Goal: Information Seeking & Learning: Learn about a topic

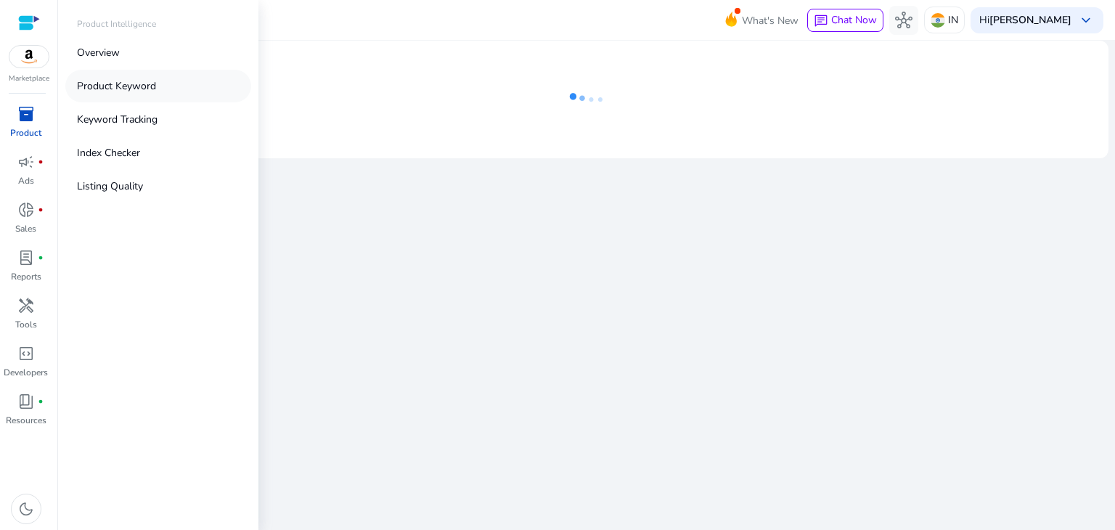
click at [110, 90] on p "Product Keyword" at bounding box center [116, 85] width 79 height 15
click at [137, 91] on p "Product Keyword" at bounding box center [116, 85] width 79 height 15
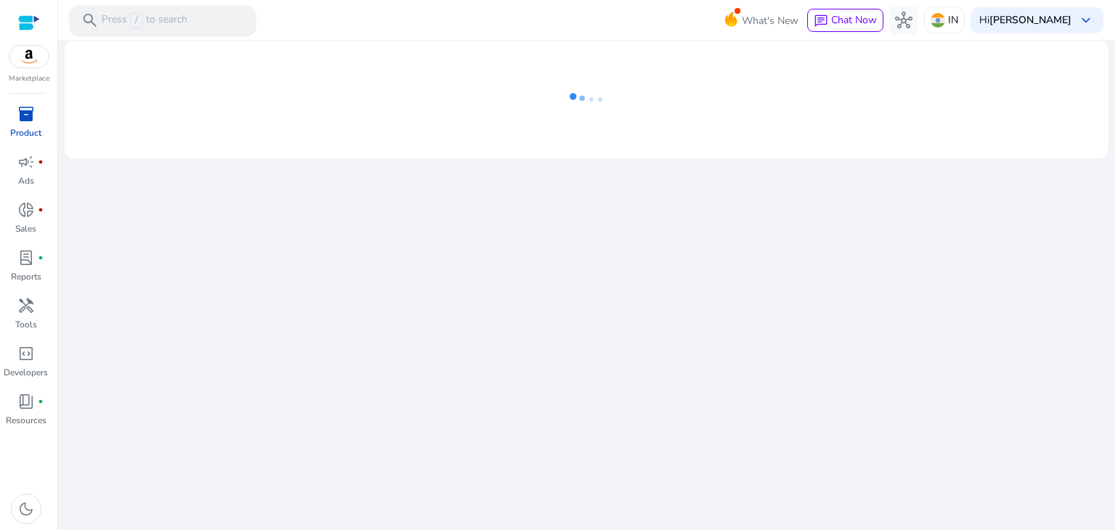
click at [166, 25] on p "Press / to search" at bounding box center [145, 20] width 86 height 16
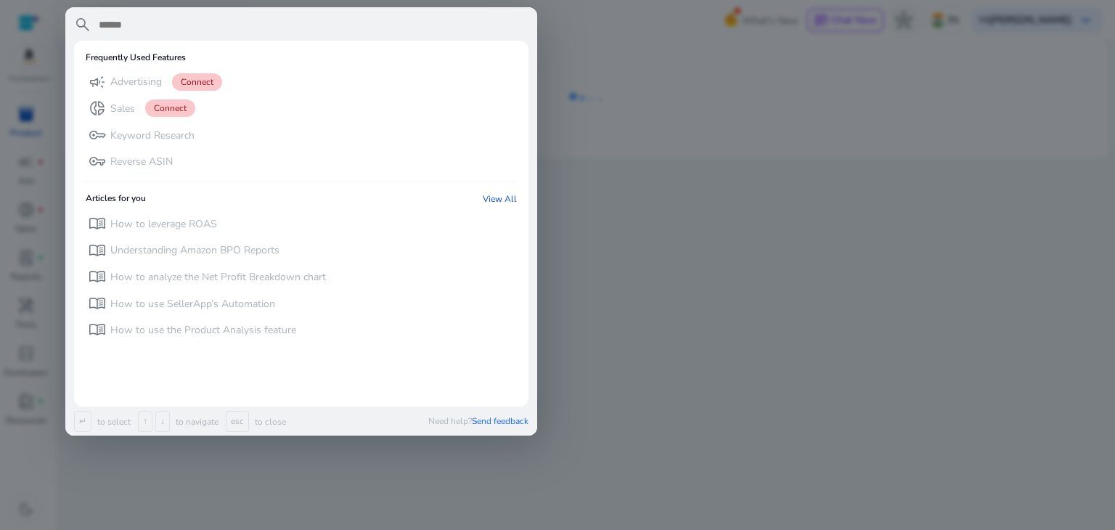
click at [682, 208] on div at bounding box center [557, 265] width 1115 height 530
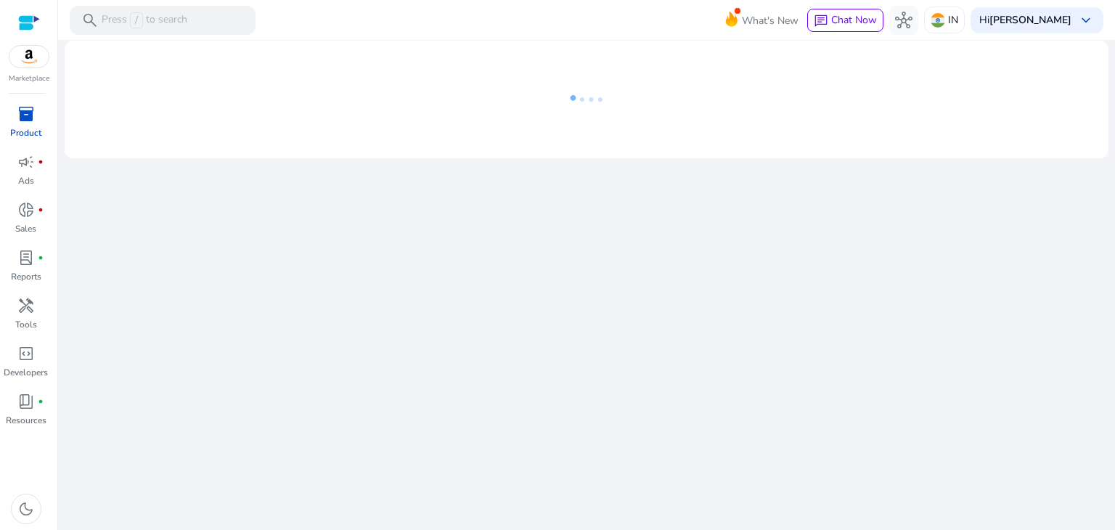
click at [25, 24] on div at bounding box center [29, 23] width 22 height 17
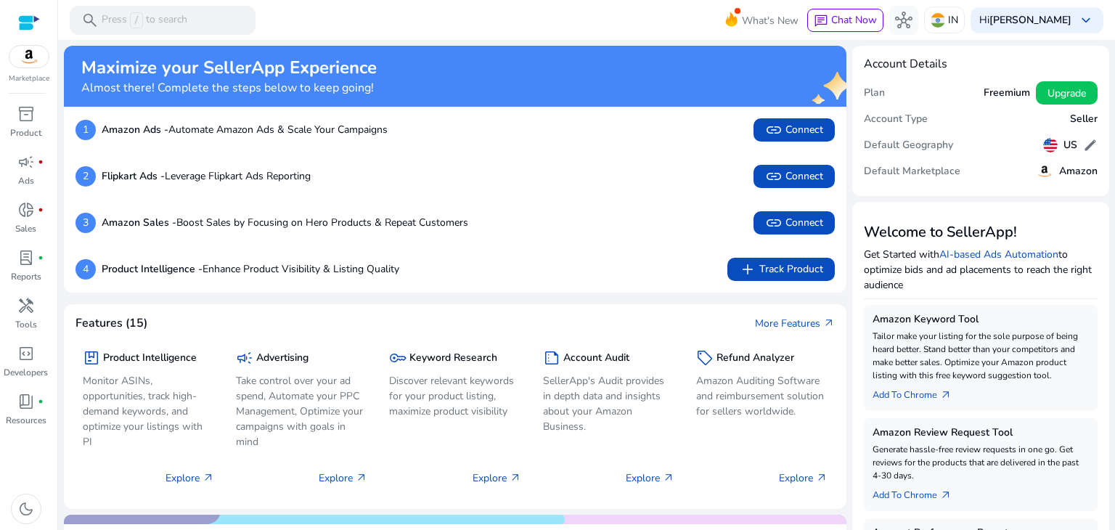
click at [768, 51] on div "Maximize your SellerApp Experience Almost there! Complete the steps below to ke…" at bounding box center [455, 76] width 783 height 61
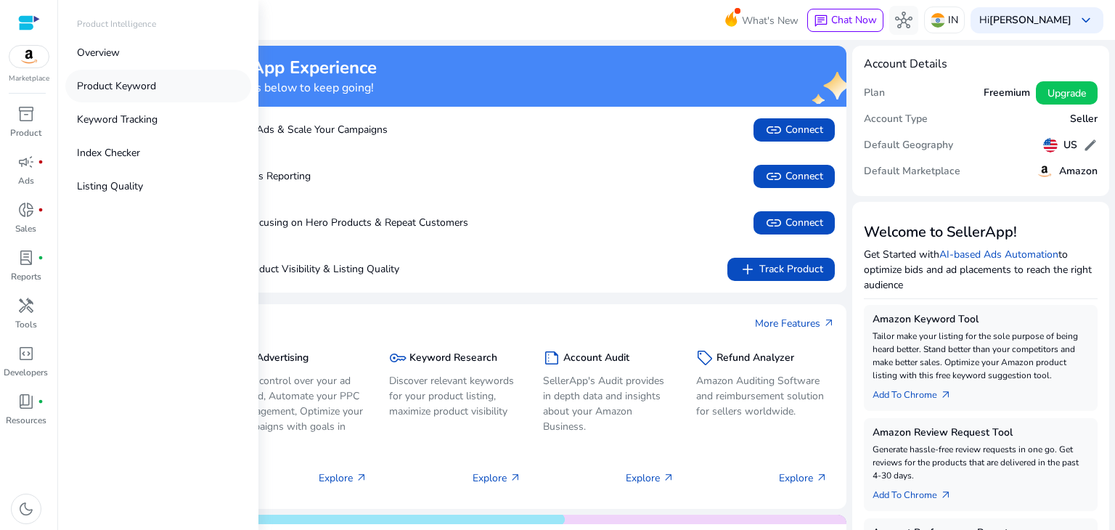
click at [139, 91] on p "Product Keyword" at bounding box center [116, 85] width 79 height 15
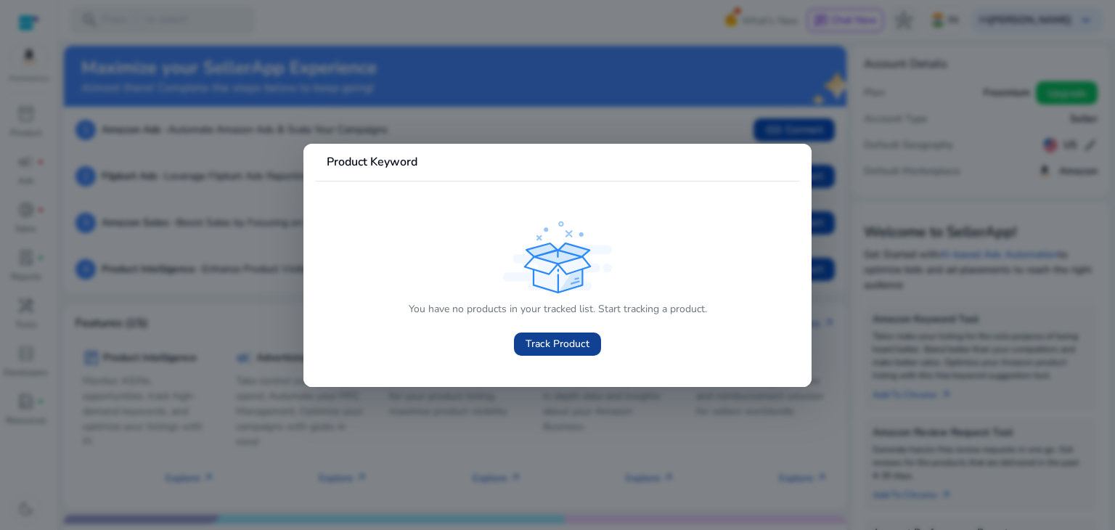
click at [553, 346] on span "Track Product" at bounding box center [558, 343] width 64 height 15
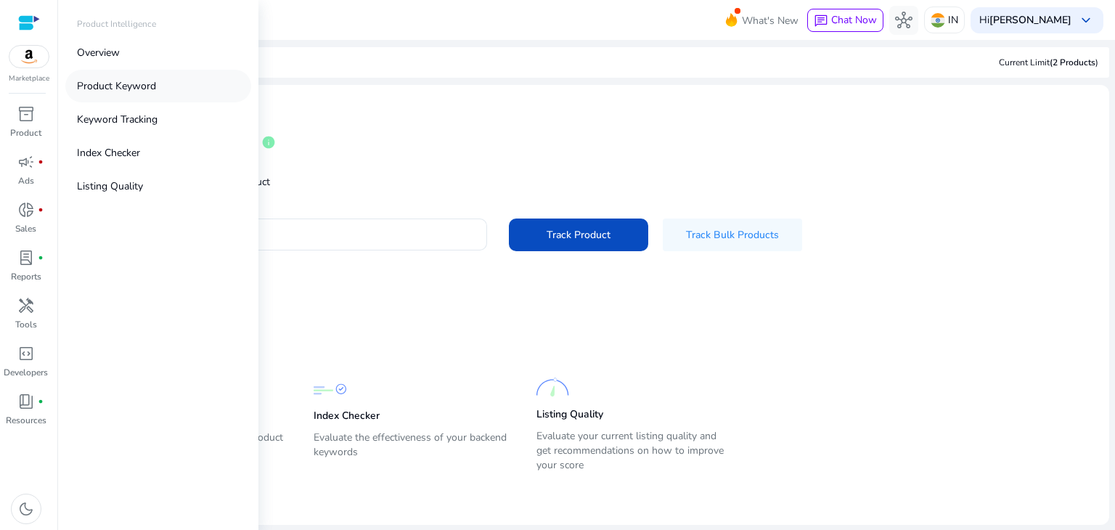
click at [110, 87] on p "Product Keyword" at bounding box center [116, 85] width 79 height 15
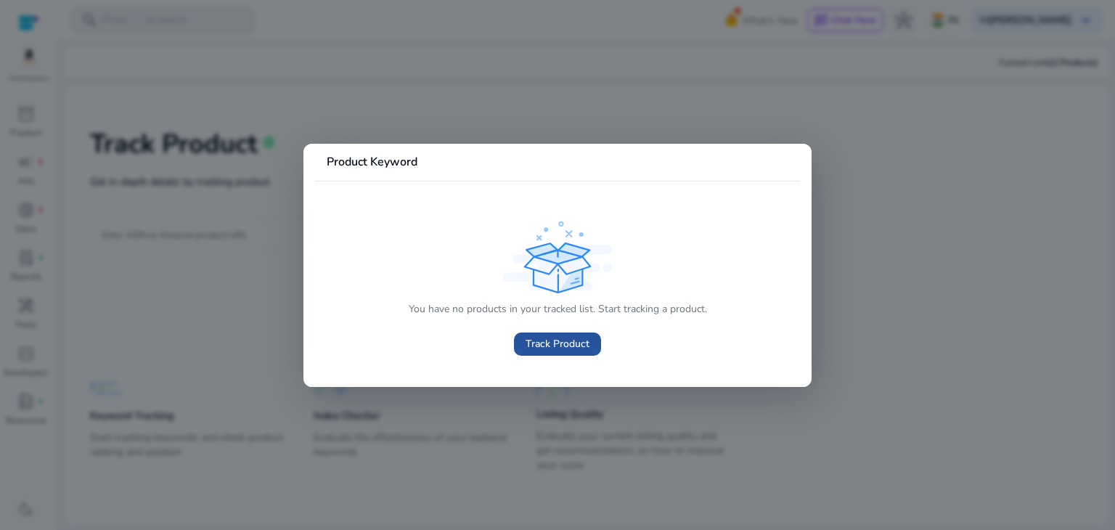
click at [554, 344] on span "Track Product" at bounding box center [558, 343] width 64 height 15
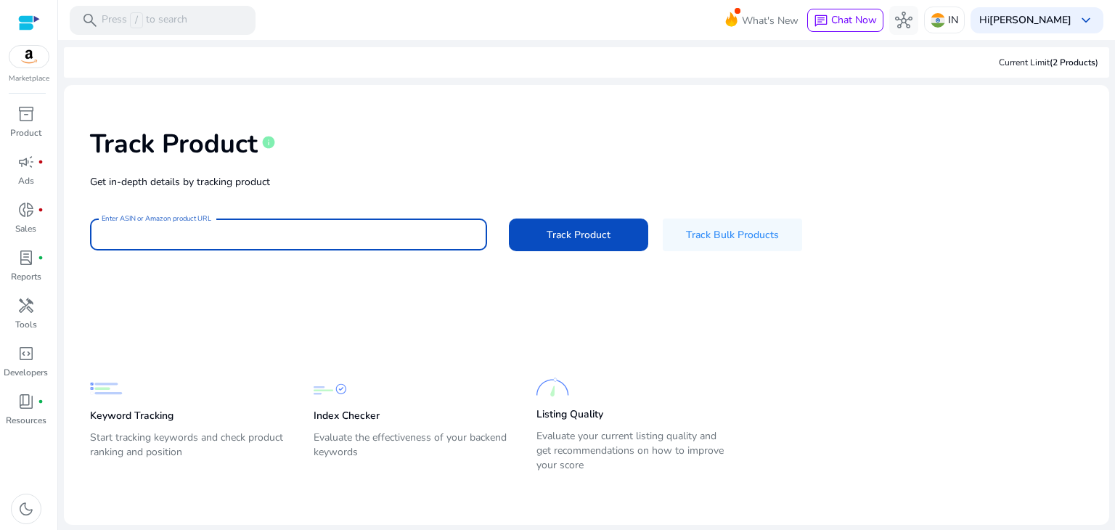
click at [156, 235] on input "Enter ASIN or Amazon product URL" at bounding box center [289, 235] width 374 height 16
click at [208, 237] on input "Enter ASIN or Amazon product URL" at bounding box center [289, 235] width 374 height 16
paste input "**********"
type input "**********"
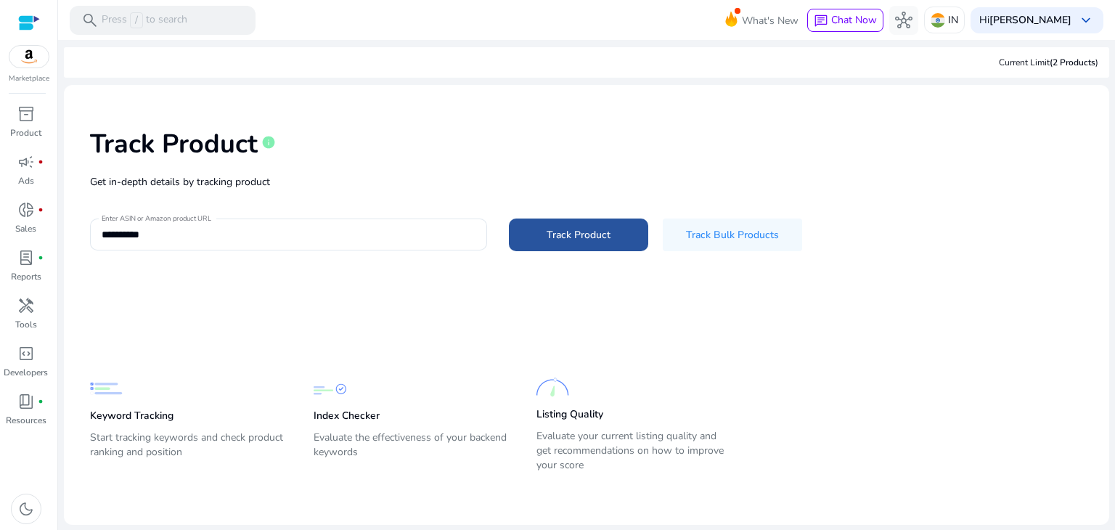
click at [595, 232] on span "Track Product" at bounding box center [579, 234] width 64 height 15
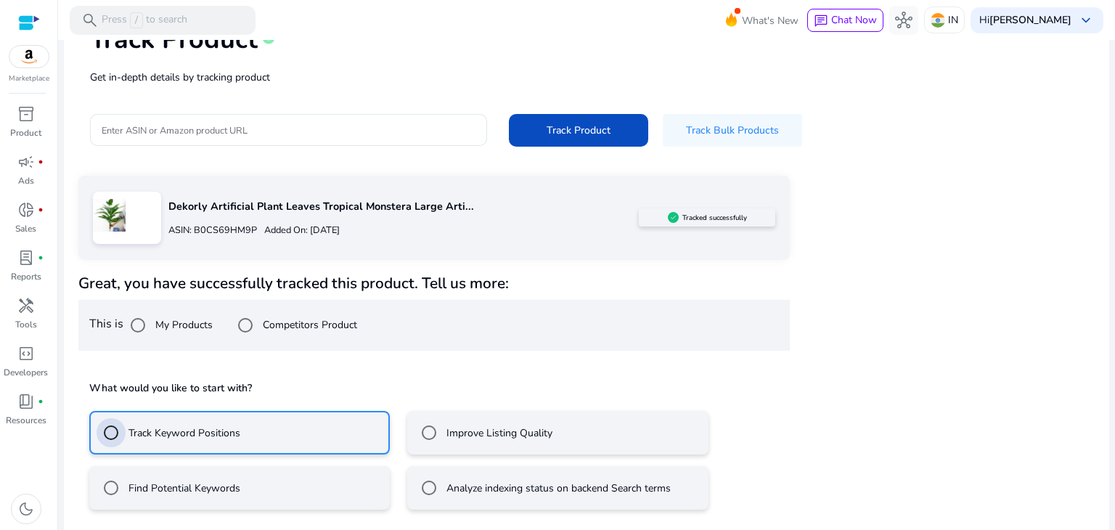
scroll to position [169, 0]
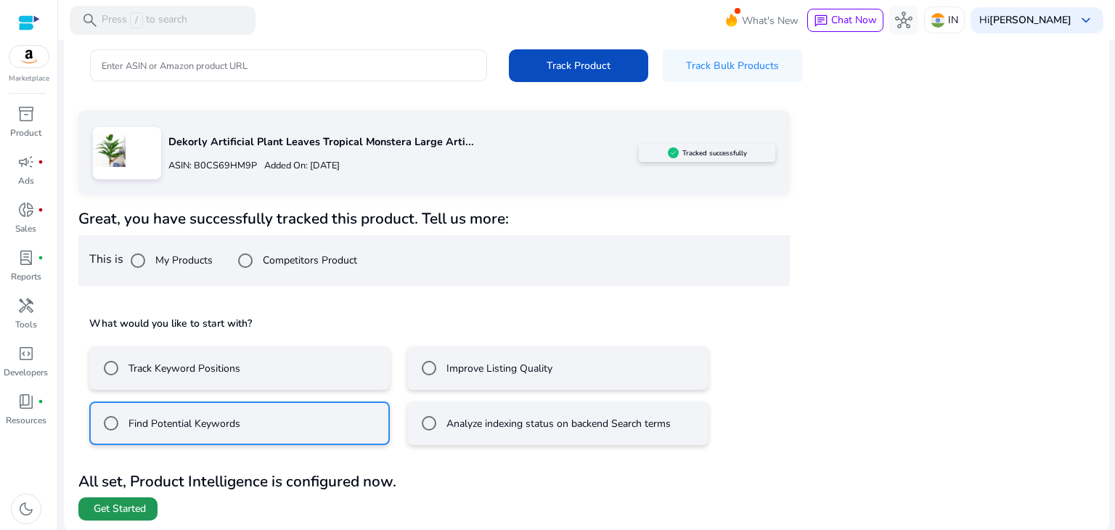
click at [113, 508] on span "Get Started" at bounding box center [120, 509] width 52 height 15
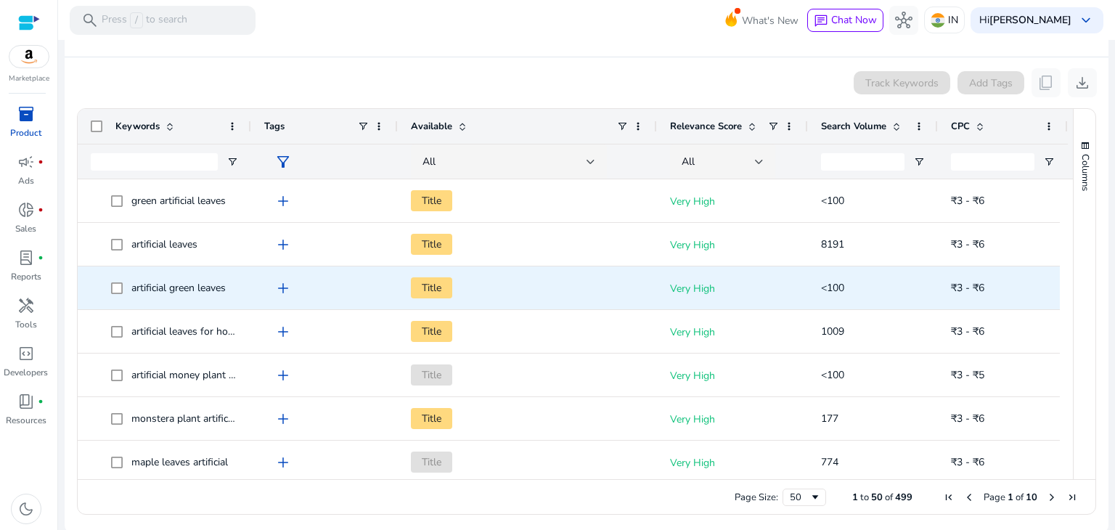
scroll to position [271, 0]
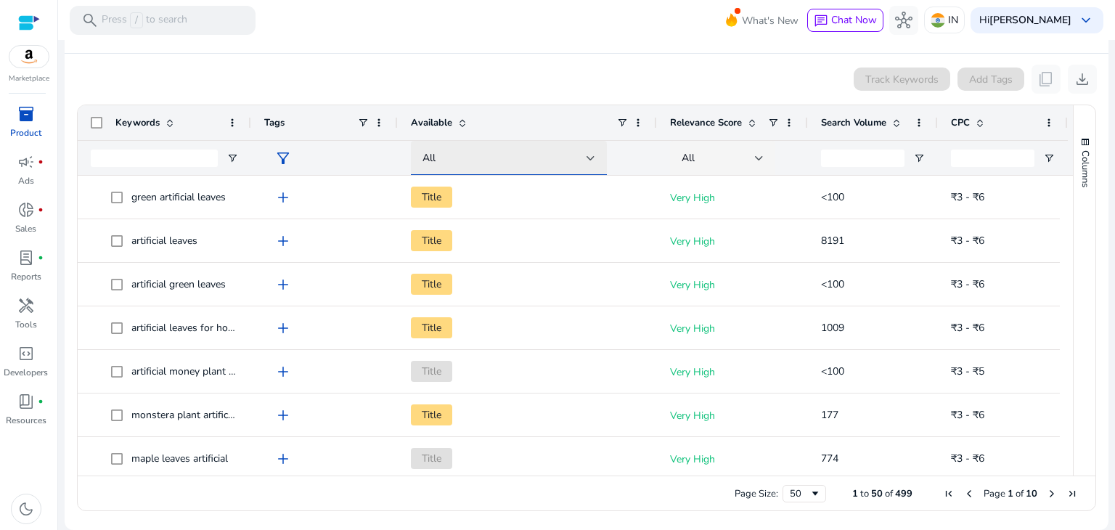
click at [439, 157] on div "All" at bounding box center [505, 158] width 164 height 16
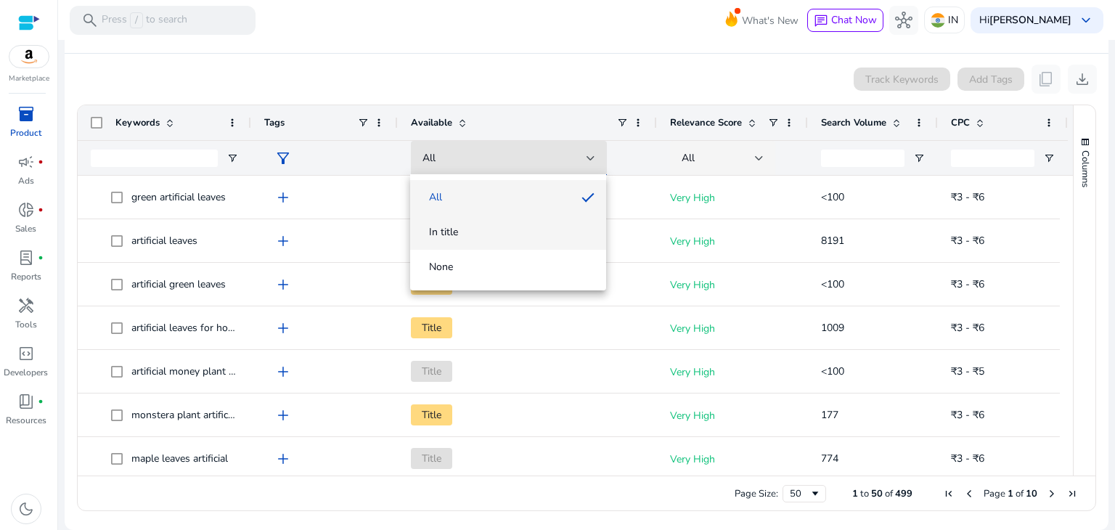
click at [473, 237] on span "In title" at bounding box center [508, 232] width 173 height 15
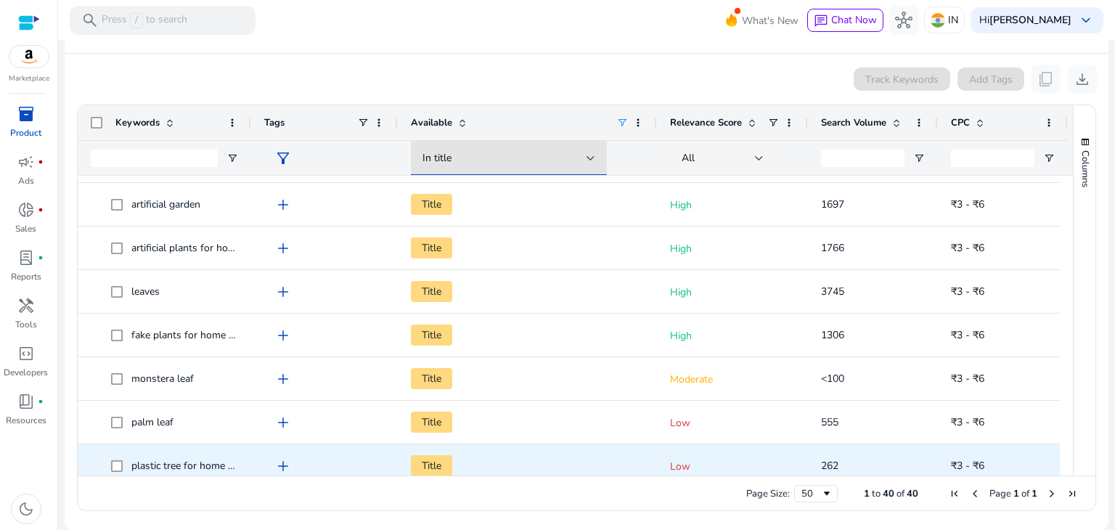
scroll to position [0, 0]
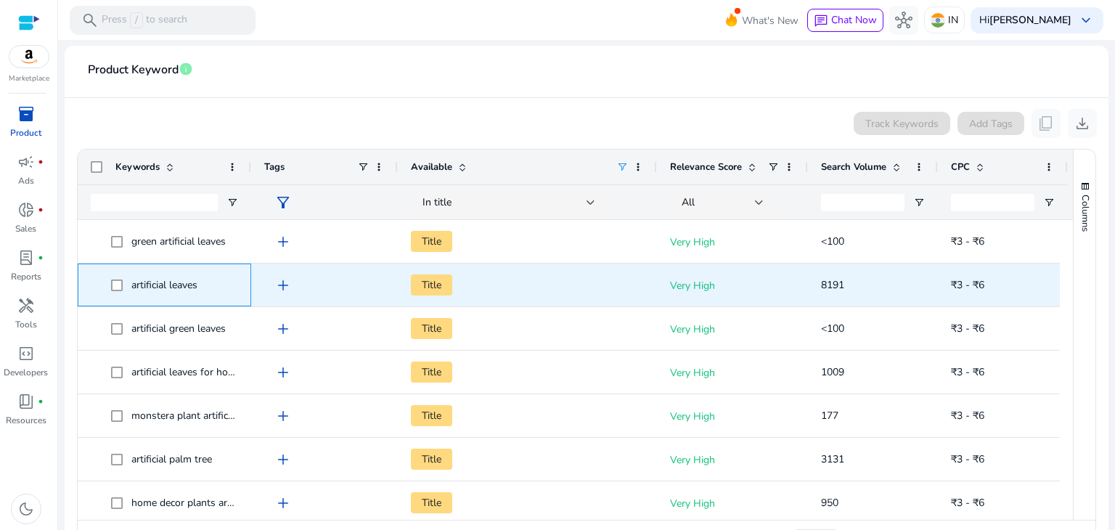
click at [174, 283] on span "artificial leaves" at bounding box center [164, 285] width 66 height 14
copy span "artificial leaves"
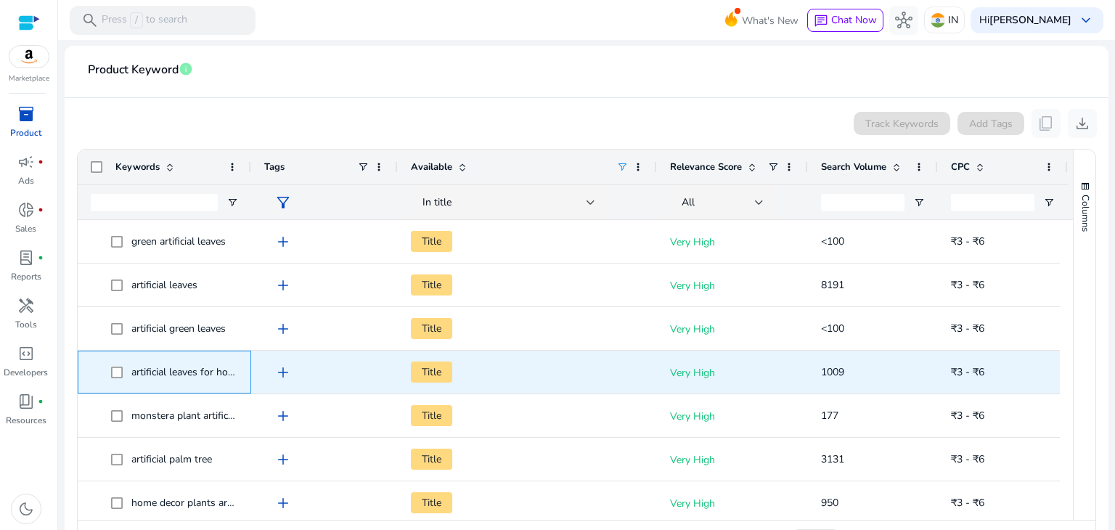
click at [175, 370] on span "artificial leaves for home decor" at bounding box center [200, 372] width 138 height 14
copy span "artificial leaves for home decor"
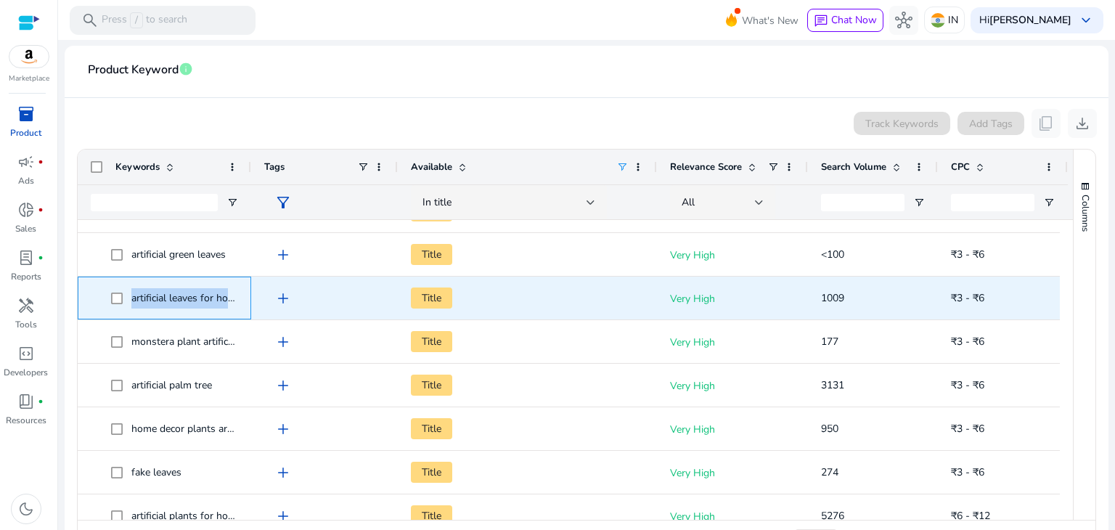
scroll to position [92, 0]
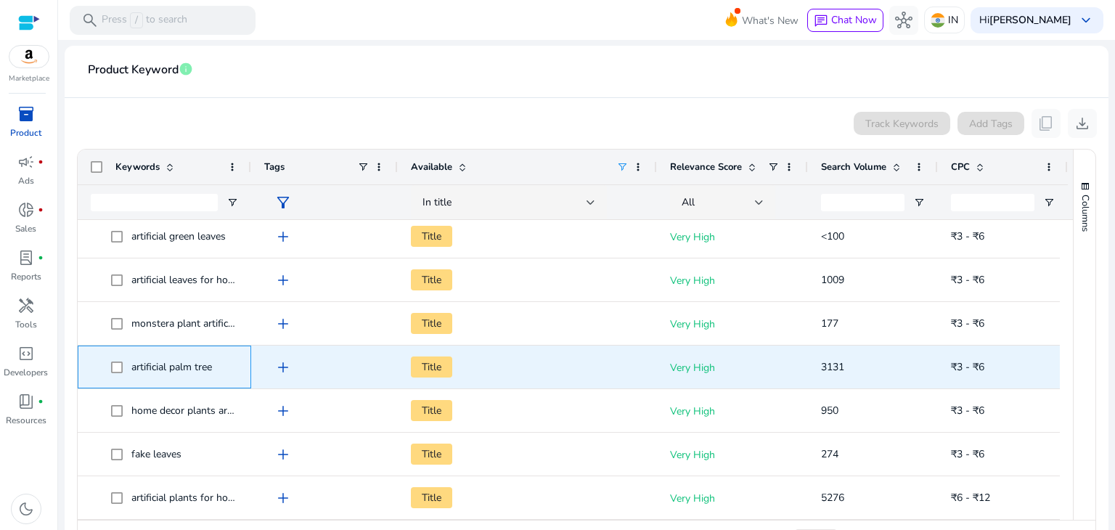
click at [172, 364] on span "artificial palm tree" at bounding box center [171, 367] width 81 height 14
copy span "artificial palm tree"
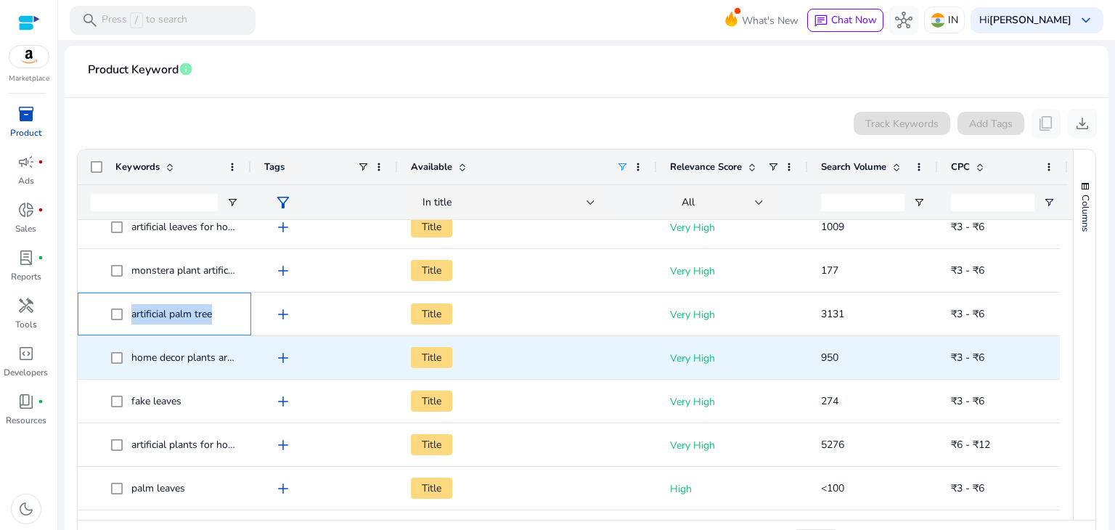
scroll to position [145, 0]
click at [171, 356] on span "home decor plants artificial" at bounding box center [192, 358] width 122 height 14
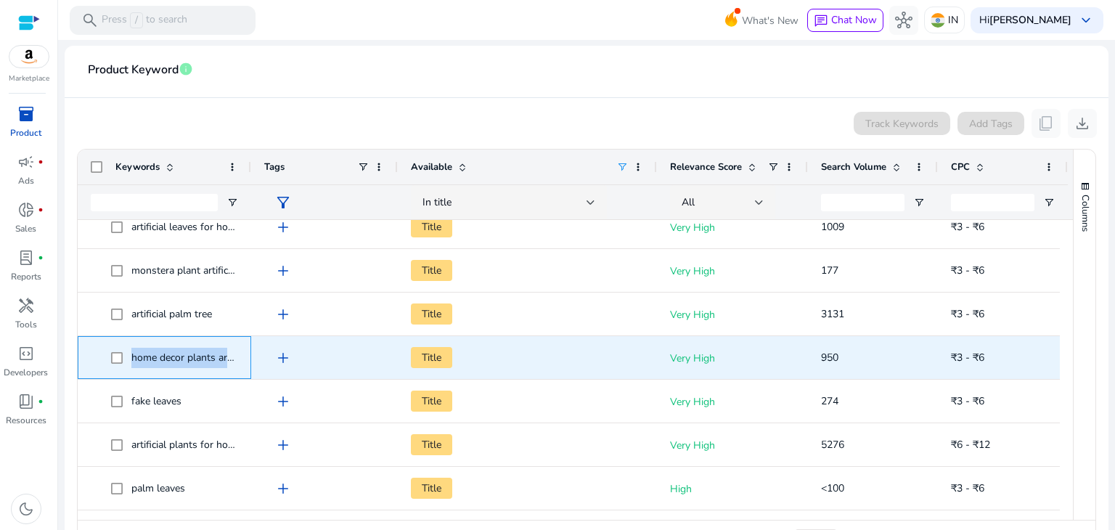
click at [171, 356] on span "home decor plants artificial" at bounding box center [192, 358] width 122 height 14
copy span "home decor plants artificial"
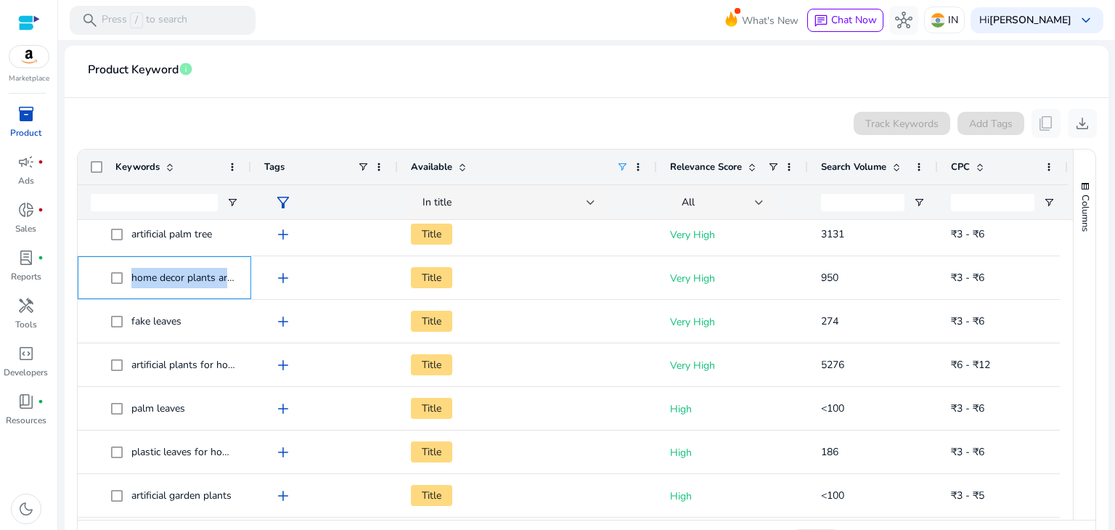
scroll to position [226, 0]
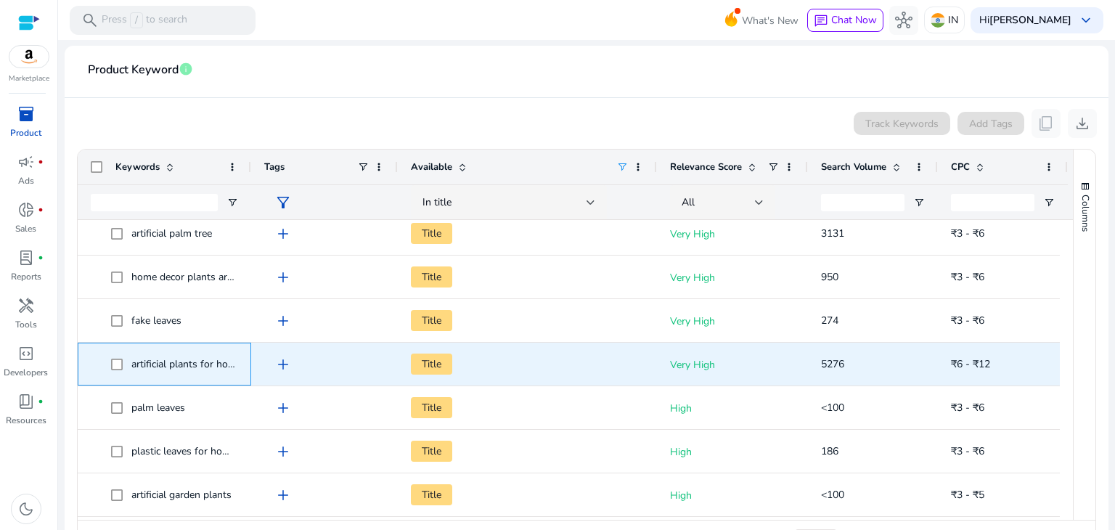
click at [203, 360] on span "artificial plants for home decor green" at bounding box center [214, 364] width 166 height 14
copy span "artificial plants for home decor green"
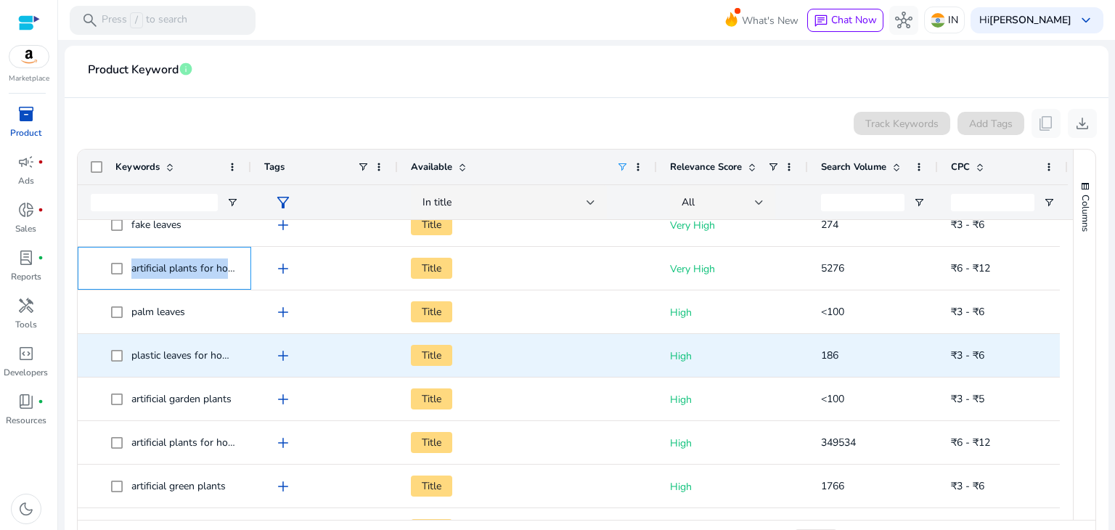
scroll to position [350, 0]
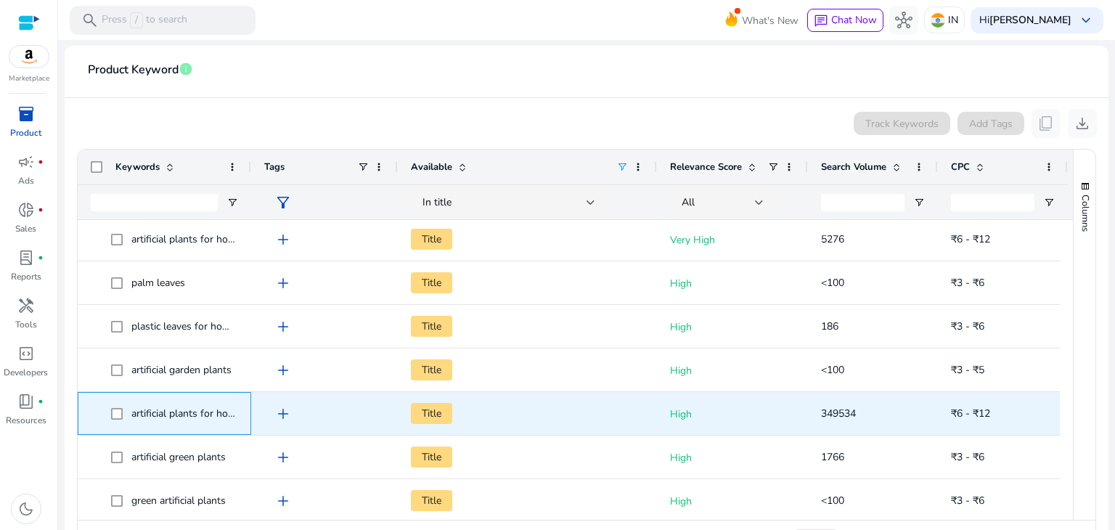
click at [189, 414] on span "artificial plants for home decor" at bounding box center [200, 414] width 138 height 14
copy span "artificial plants for home decor"
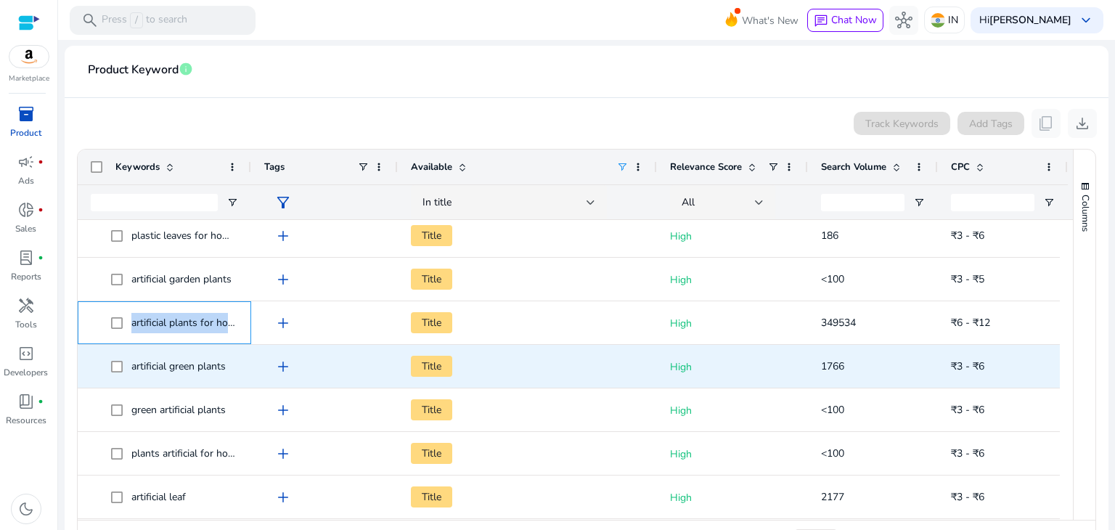
scroll to position [447, 0]
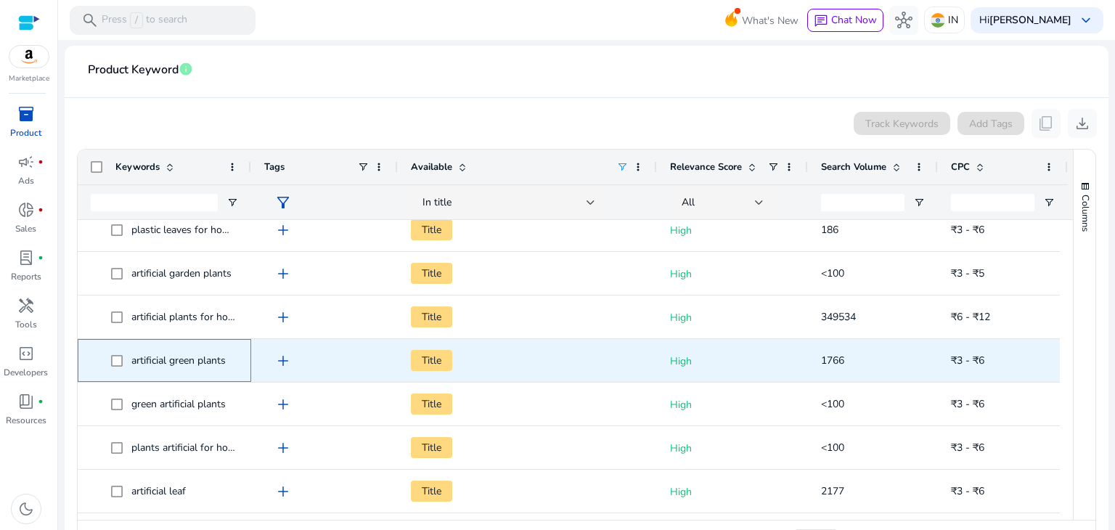
click at [161, 356] on span "artificial green plants" at bounding box center [178, 361] width 94 height 14
copy span "artificial green plants"
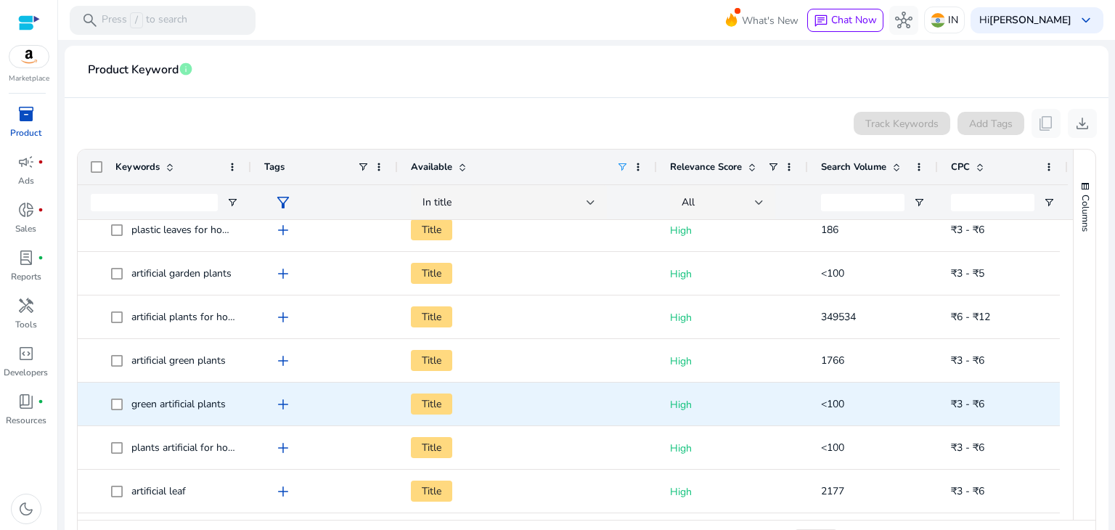
click at [158, 410] on div "green artificial plants" at bounding box center [178, 404] width 94 height 20
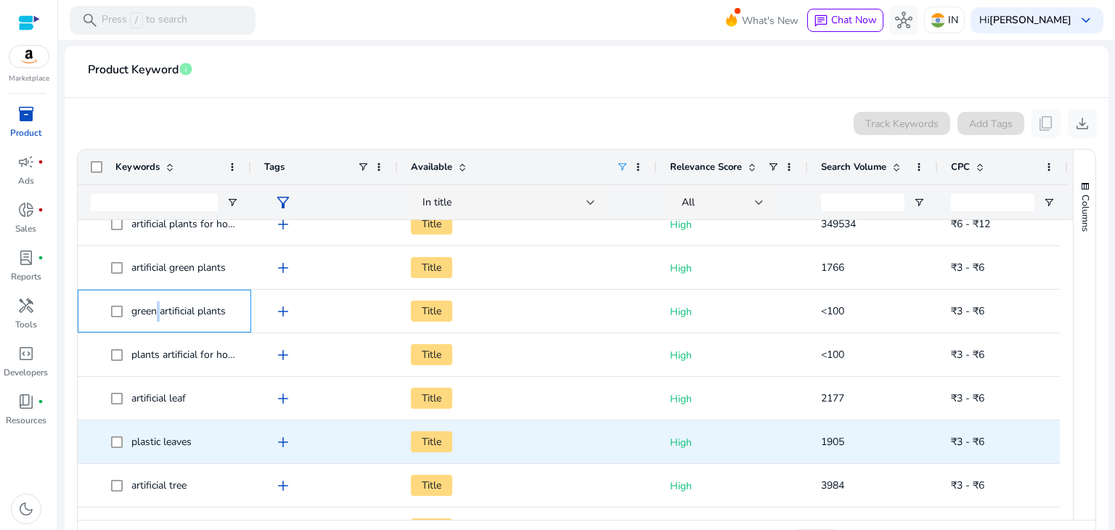
scroll to position [540, 0]
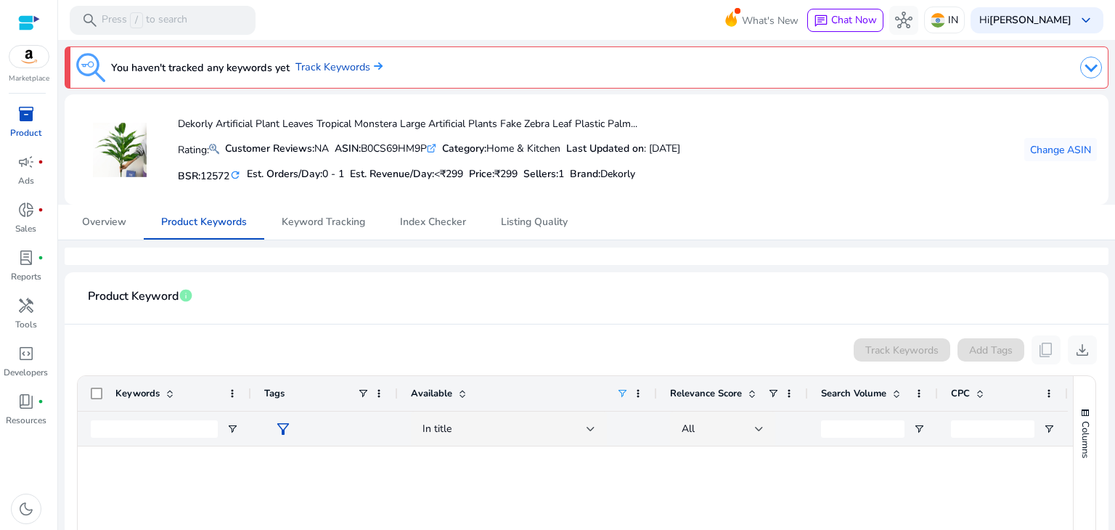
scroll to position [540, 0]
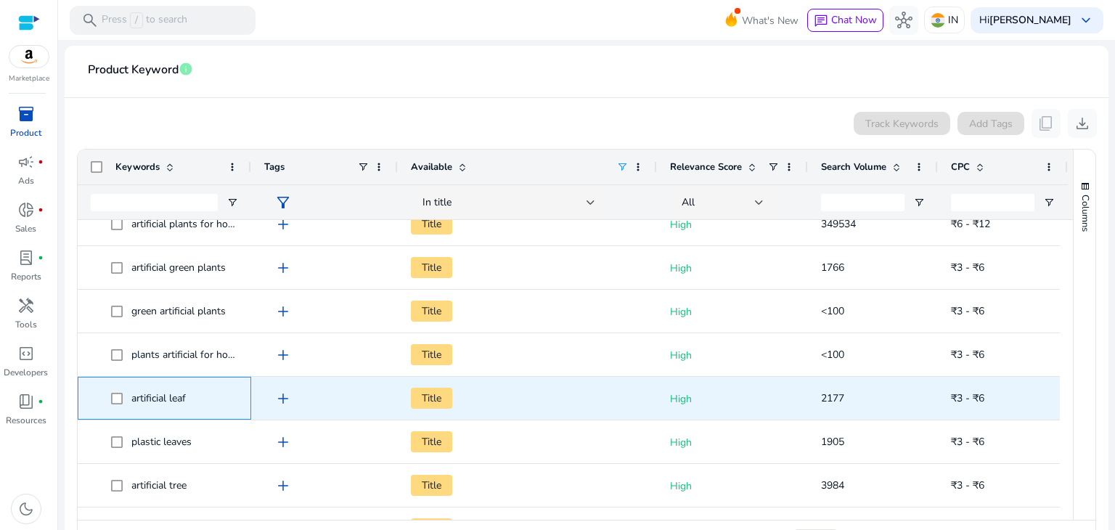
click at [154, 399] on span "artificial leaf" at bounding box center [158, 398] width 54 height 14
copy span "artificial leaf"
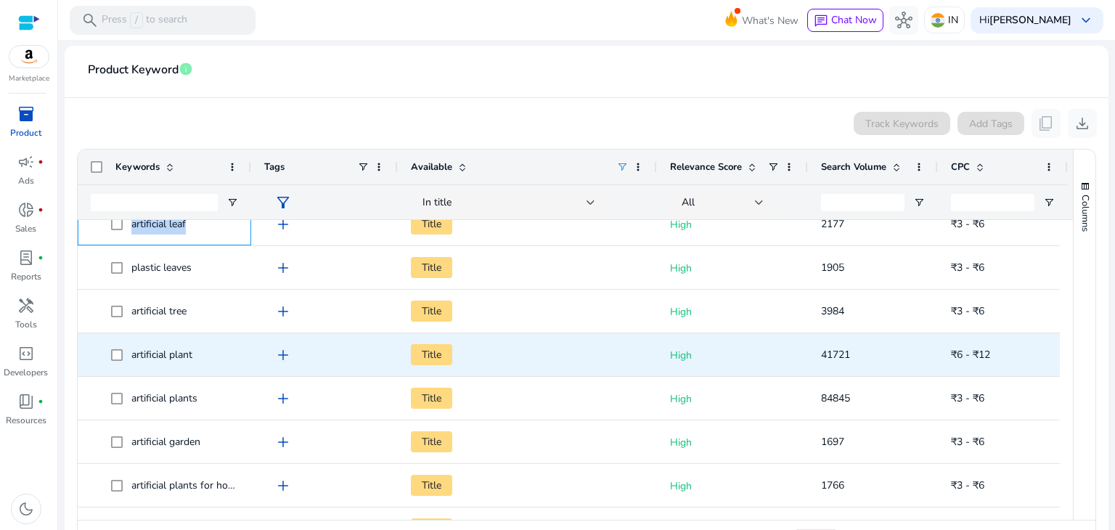
scroll to position [716, 0]
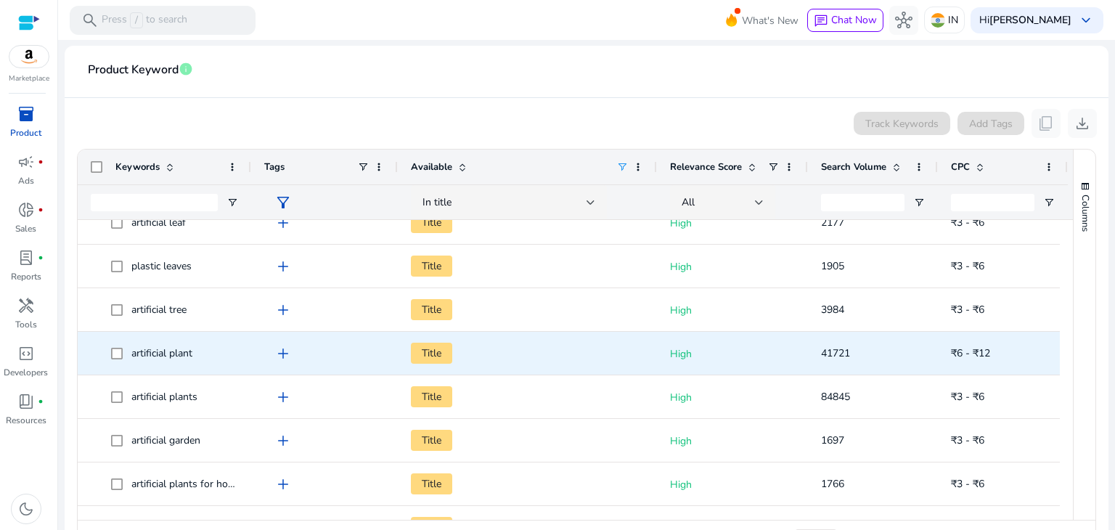
click at [197, 354] on span "artificial plant" at bounding box center [174, 353] width 127 height 30
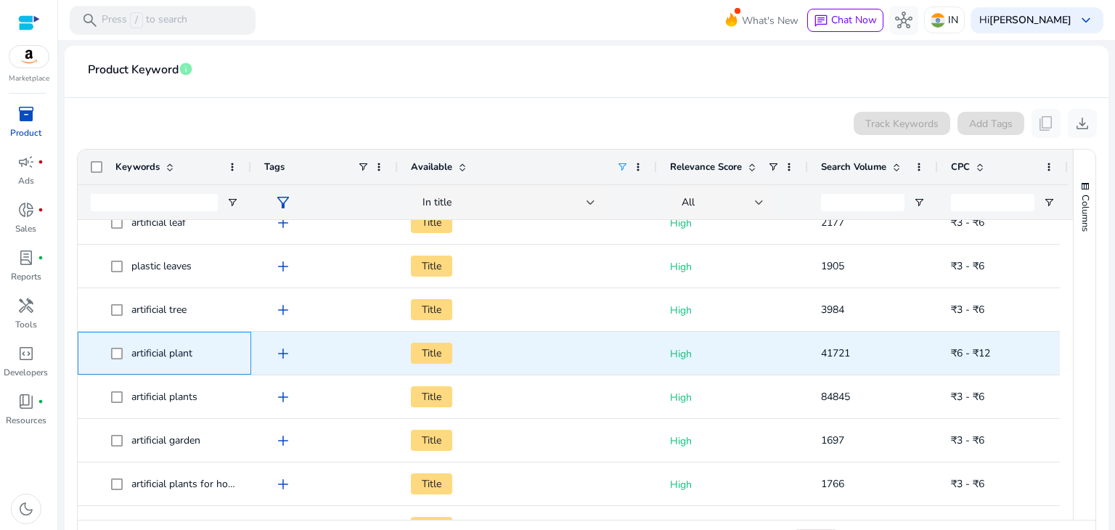
click at [157, 350] on span "artificial plant" at bounding box center [161, 353] width 61 height 14
copy span "artificial plant"
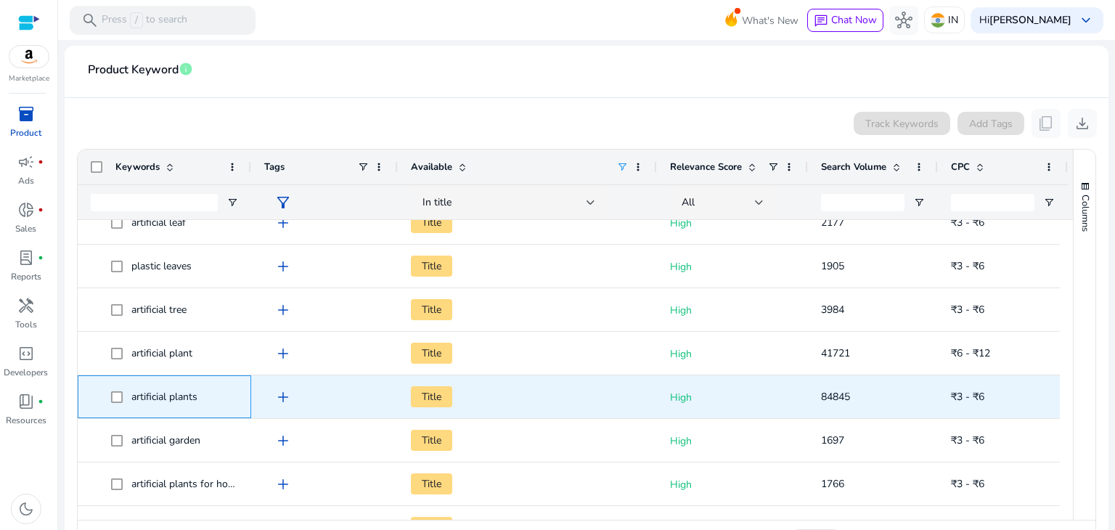
click at [144, 397] on span "artificial plants" at bounding box center [164, 397] width 66 height 14
copy span "artificial plants"
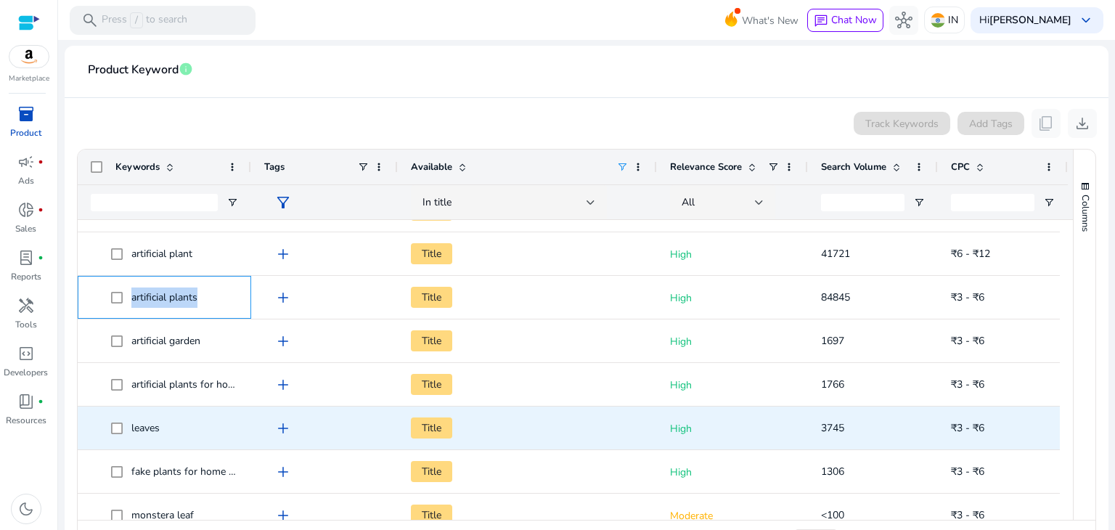
scroll to position [0, 0]
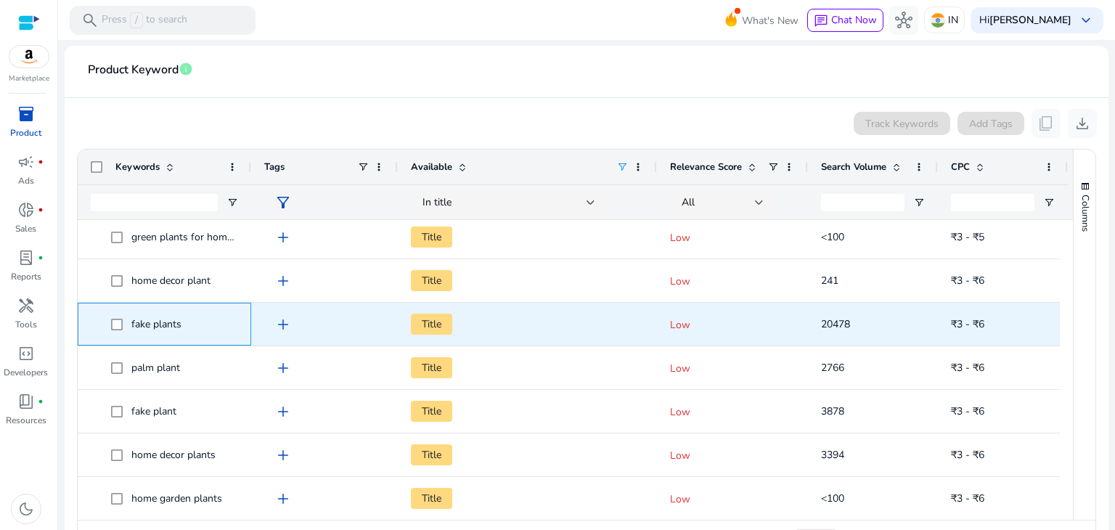
click at [143, 320] on span "fake plants" at bounding box center [156, 324] width 50 height 14
copy span "fake plants"
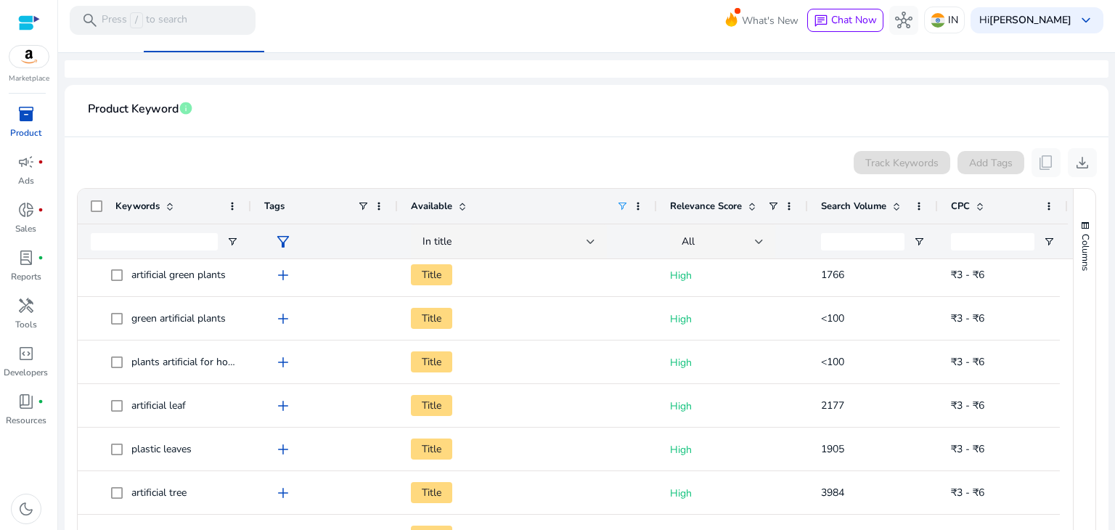
scroll to position [607, 0]
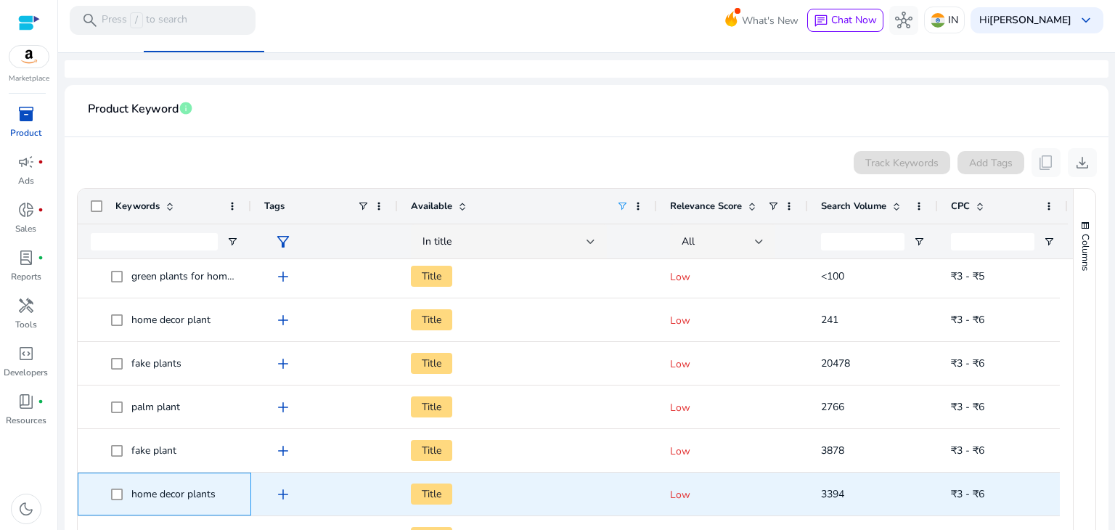
click at [145, 490] on span "home decor plants" at bounding box center [173, 494] width 84 height 14
copy span "home decor plants"
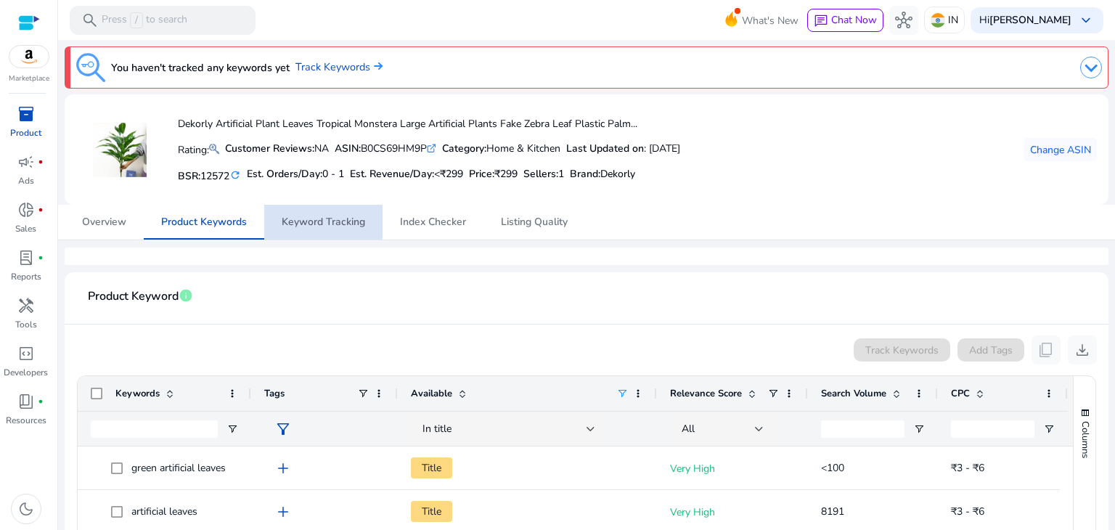
click at [328, 220] on span "Keyword Tracking" at bounding box center [323, 222] width 83 height 10
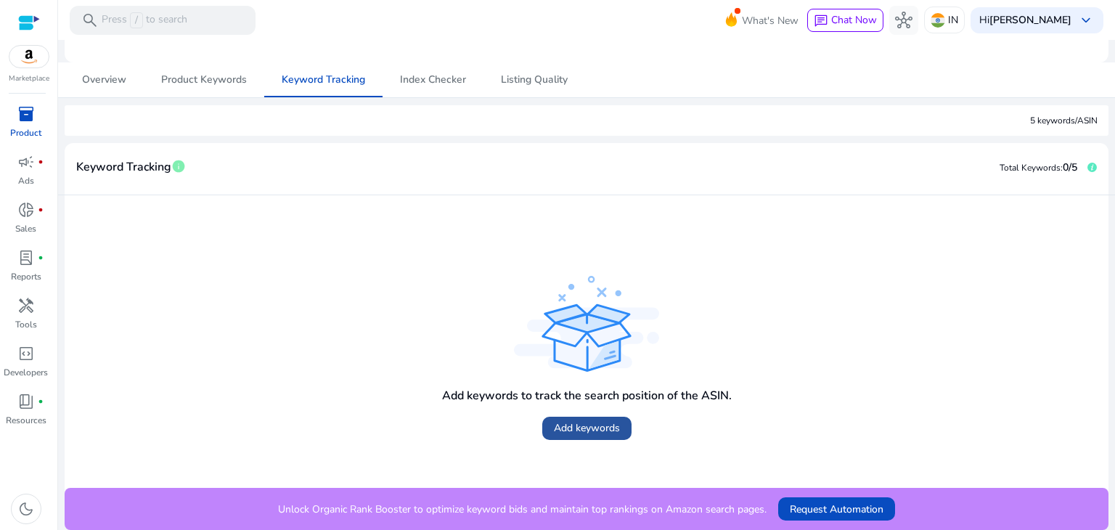
click at [584, 433] on span "Add keywords" at bounding box center [587, 427] width 66 height 15
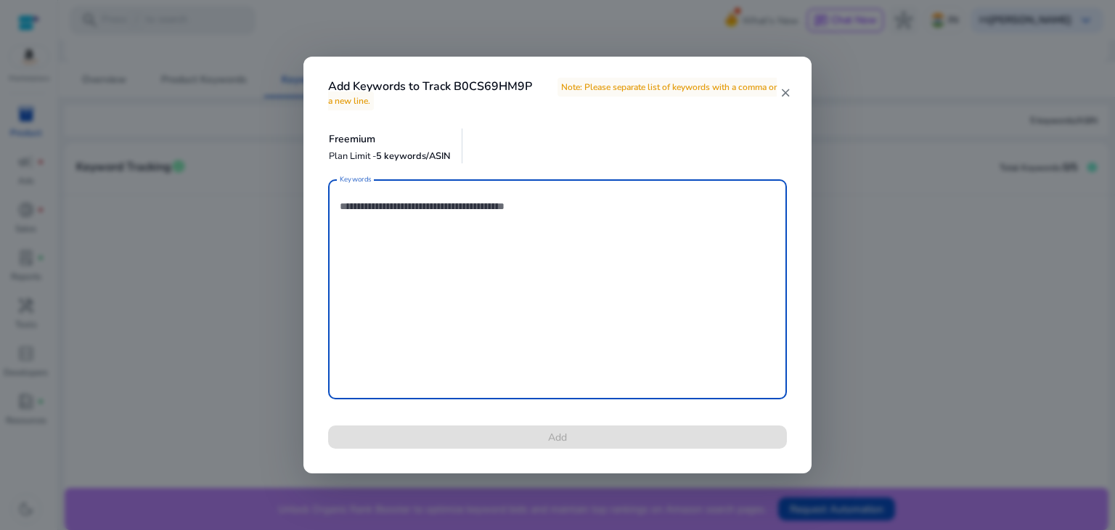
click at [781, 93] on mat-icon "close" at bounding box center [786, 92] width 12 height 13
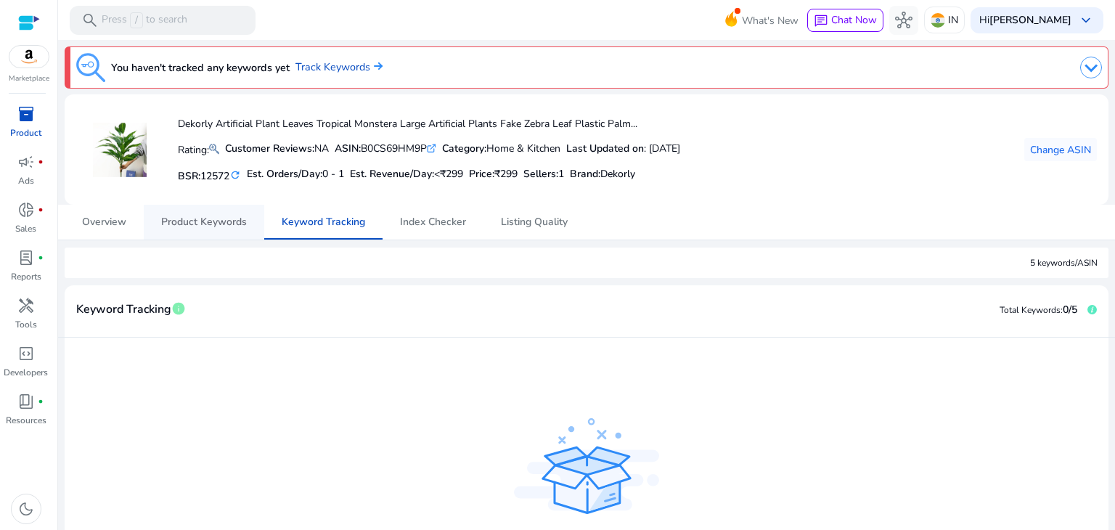
click at [188, 219] on span "Product Keywords" at bounding box center [204, 222] width 86 height 10
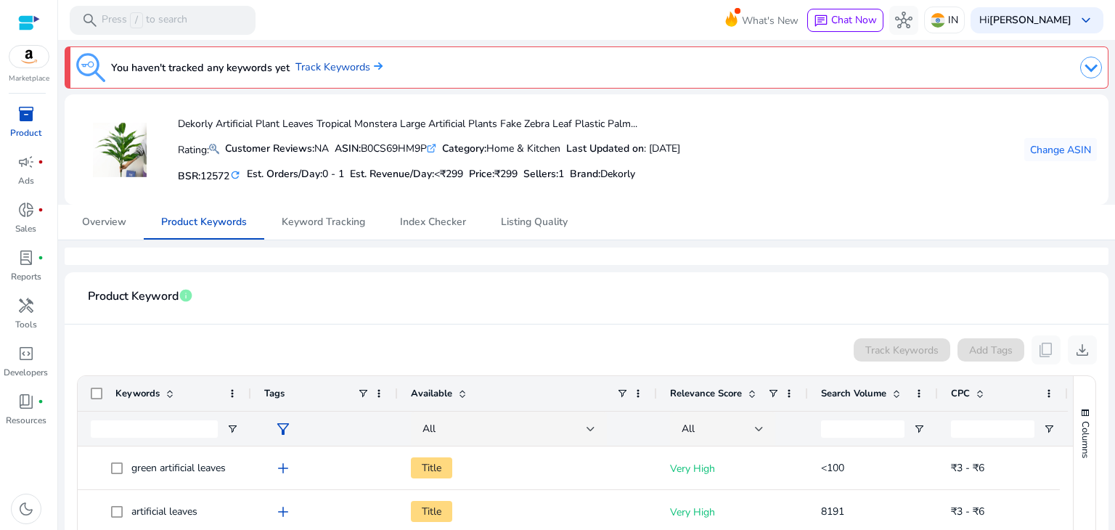
click at [29, 24] on div at bounding box center [29, 23] width 22 height 17
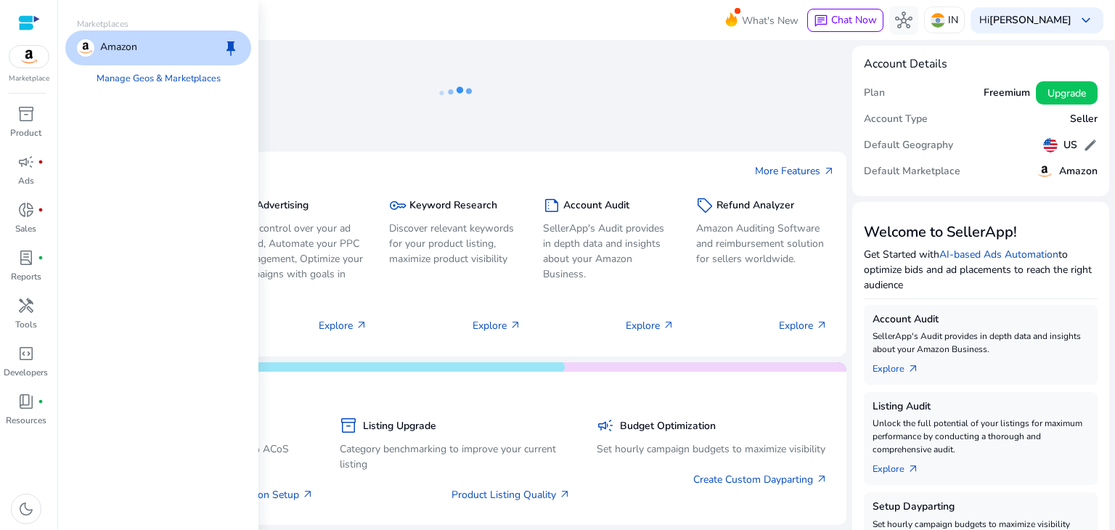
click at [32, 56] on img at bounding box center [28, 57] width 39 height 22
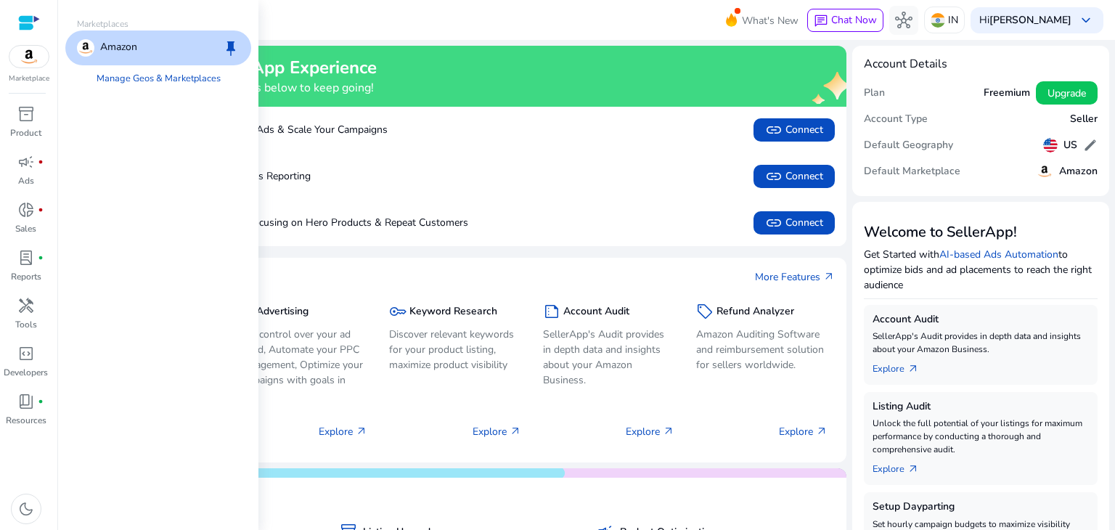
click at [32, 56] on img at bounding box center [28, 57] width 39 height 22
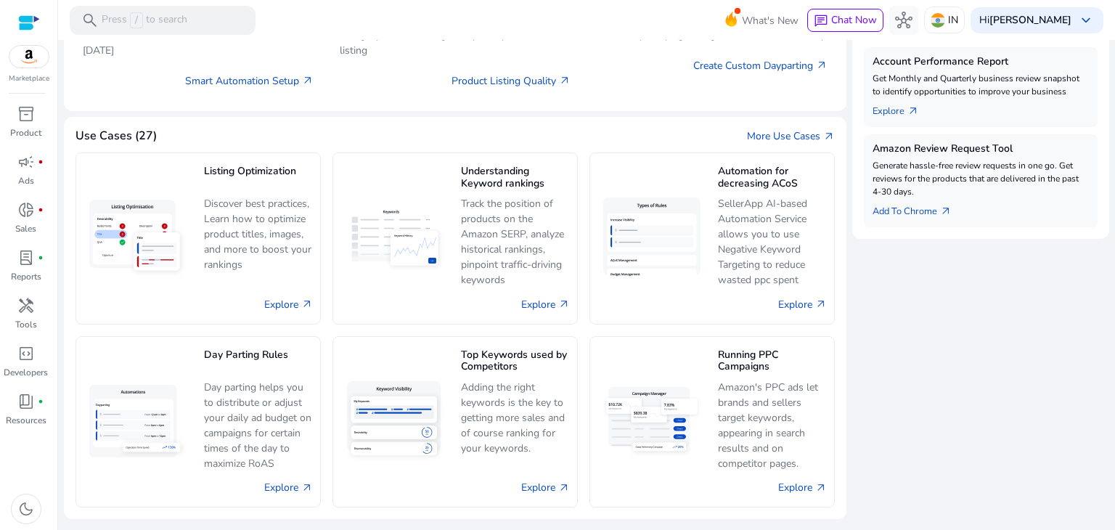
scroll to position [525, 0]
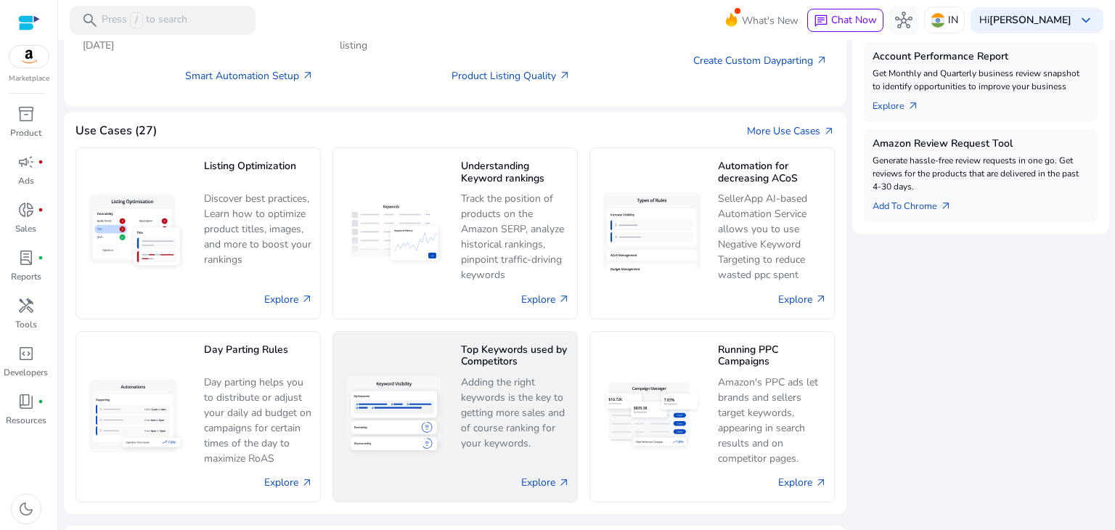
click at [476, 385] on p "Adding the right keywords is the key to getting more sales and of course rankin…" at bounding box center [515, 413] width 109 height 76
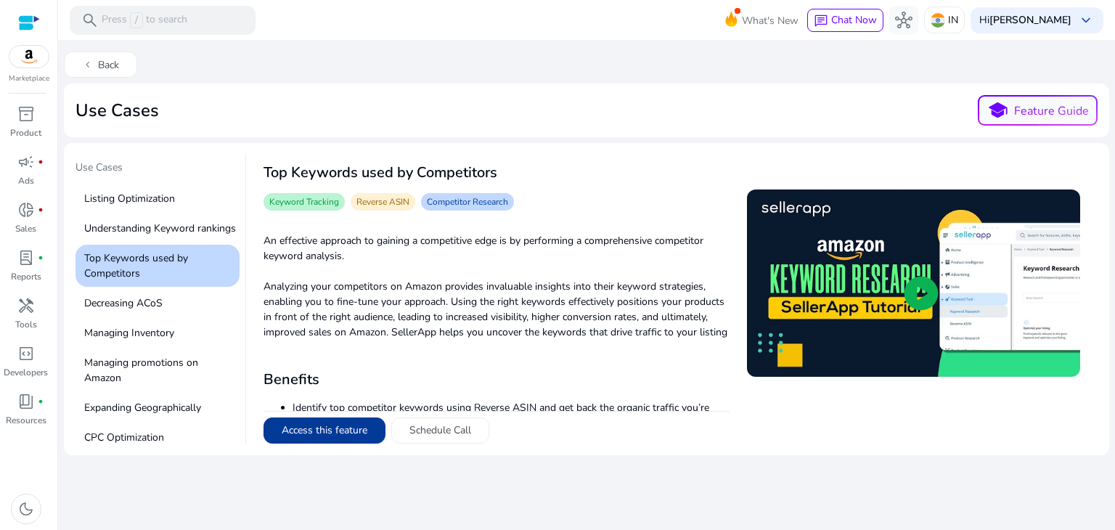
click at [314, 425] on button "Access this feature" at bounding box center [325, 430] width 122 height 26
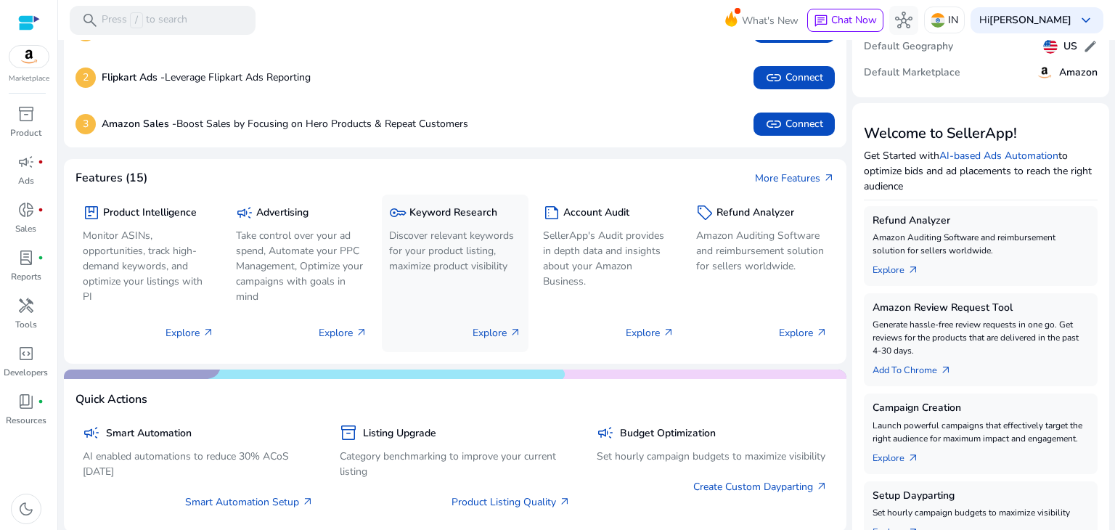
scroll to position [98, 0]
click at [445, 248] on p "Discover relevant keywords for your product listing, maximize product visibility" at bounding box center [454, 252] width 131 height 46
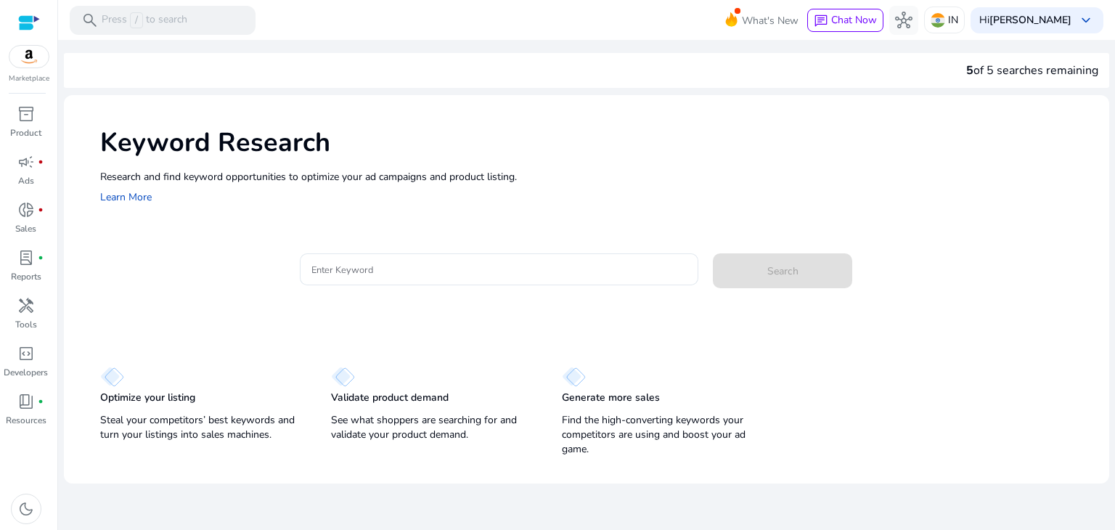
drag, startPoint x: 445, startPoint y: 248, endPoint x: 195, endPoint y: 238, distance: 250.7
click at [195, 238] on div "Keyword Research Research and find keyword opportunities to optimize your ad ca…" at bounding box center [587, 278] width 1046 height 366
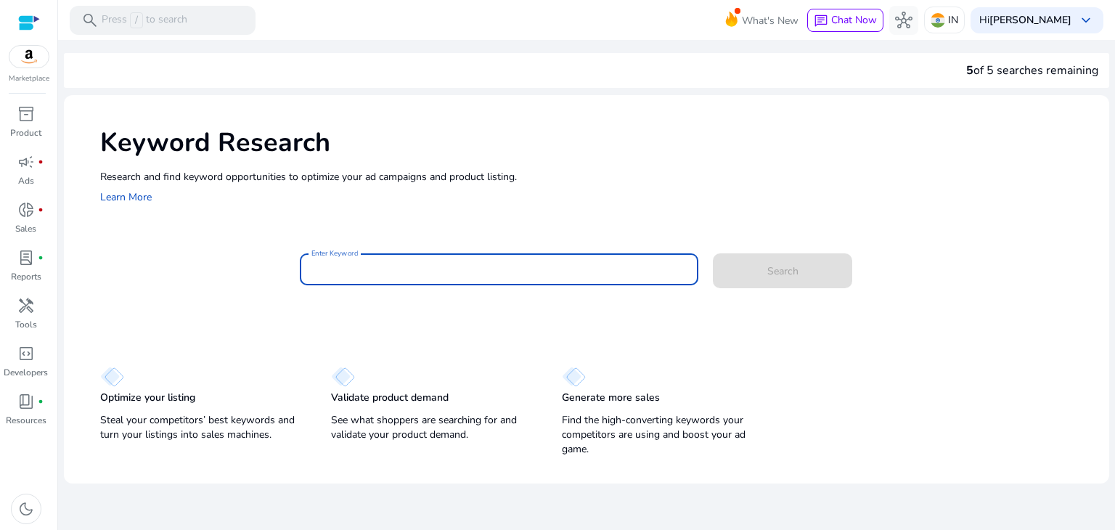
click at [394, 271] on input "Enter Keyword" at bounding box center [499, 269] width 376 height 16
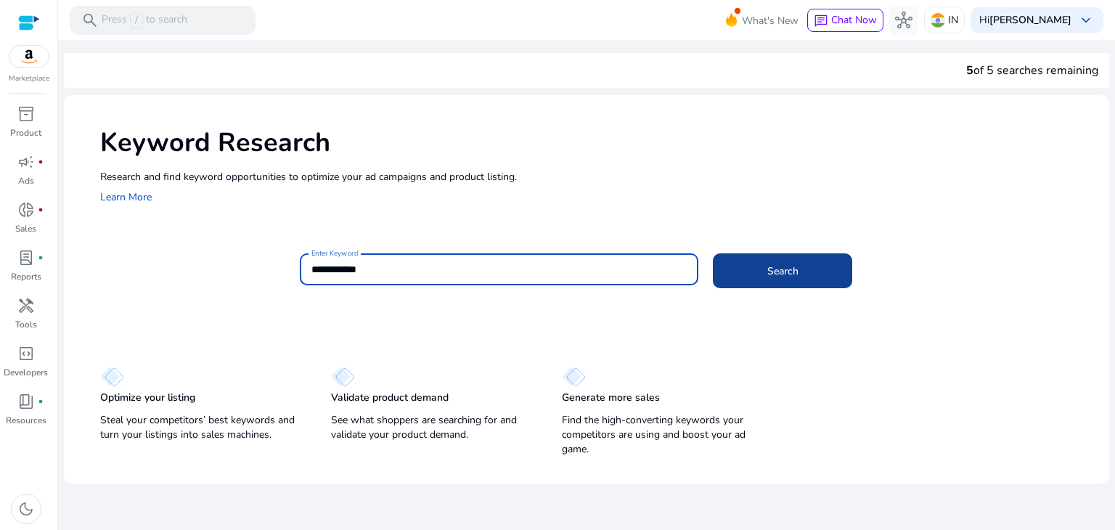
type input "**********"
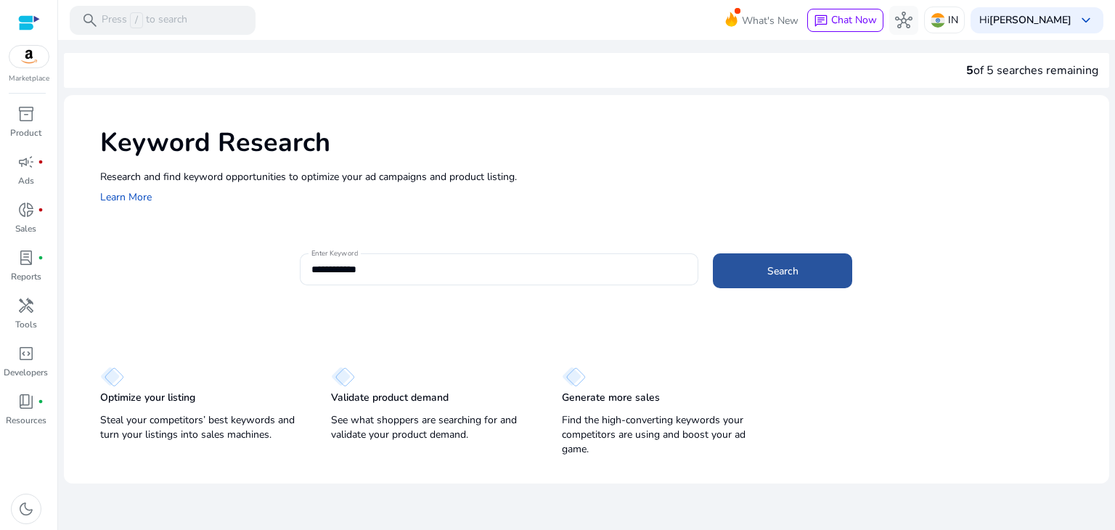
click at [788, 281] on span at bounding box center [782, 270] width 139 height 35
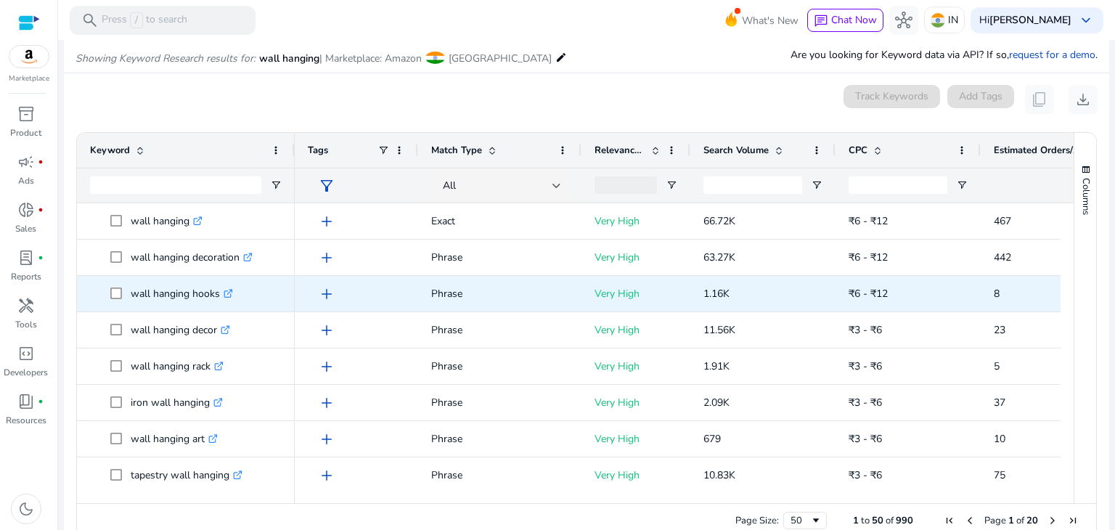
scroll to position [173, 0]
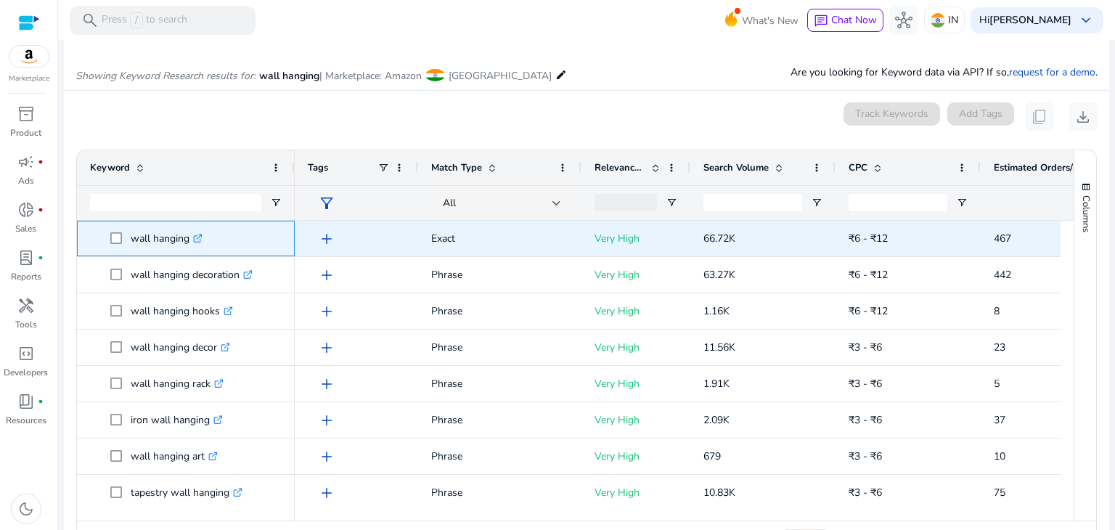
click at [152, 230] on p "wall hanging .st0{fill:#2c8af8}" at bounding box center [167, 239] width 72 height 30
copy p "wall hanging"
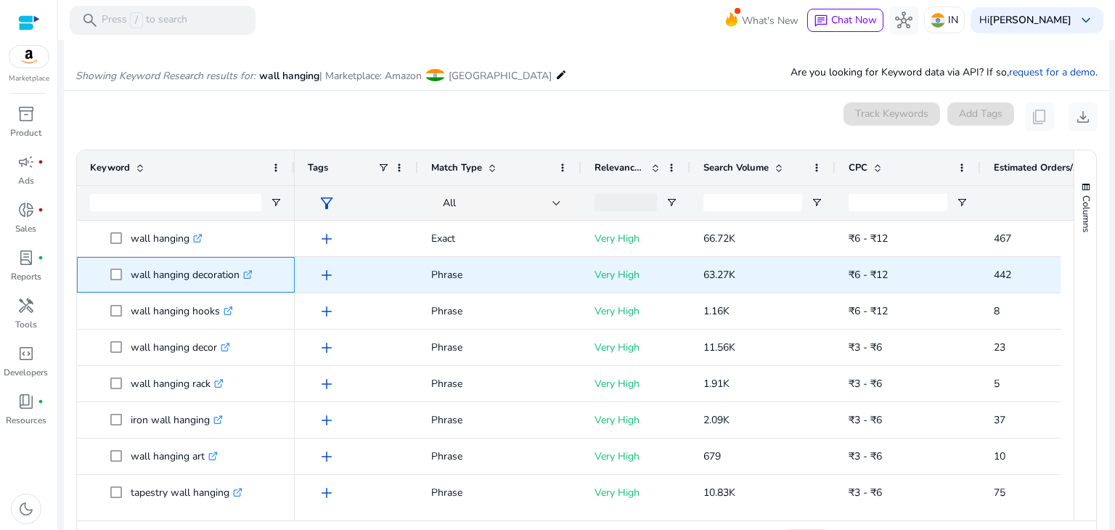
click at [164, 274] on p "wall hanging decoration .st0{fill:#2c8af8}" at bounding box center [192, 275] width 122 height 30
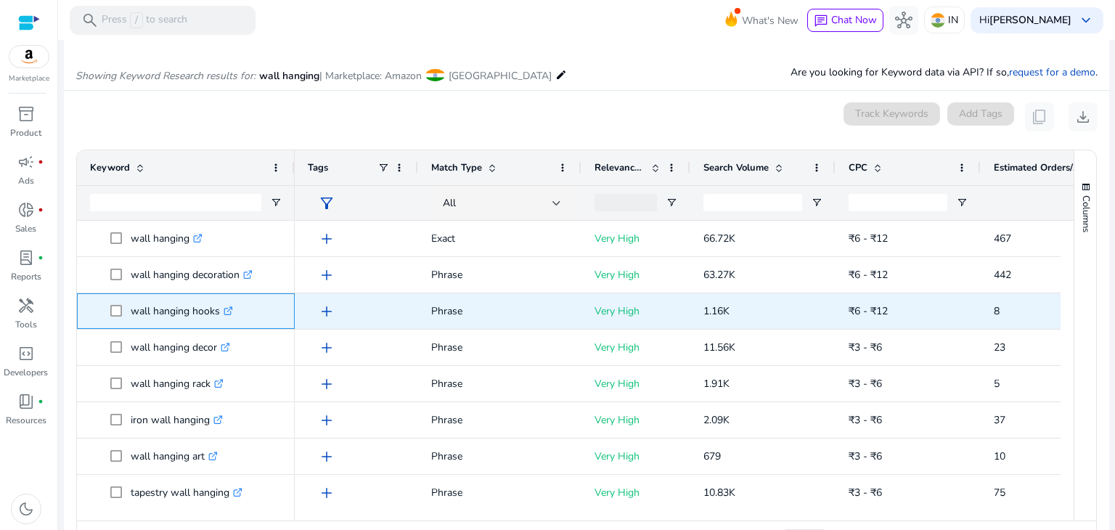
click at [176, 311] on p "wall hanging hooks .st0{fill:#2c8af8}" at bounding box center [182, 311] width 102 height 30
copy p "wall hanging hooks"
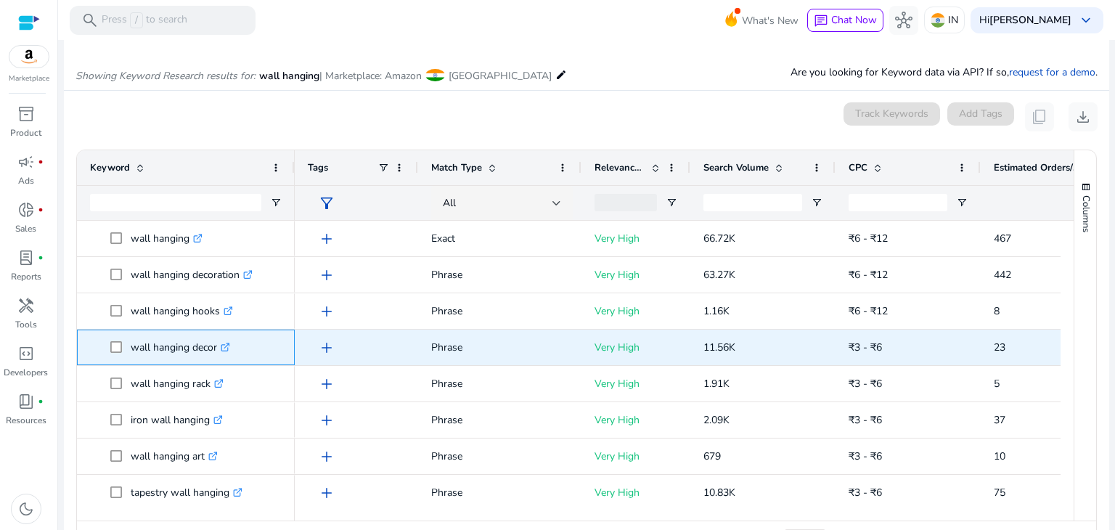
click at [178, 346] on p "wall hanging decor .st0{fill:#2c8af8}" at bounding box center [180, 348] width 99 height 30
copy p "wall hanging decor"
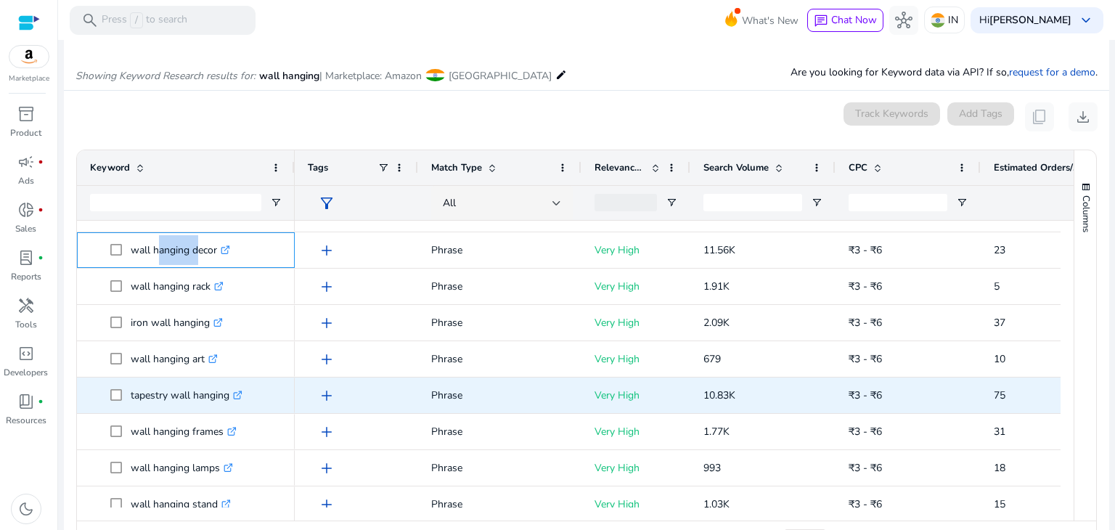
scroll to position [103, 0]
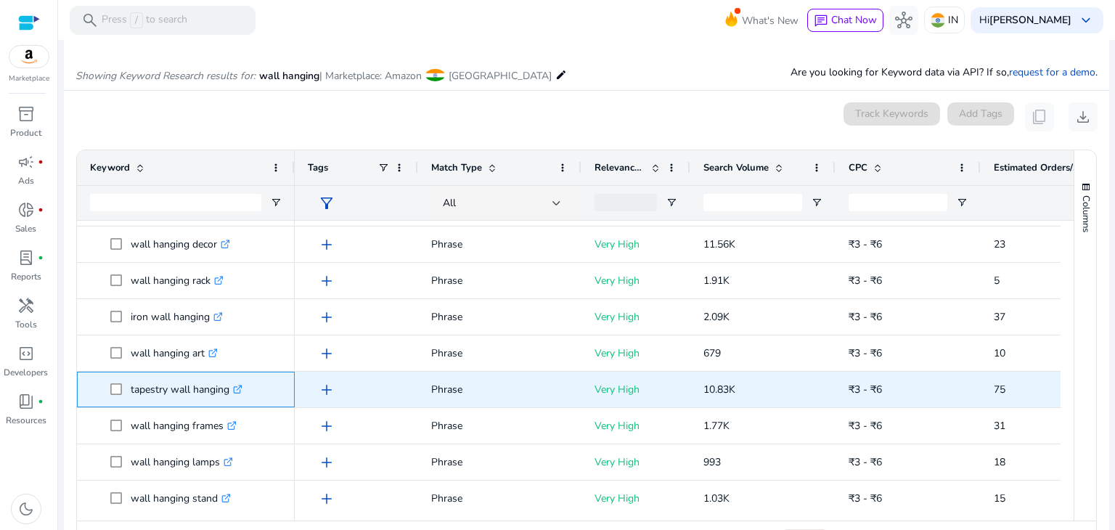
click at [154, 393] on p "tapestry wall hanging .st0{fill:#2c8af8}" at bounding box center [187, 390] width 112 height 30
copy p "tapestry wall hanging"
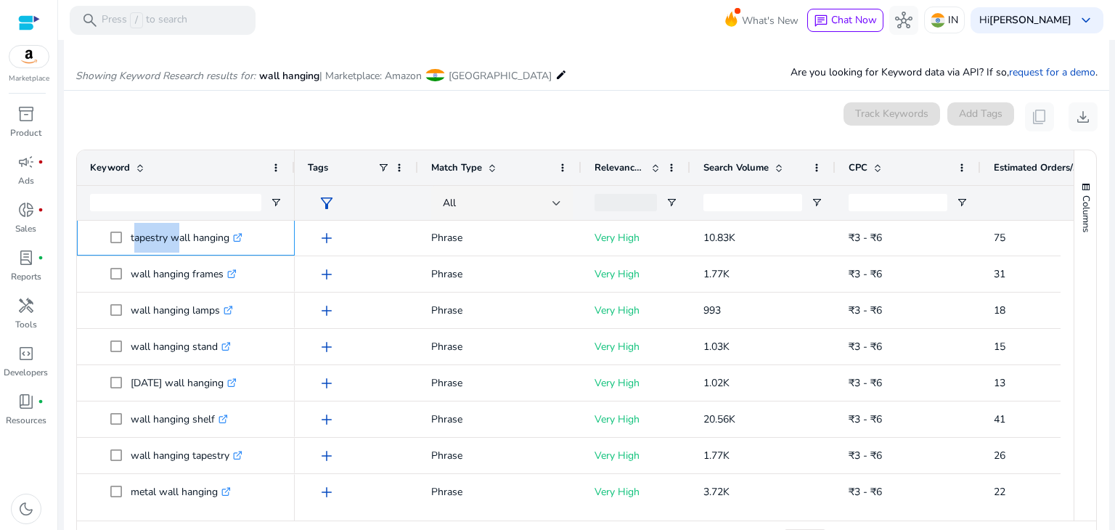
scroll to position [261, 0]
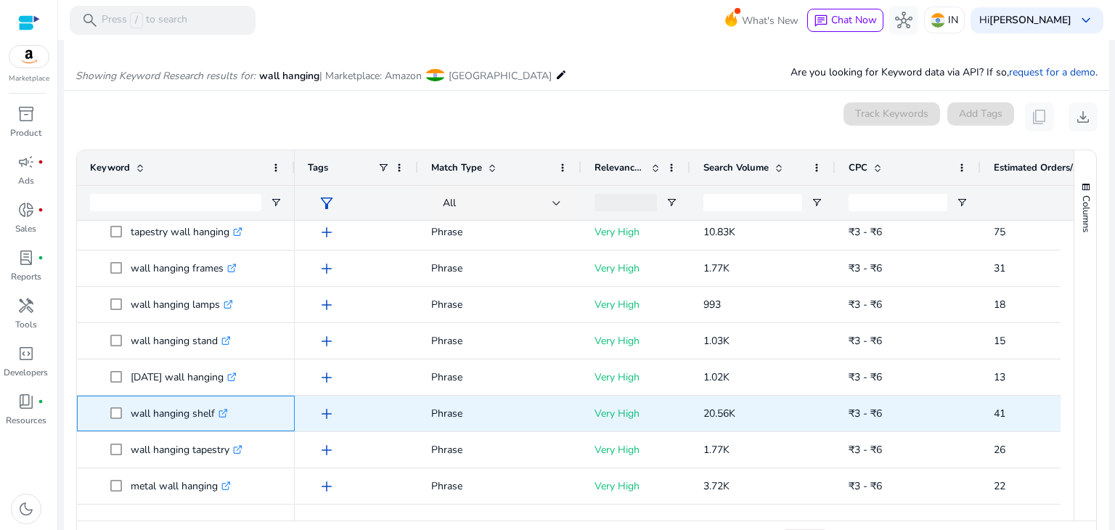
click at [160, 414] on p "wall hanging shelf .st0{fill:#2c8af8}" at bounding box center [179, 414] width 97 height 30
copy p "wall hanging shelf"
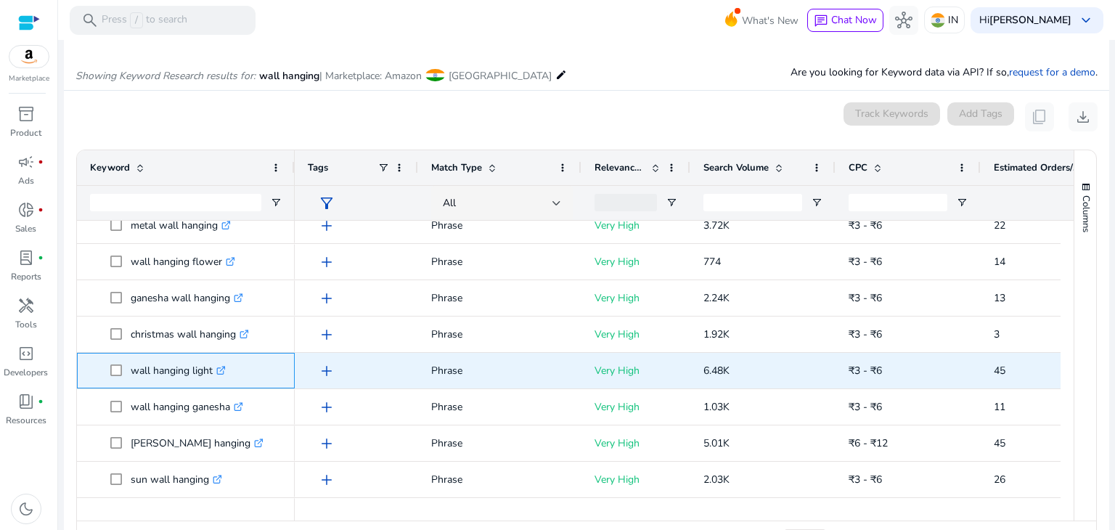
click at [186, 372] on p "wall hanging light .st0{fill:#2c8af8}" at bounding box center [178, 371] width 95 height 30
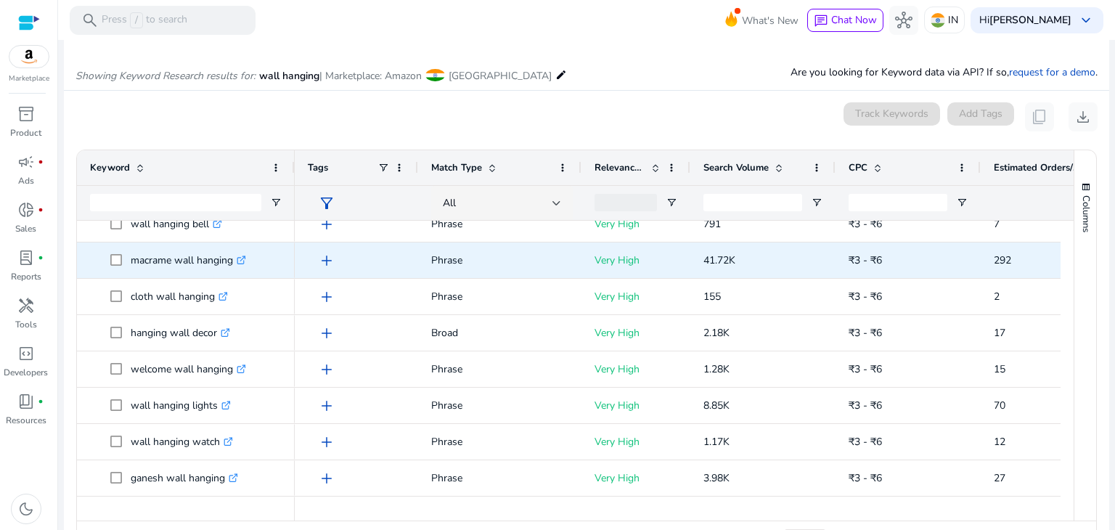
click at [153, 262] on p "macrame wall hanging .st0{fill:#2c8af8}" at bounding box center [188, 260] width 115 height 30
copy p "macrame wall hanging"
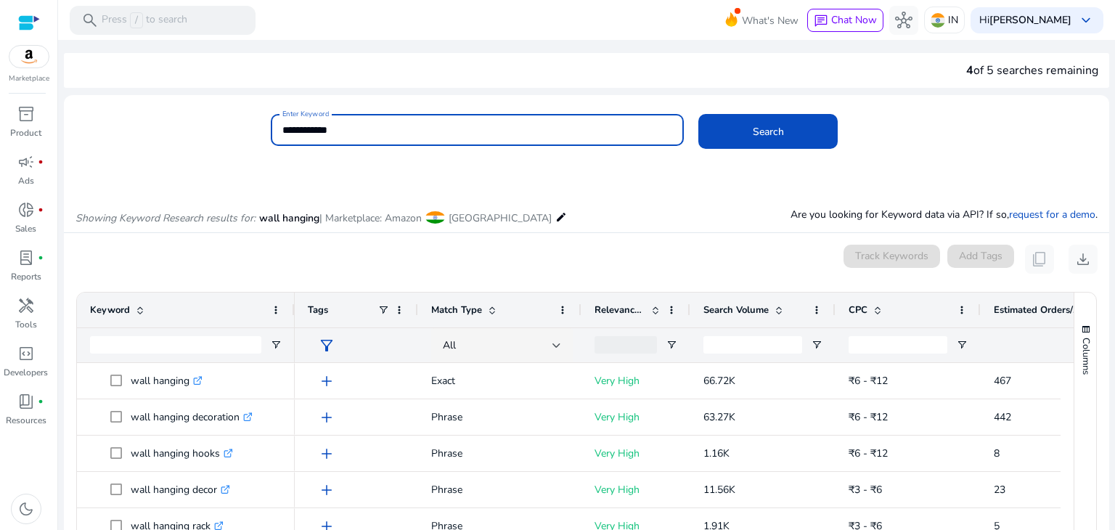
click at [324, 130] on input "**********" at bounding box center [477, 130] width 391 height 16
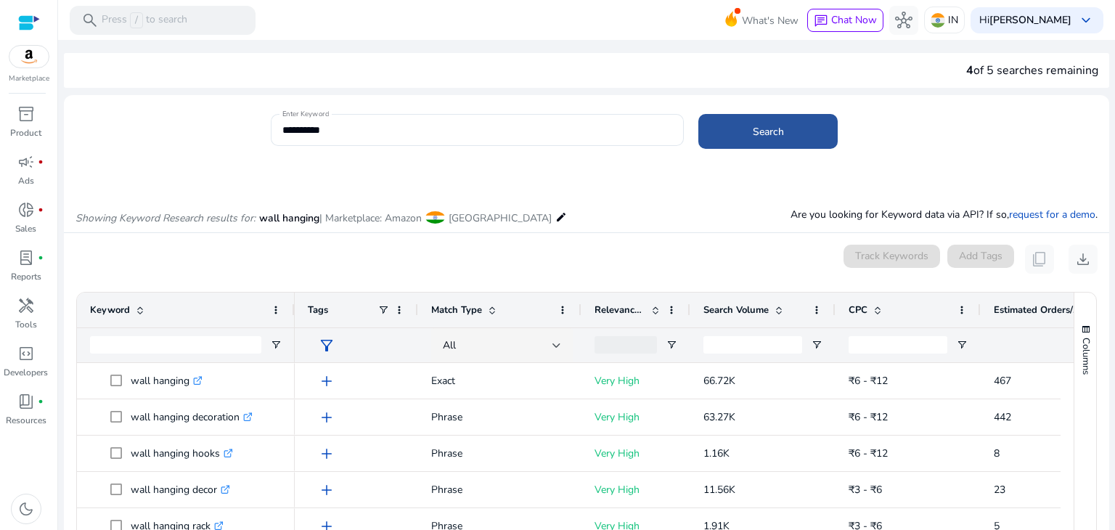
click at [763, 132] on span "Search" at bounding box center [768, 131] width 31 height 15
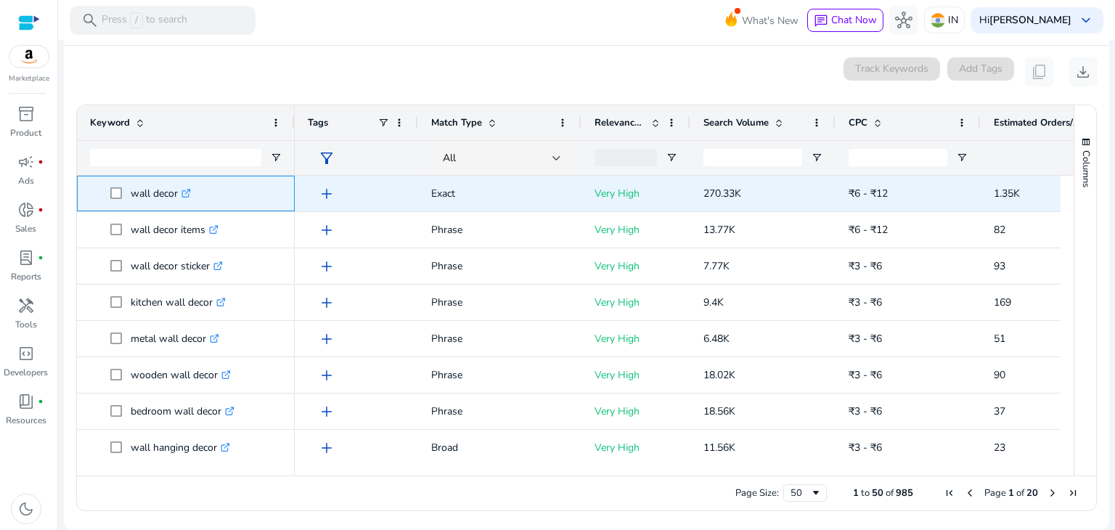
click at [163, 197] on p "wall decor .st0{fill:#2c8af8}" at bounding box center [161, 194] width 60 height 30
copy p "wall decor"
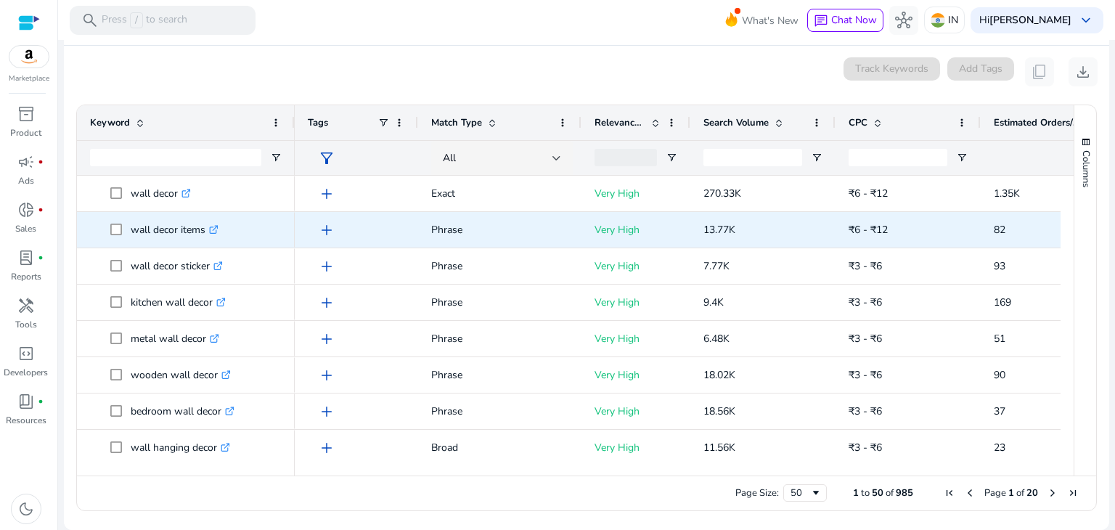
click at [155, 232] on p "wall decor items .st0{fill:#2c8af8}" at bounding box center [175, 230] width 88 height 30
copy p "wall decor items"
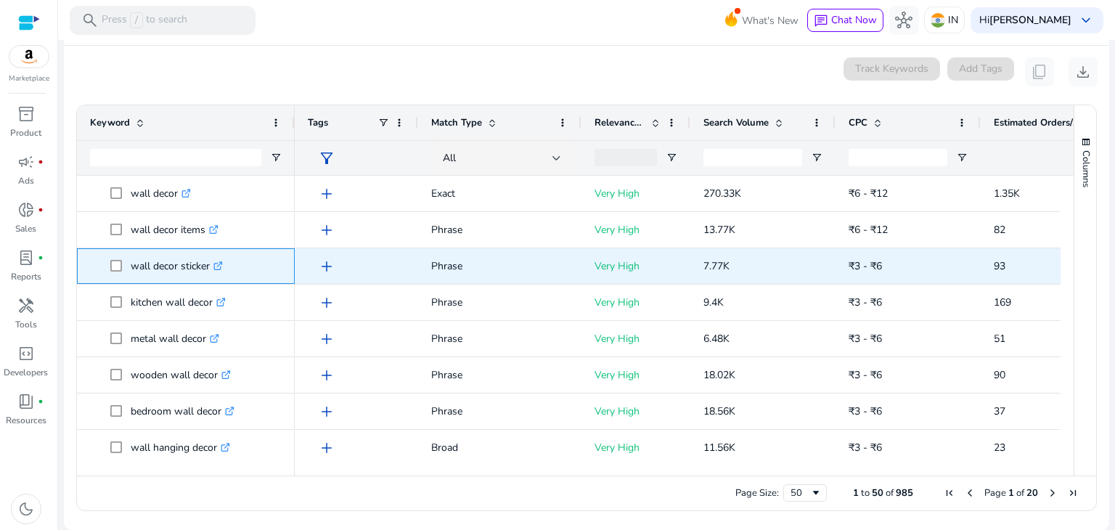
click at [168, 259] on p "wall decor sticker .st0{fill:#2c8af8}" at bounding box center [177, 266] width 92 height 30
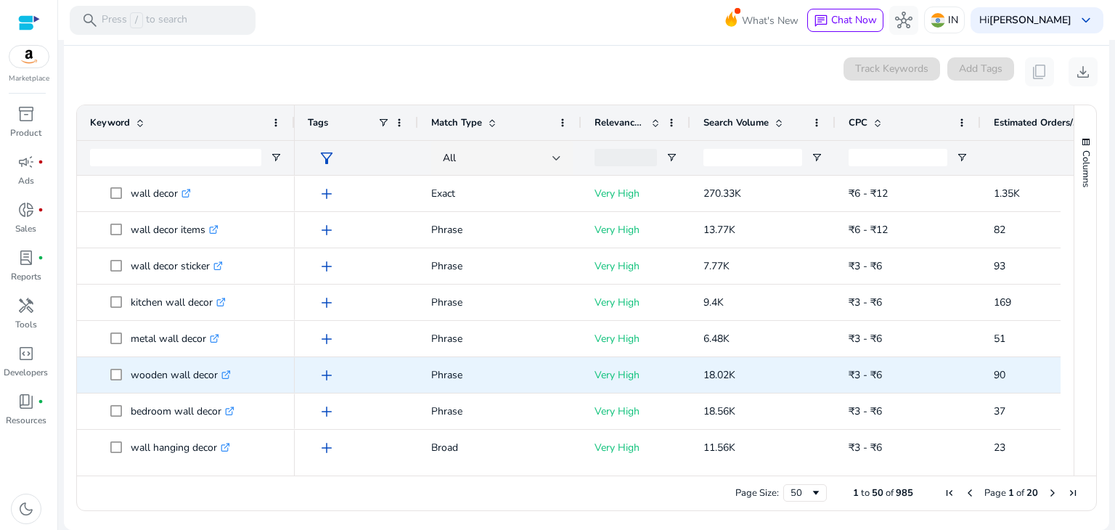
click at [155, 377] on p "wooden wall decor .st0{fill:#2c8af8}" at bounding box center [181, 375] width 100 height 30
copy p "wooden wall decor"
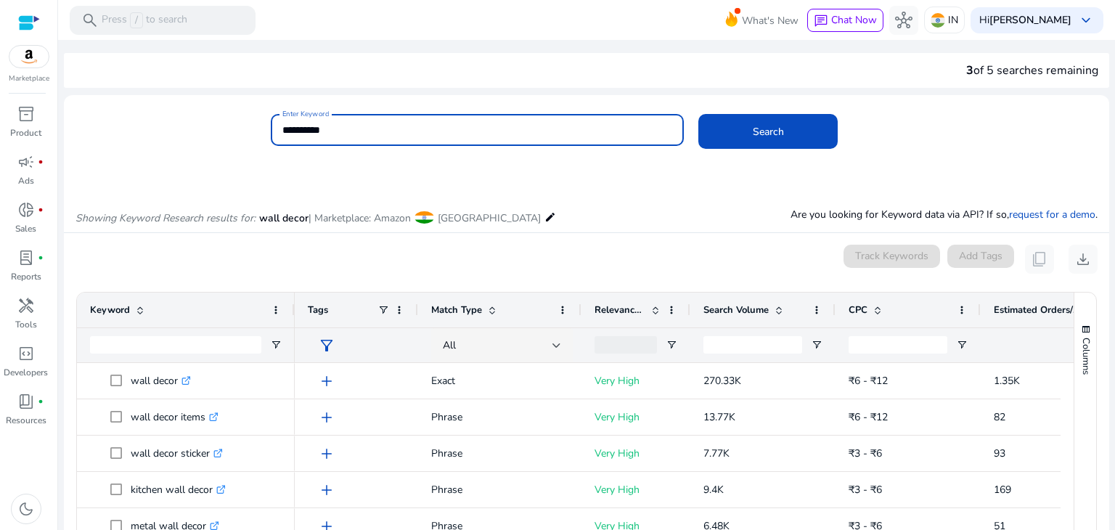
click at [341, 123] on input "**********" at bounding box center [477, 130] width 391 height 16
click at [301, 123] on input "*******" at bounding box center [477, 130] width 391 height 16
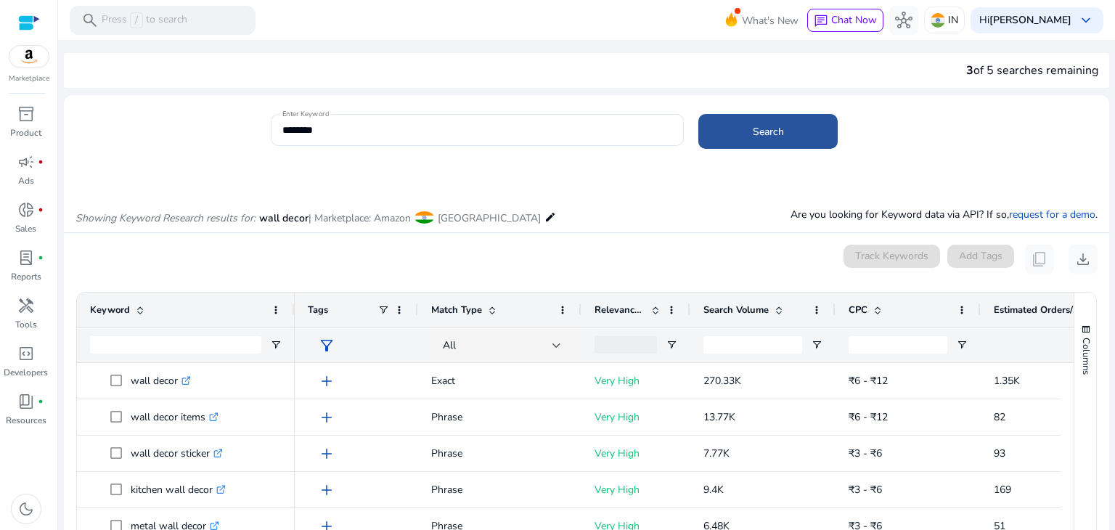
click at [746, 140] on span at bounding box center [767, 131] width 139 height 35
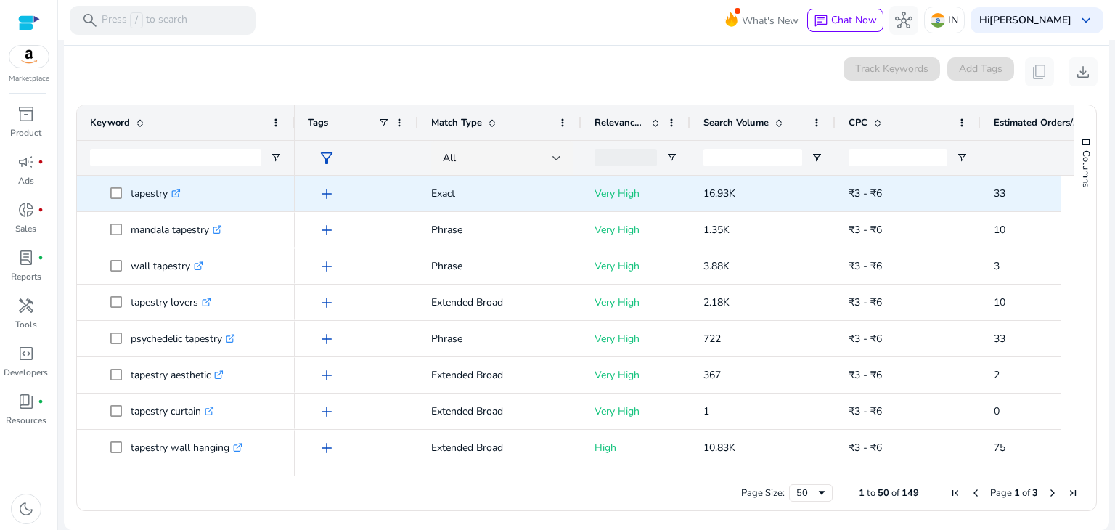
click at [148, 187] on p "tapestry .st0{fill:#2c8af8}" at bounding box center [156, 194] width 50 height 30
copy p "tapestry"
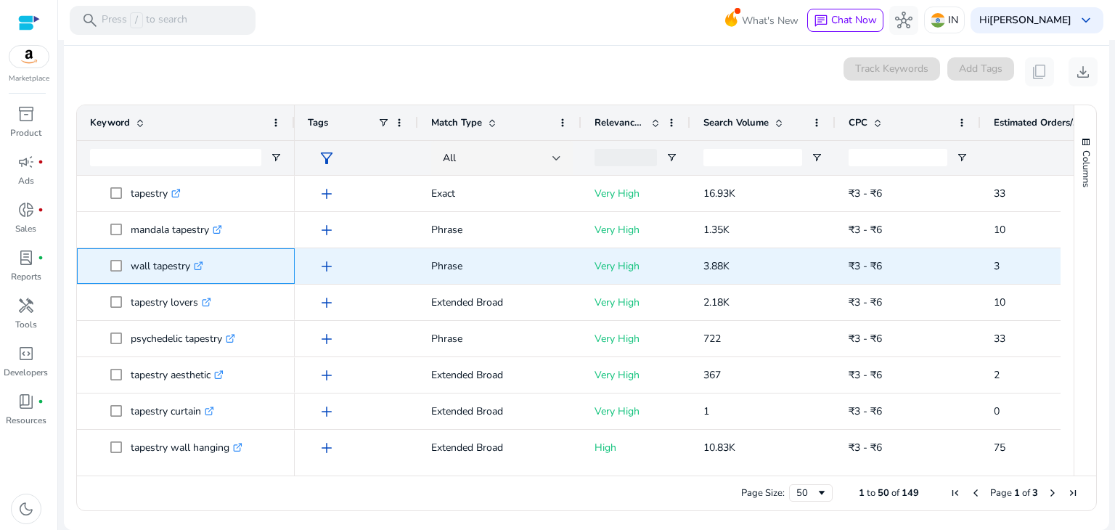
click at [158, 263] on p "wall tapestry .st0{fill:#2c8af8}" at bounding box center [167, 266] width 73 height 30
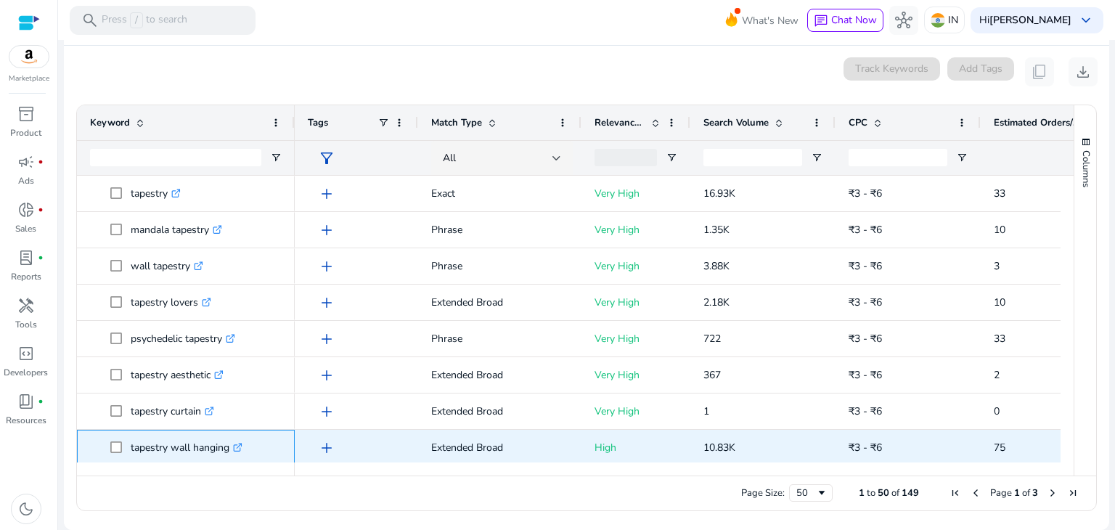
click at [160, 447] on p "tapestry wall hanging .st0{fill:#2c8af8}" at bounding box center [187, 448] width 112 height 30
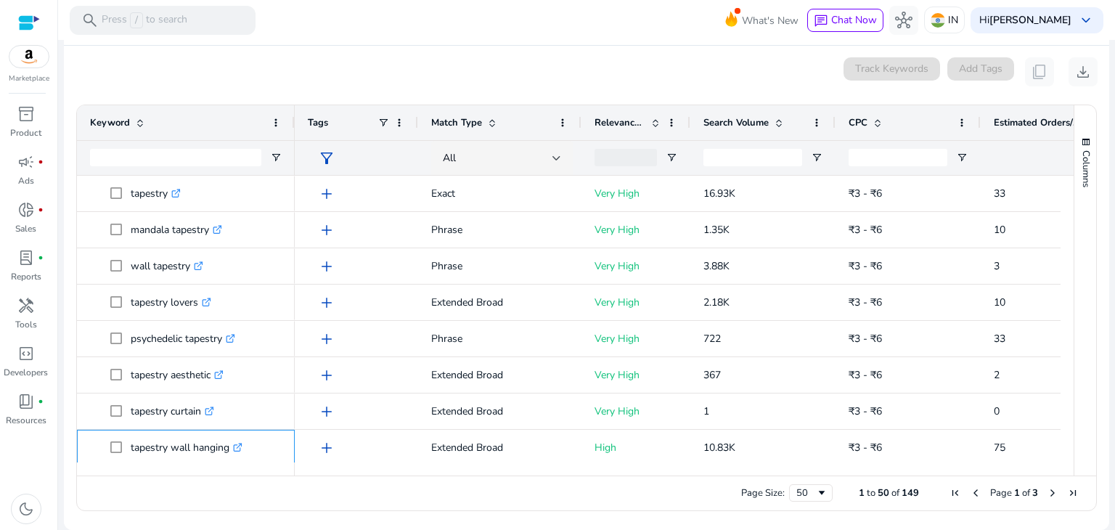
scroll to position [0, 0]
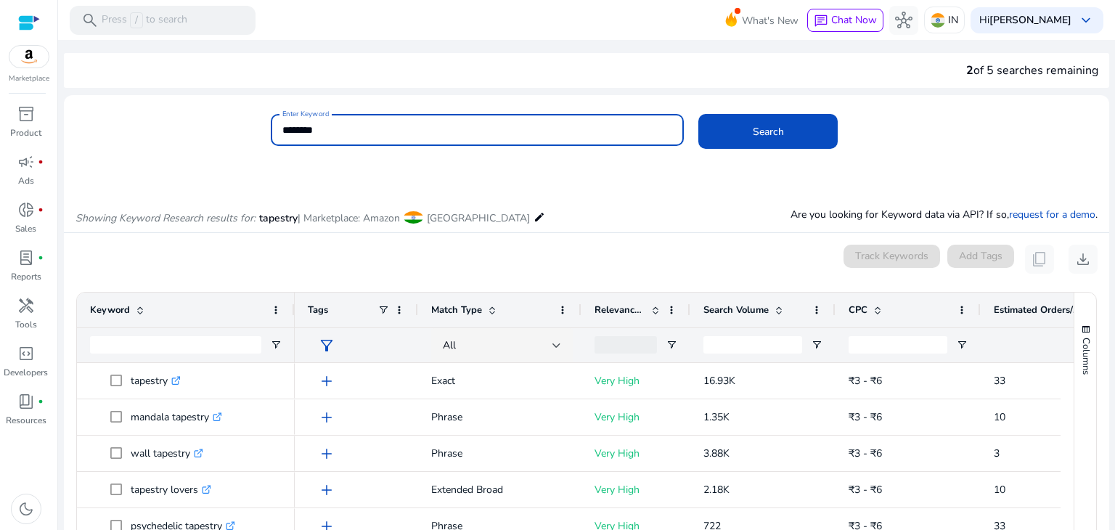
click at [351, 136] on input "********" at bounding box center [477, 130] width 391 height 16
type input "******"
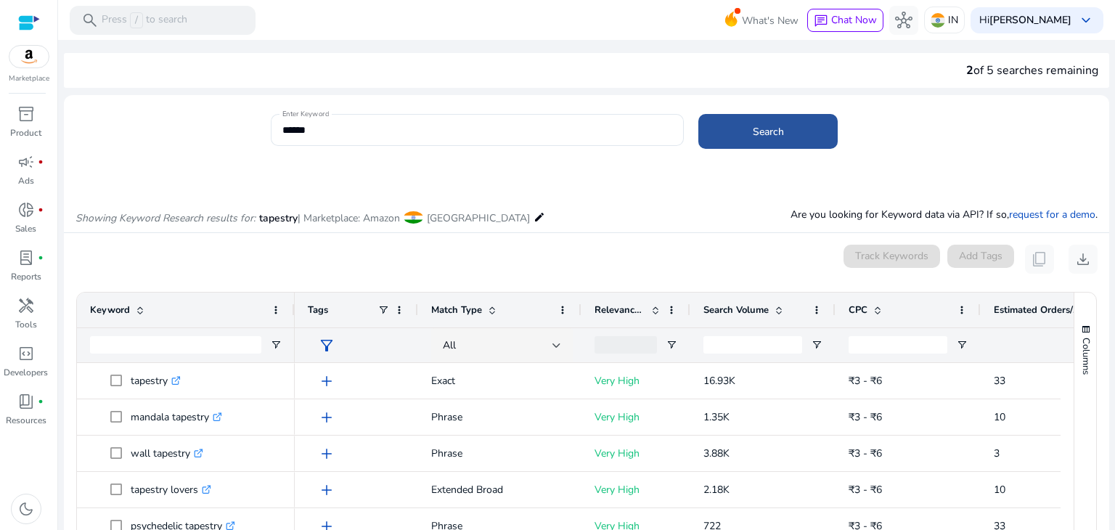
click at [726, 139] on span at bounding box center [767, 131] width 139 height 35
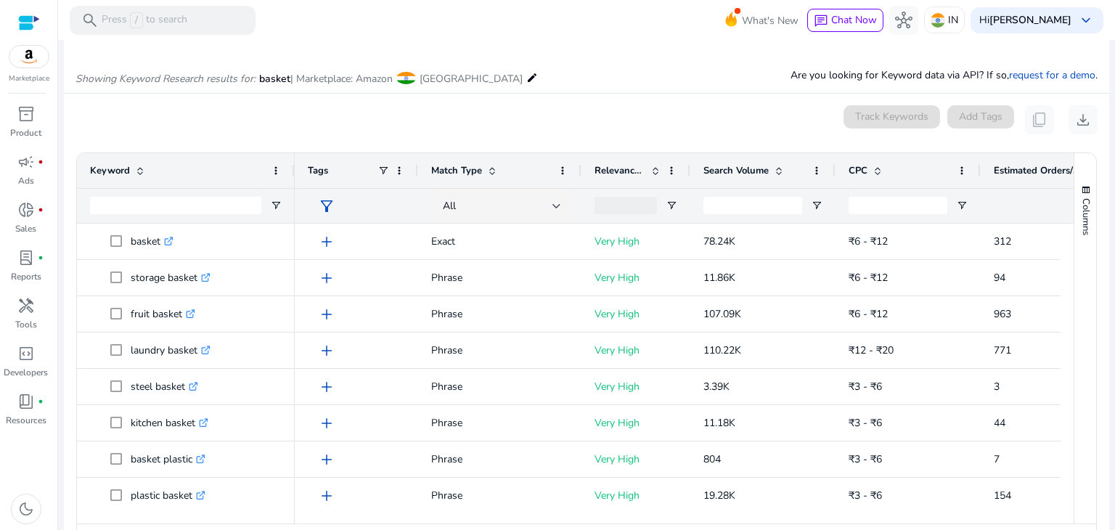
scroll to position [173, 0]
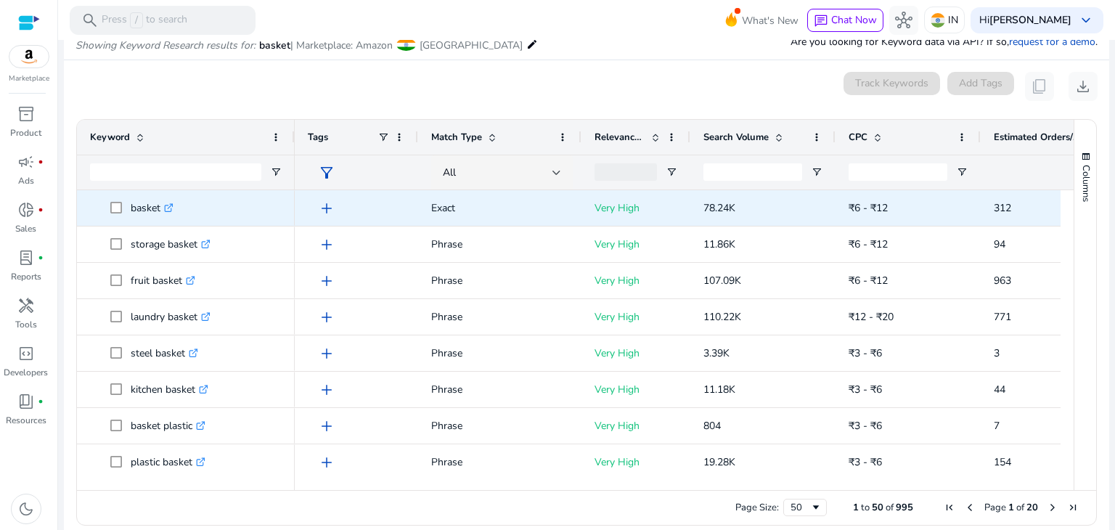
click at [139, 207] on p "basket .st0{fill:#2c8af8}" at bounding box center [152, 208] width 43 height 30
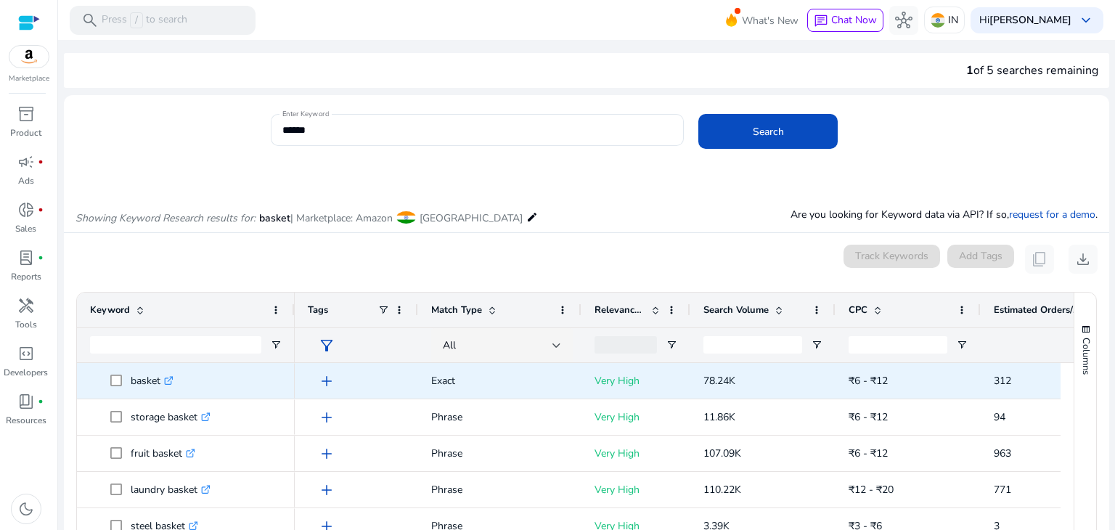
scroll to position [173, 0]
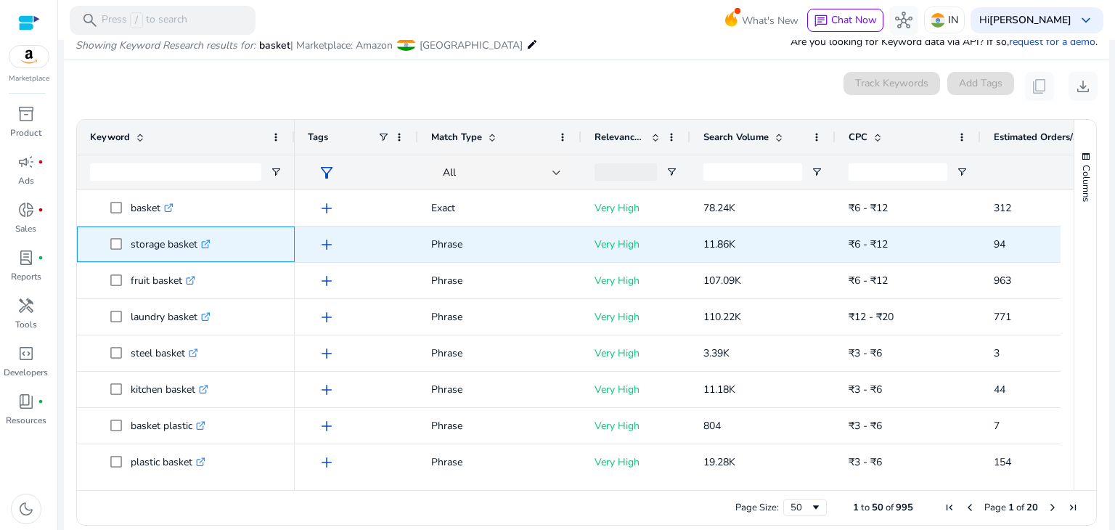
click at [147, 240] on p "storage basket .st0{fill:#2c8af8}" at bounding box center [171, 244] width 80 height 30
copy p "storage basket"
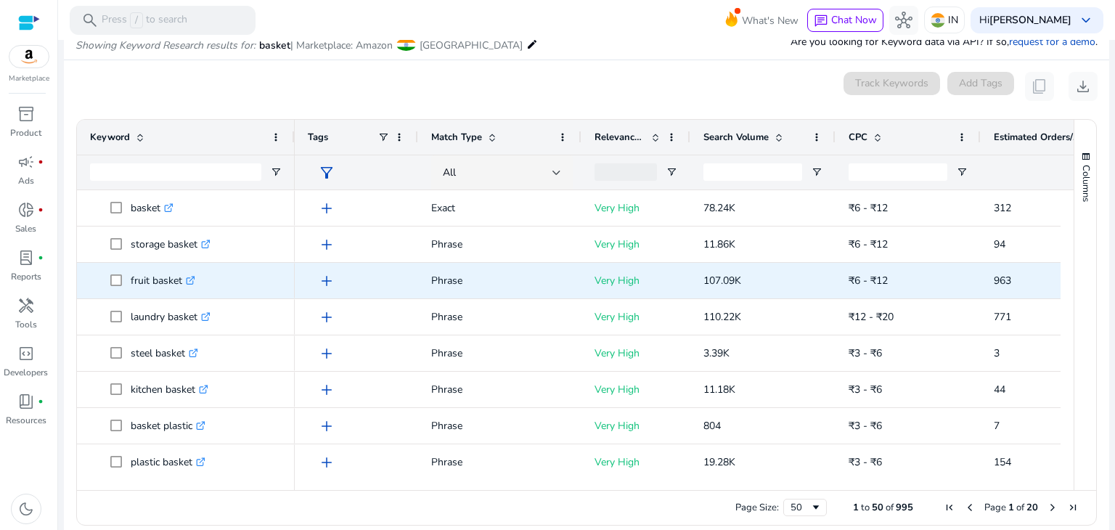
click at [148, 294] on p "fruit basket .st0{fill:#2c8af8}" at bounding box center [163, 281] width 65 height 30
copy span "fruit basket .st0{fill:#2c8af8}"
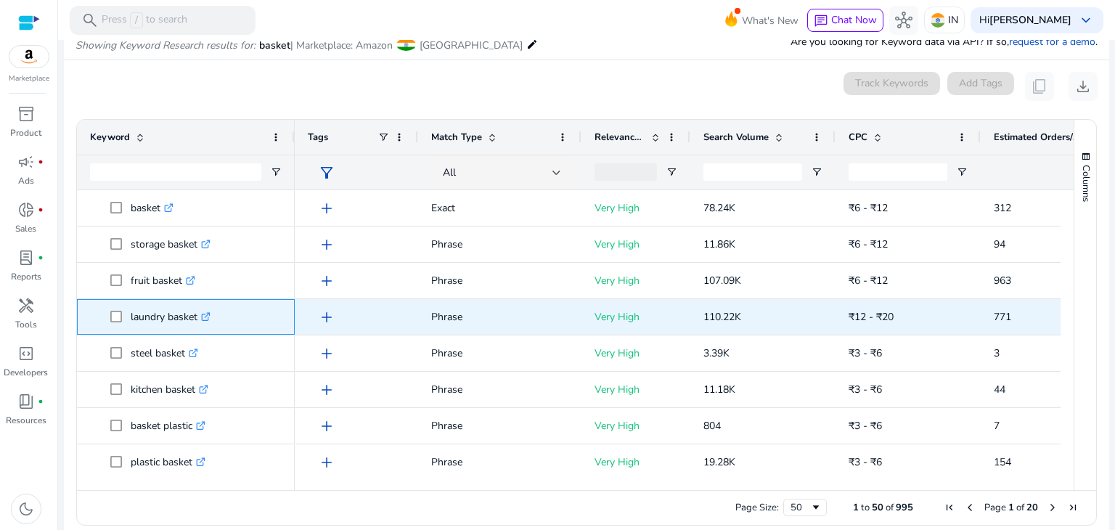
click at [144, 318] on p "laundry basket .st0{fill:#2c8af8}" at bounding box center [171, 317] width 80 height 30
copy p "laundry basket"
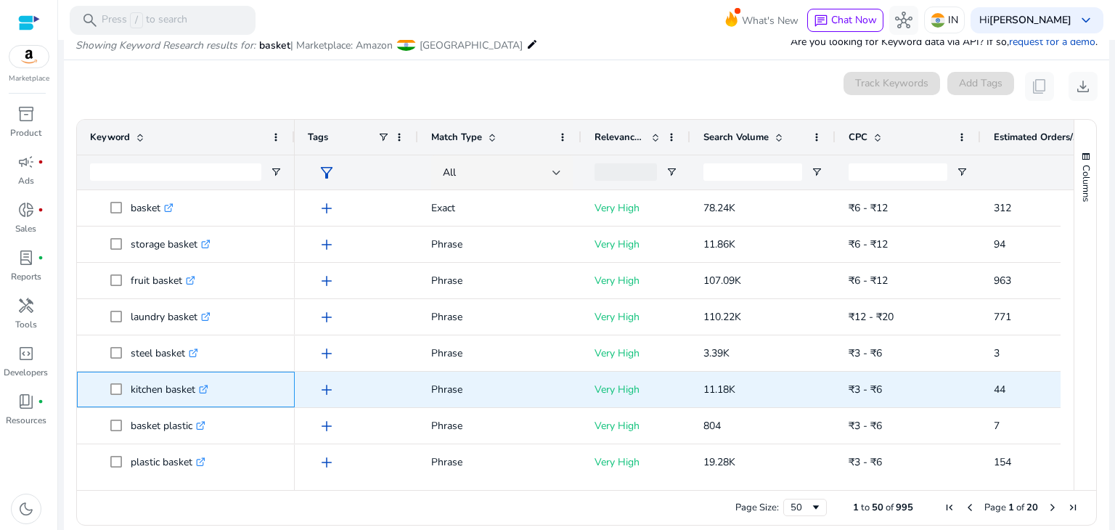
click at [157, 386] on p "kitchen basket .st0{fill:#2c8af8}" at bounding box center [170, 390] width 78 height 30
copy p "kitchen basket"
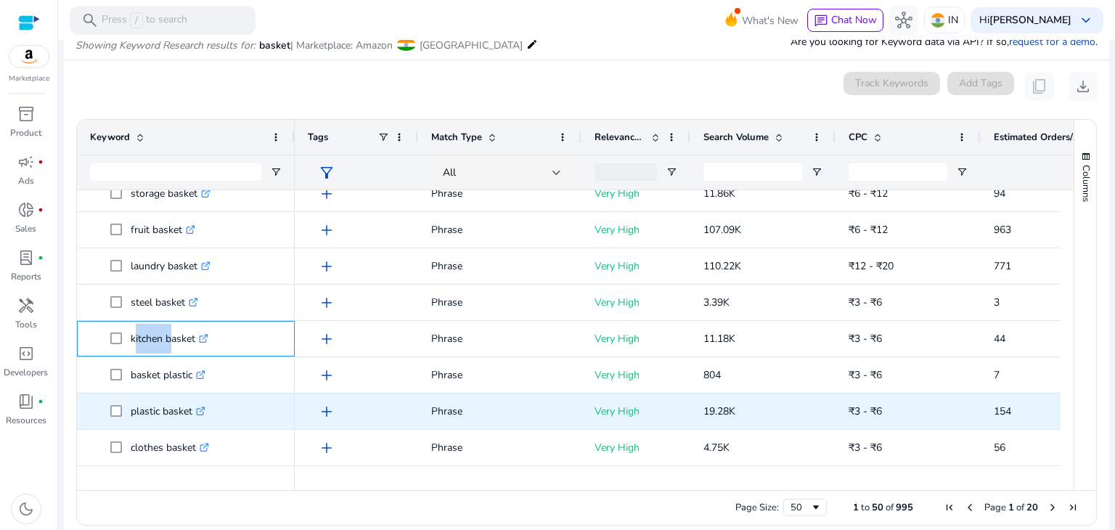
scroll to position [60, 0]
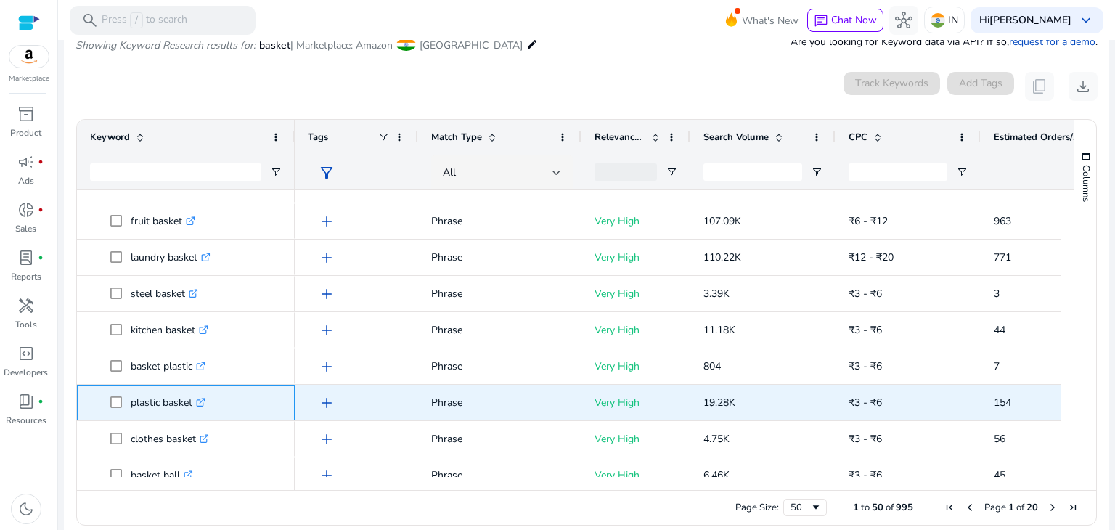
click at [147, 404] on p "plastic basket .st0{fill:#2c8af8}" at bounding box center [168, 403] width 75 height 30
copy p "plastic basket"
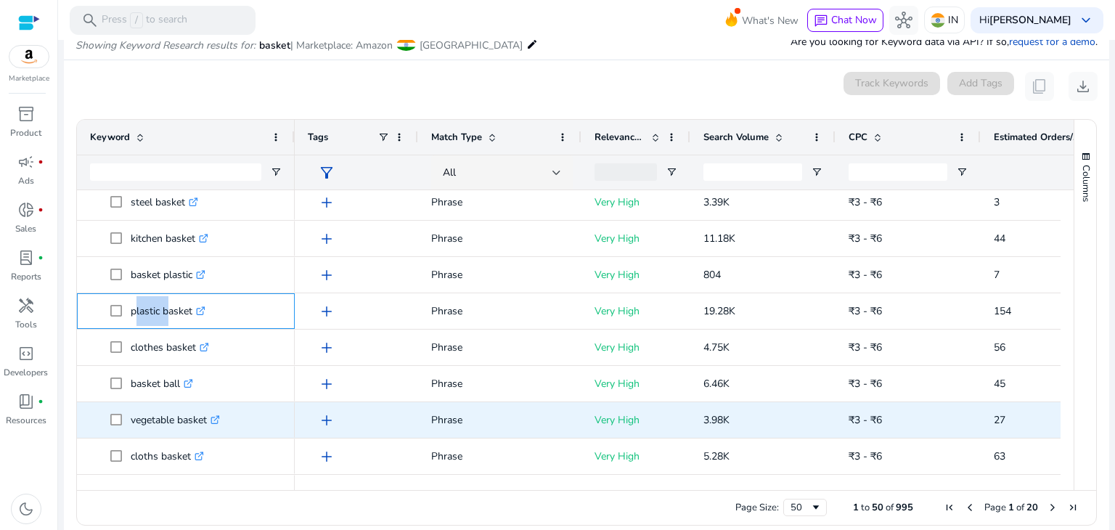
scroll to position [168, 0]
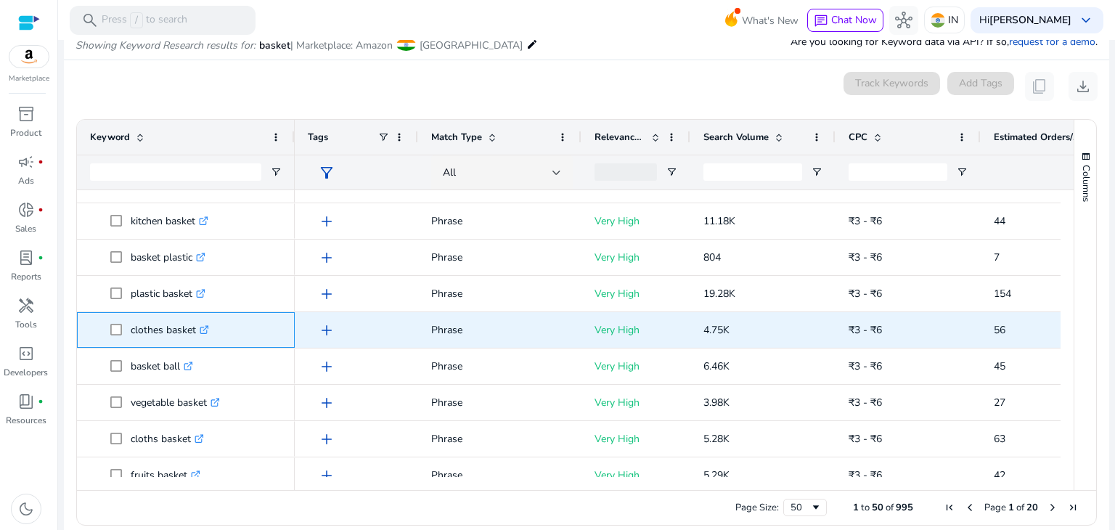
click at [147, 326] on p "clothes basket .st0{fill:#2c8af8}" at bounding box center [170, 330] width 78 height 30
copy p "clothes basket"
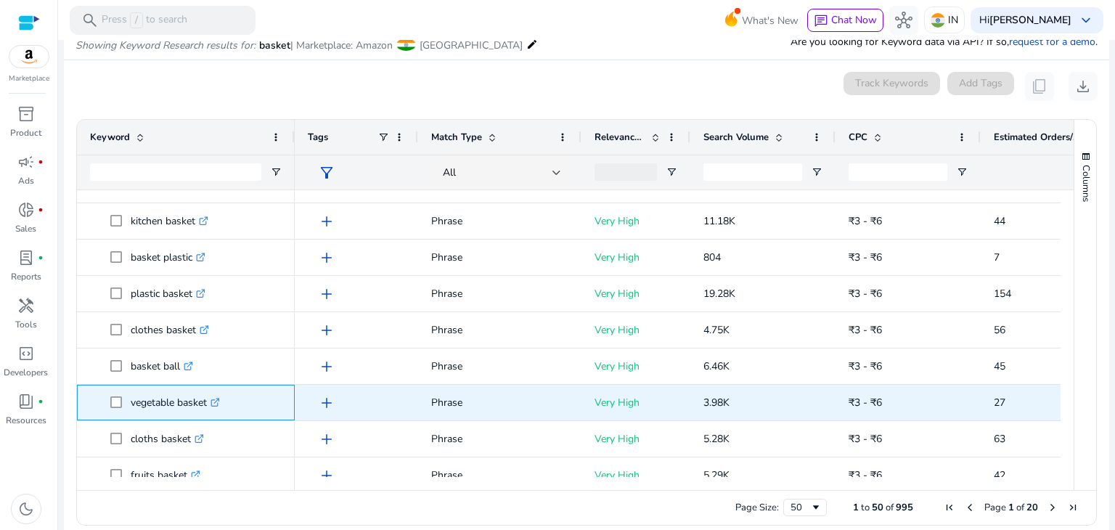
click at [160, 386] on div "vegetable basket .st0{fill:#2c8af8}" at bounding box center [186, 403] width 192 height 34
copy span "vegetable basket .st0{fill:#2c8af8}"
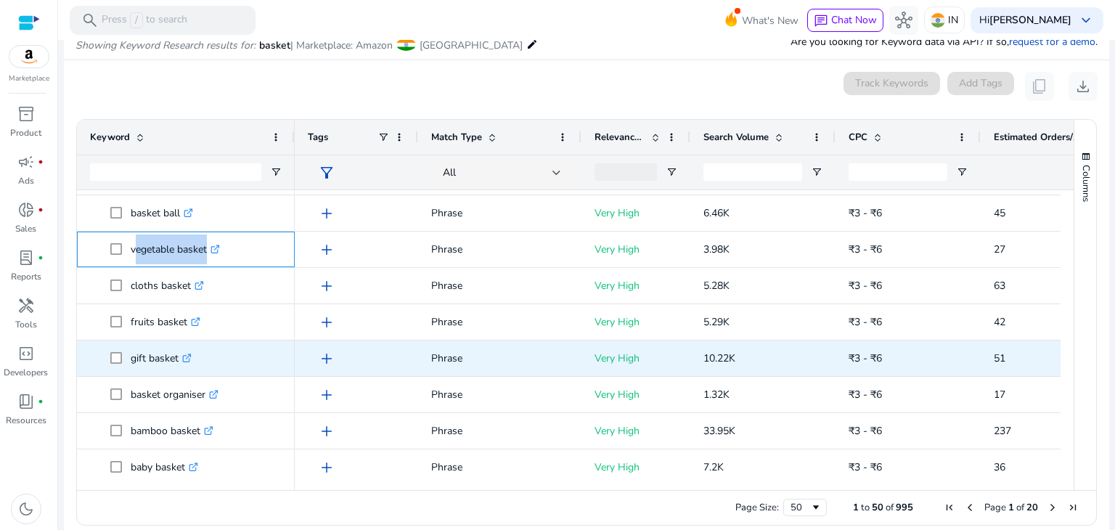
scroll to position [325, 0]
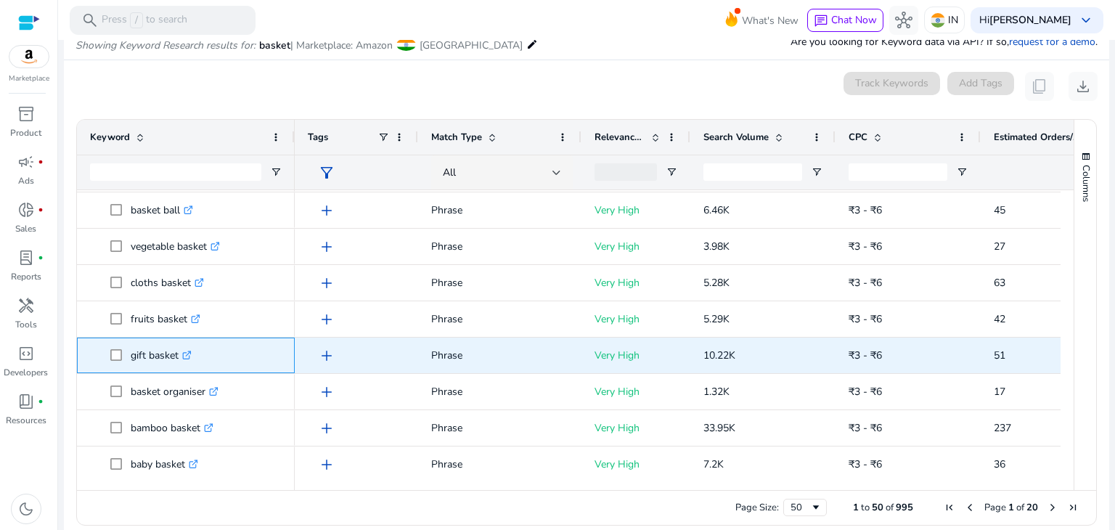
click at [134, 352] on p "gift basket .st0{fill:#2c8af8}" at bounding box center [161, 356] width 61 height 30
copy p "gift basket"
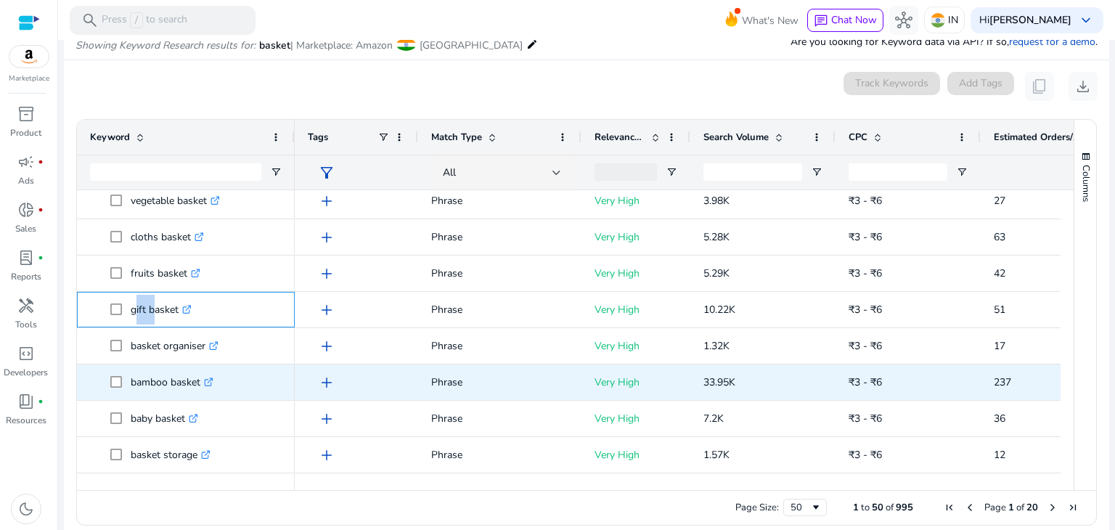
scroll to position [370, 0]
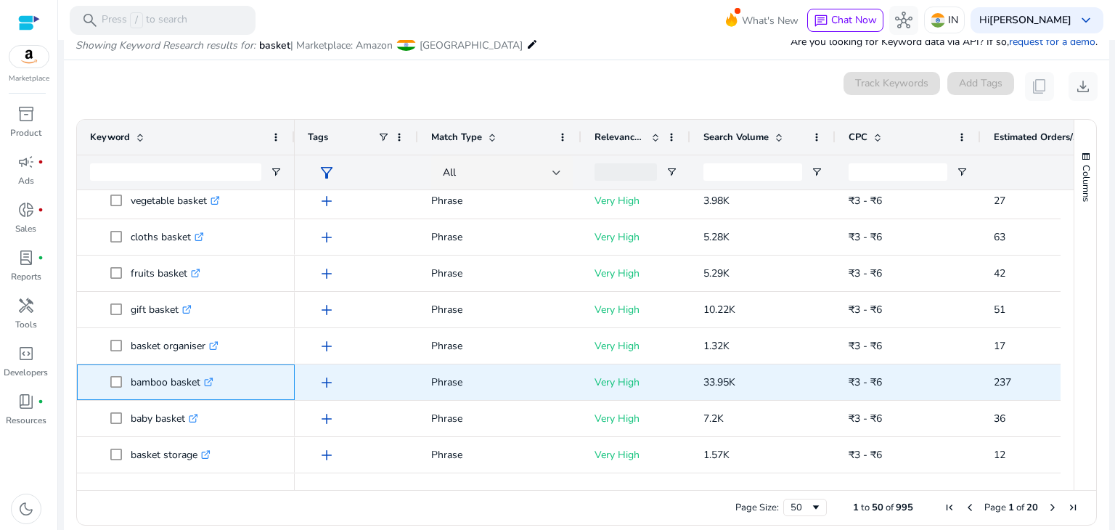
click at [148, 380] on p "bamboo basket .st0{fill:#2c8af8}" at bounding box center [172, 382] width 83 height 30
copy p "bamboo basket"
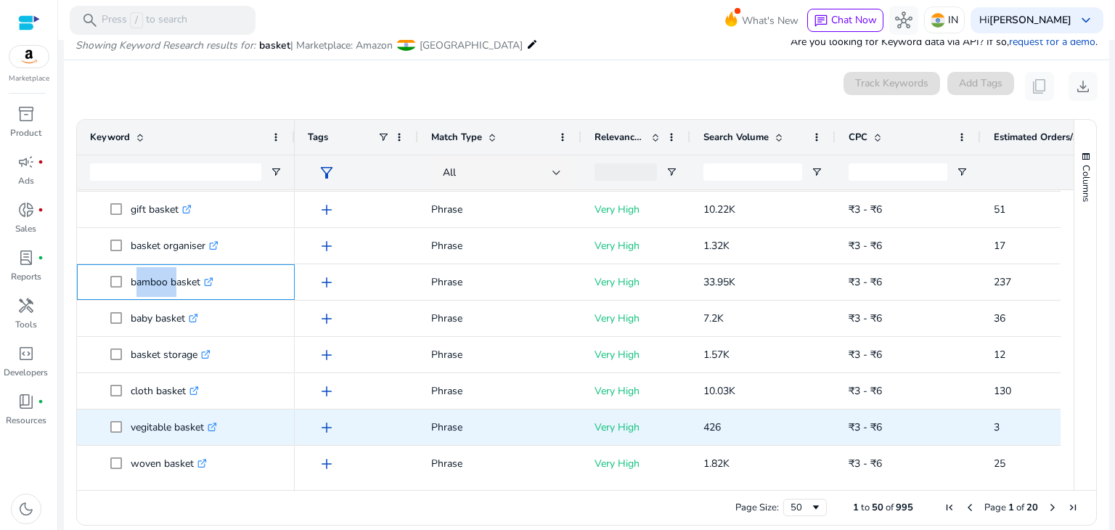
scroll to position [473, 0]
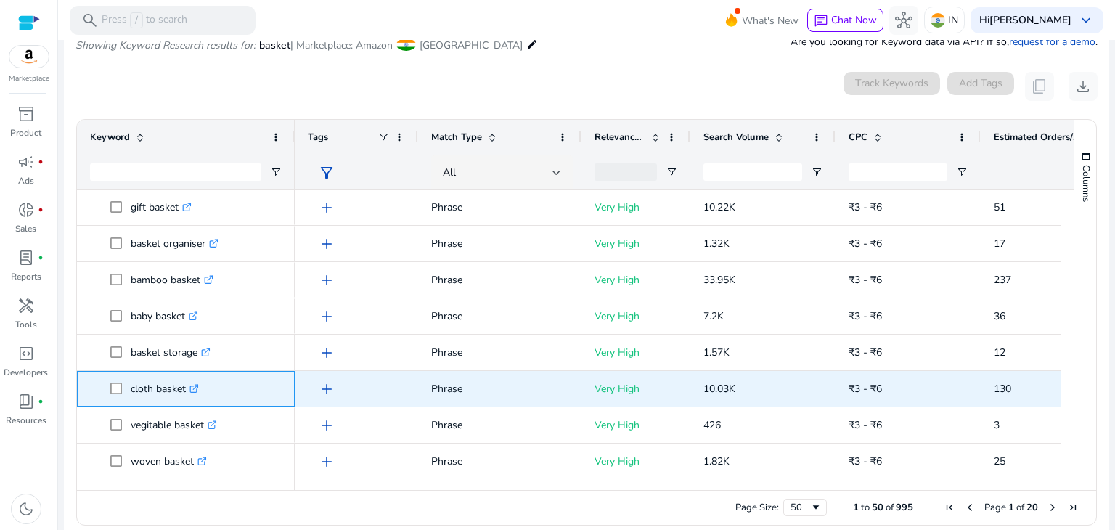
click at [142, 384] on p "cloth basket .st0{fill:#2c8af8}" at bounding box center [165, 389] width 68 height 30
copy p "cloth basket"
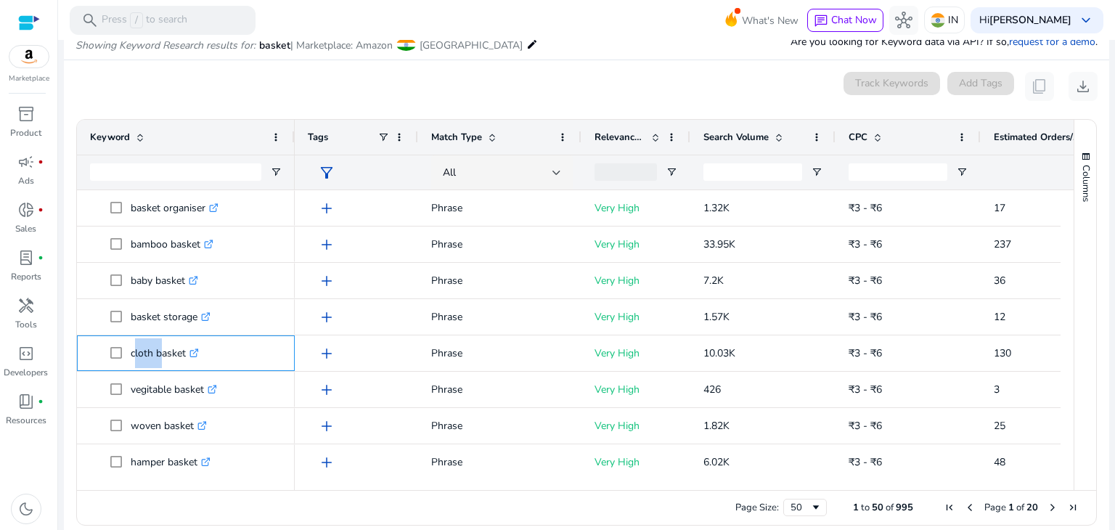
scroll to position [0, 0]
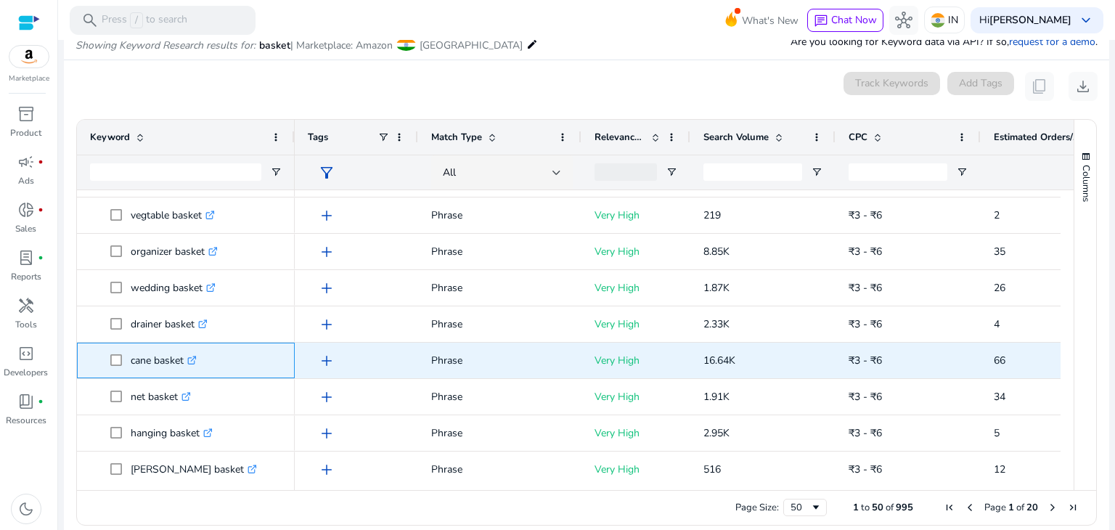
click at [157, 358] on p "cane basket .st0{fill:#2c8af8}" at bounding box center [164, 361] width 66 height 30
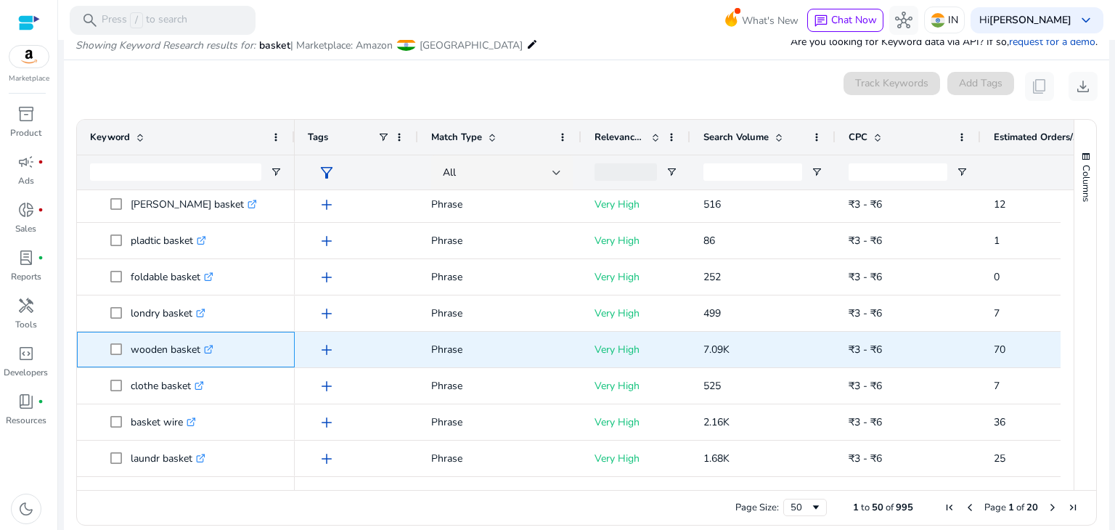
click at [152, 347] on p "wooden basket .st0{fill:#2c8af8}" at bounding box center [172, 350] width 83 height 30
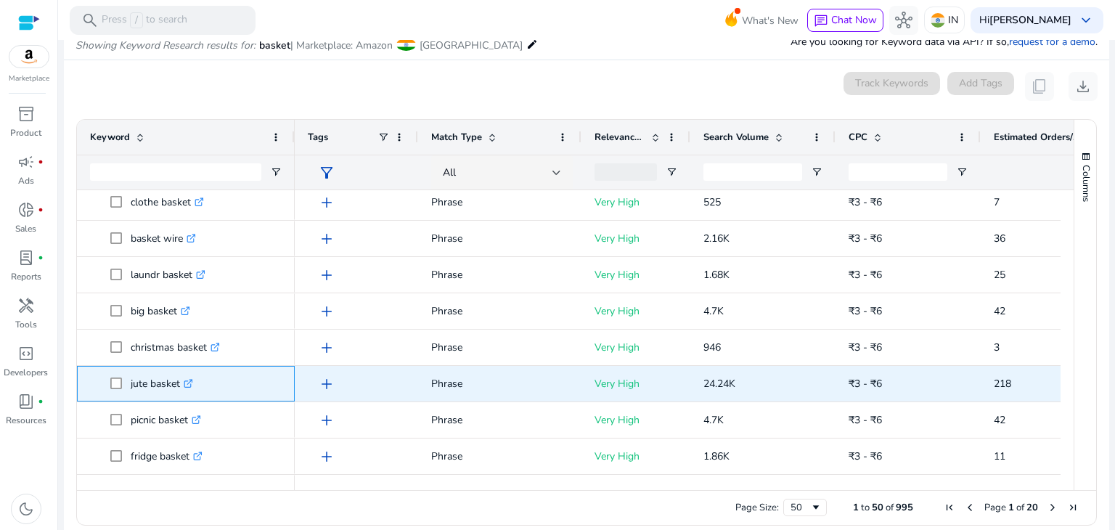
click at [153, 381] on p "jute basket .st0{fill:#2c8af8}" at bounding box center [162, 384] width 62 height 30
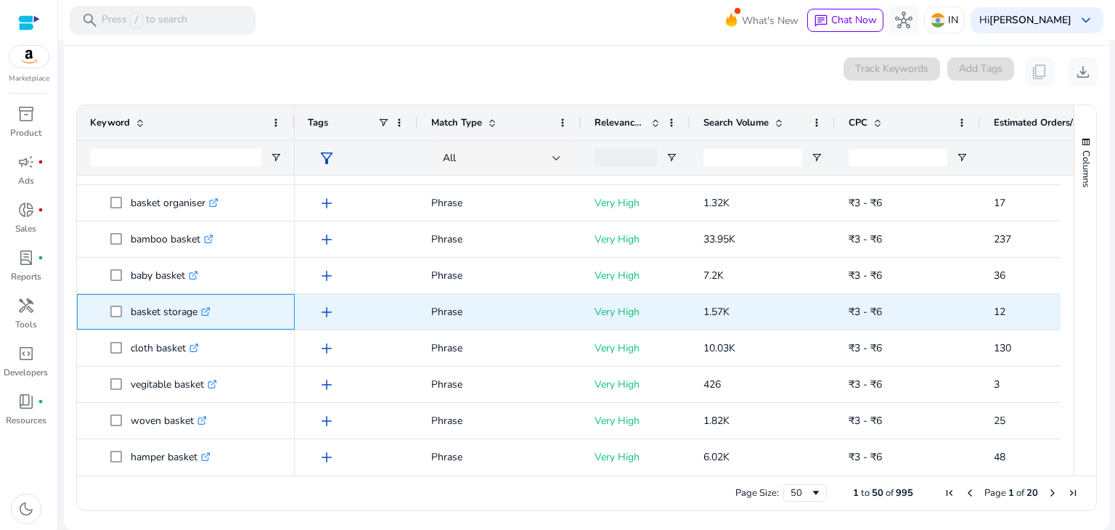
click at [156, 314] on p "basket storage .st0{fill:#2c8af8}" at bounding box center [171, 312] width 80 height 30
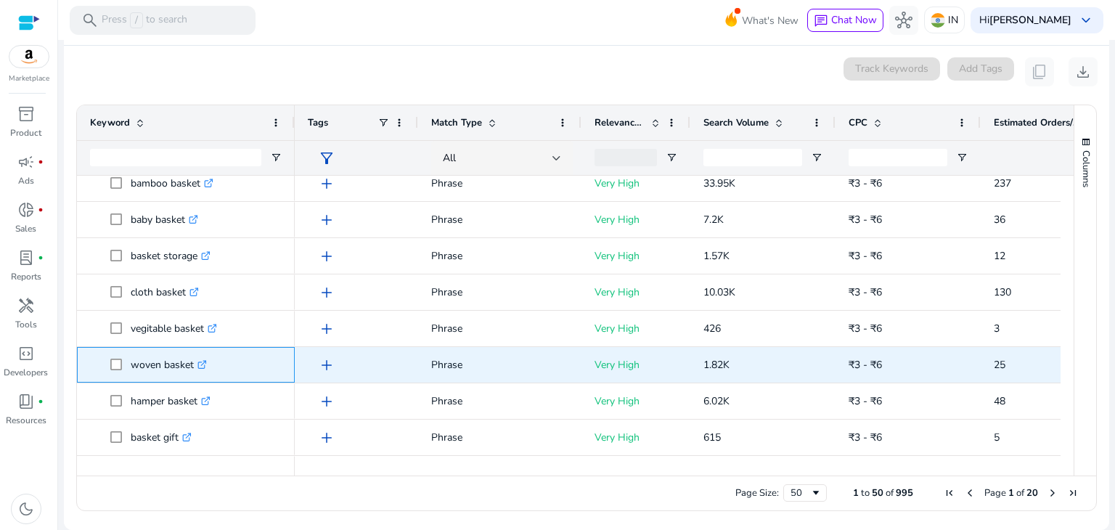
click at [147, 362] on p "woven basket .st0{fill:#2c8af8}" at bounding box center [169, 365] width 76 height 30
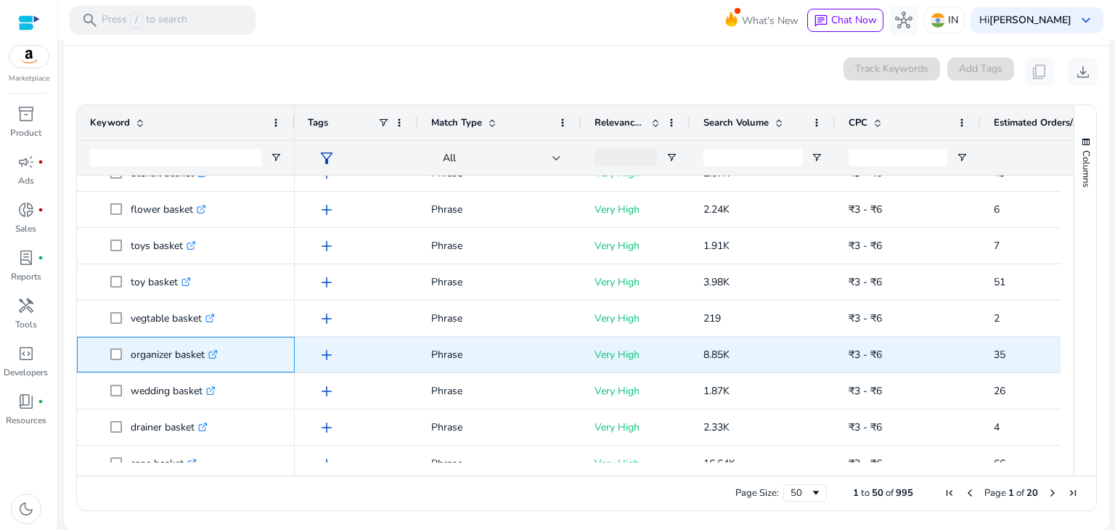
click at [161, 353] on p "organizer basket .st0{fill:#2c8af8}" at bounding box center [174, 355] width 87 height 30
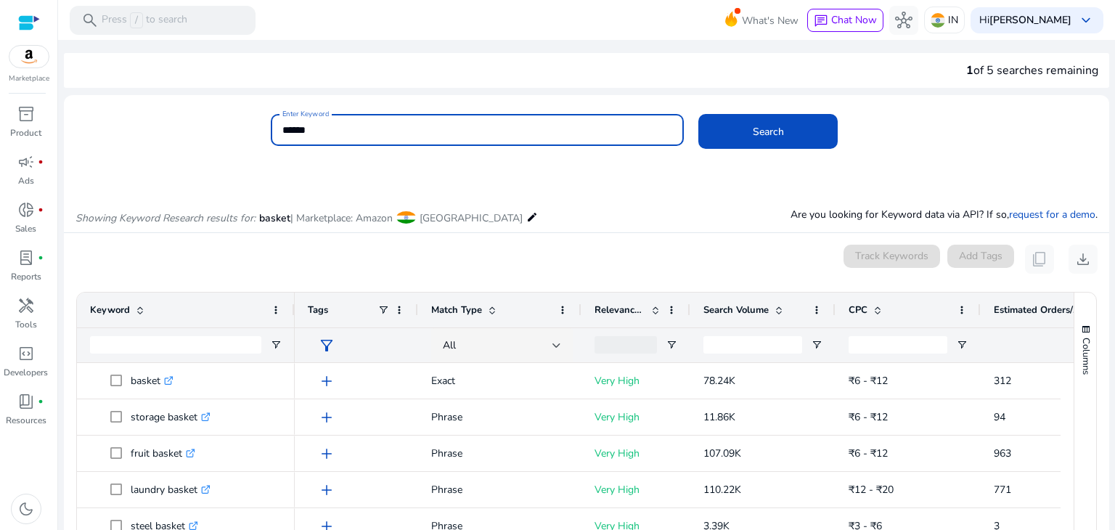
click at [330, 126] on input "******" at bounding box center [477, 130] width 391 height 16
type input "******"
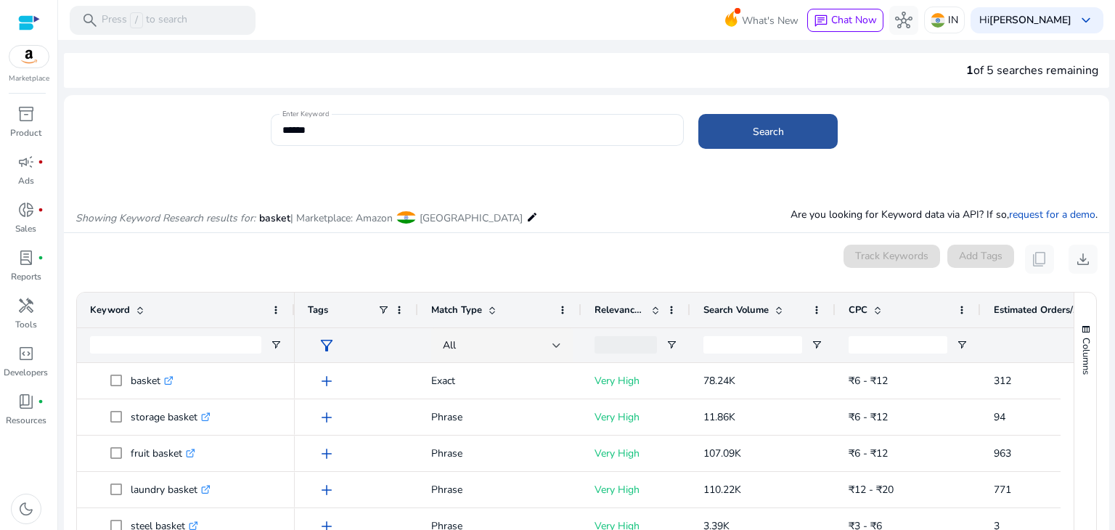
click at [743, 126] on span at bounding box center [767, 131] width 139 height 35
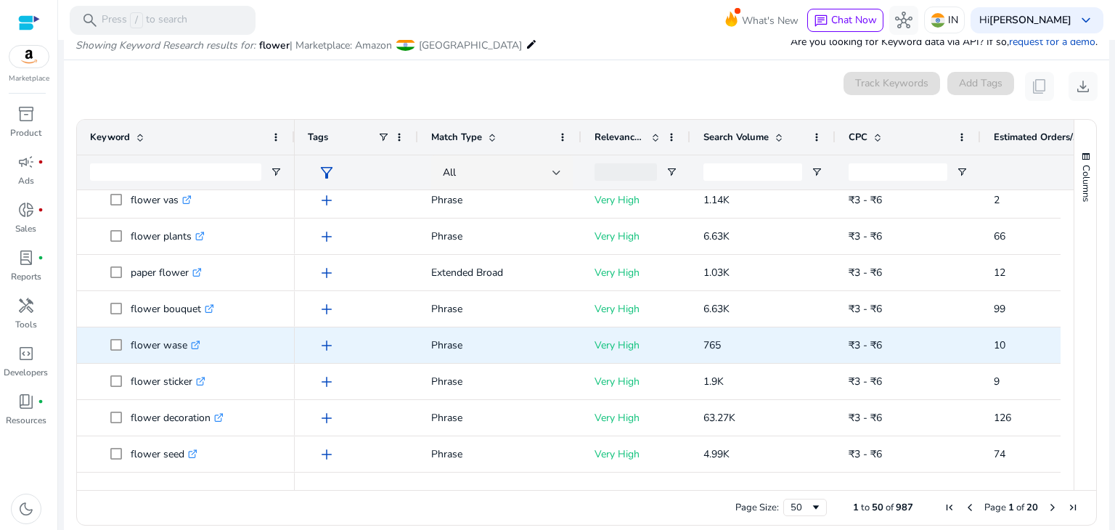
scroll to position [598, 0]
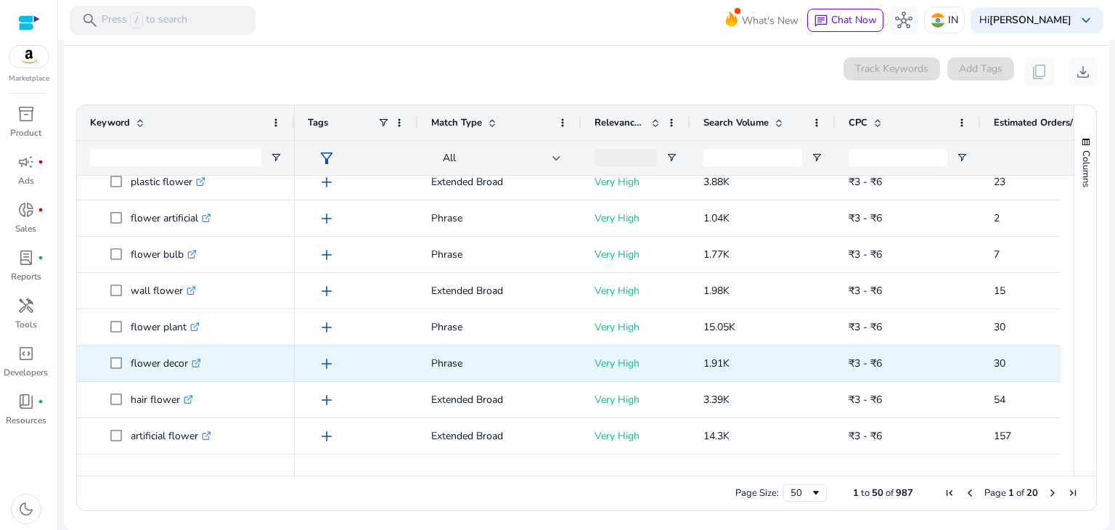
scroll to position [84, 0]
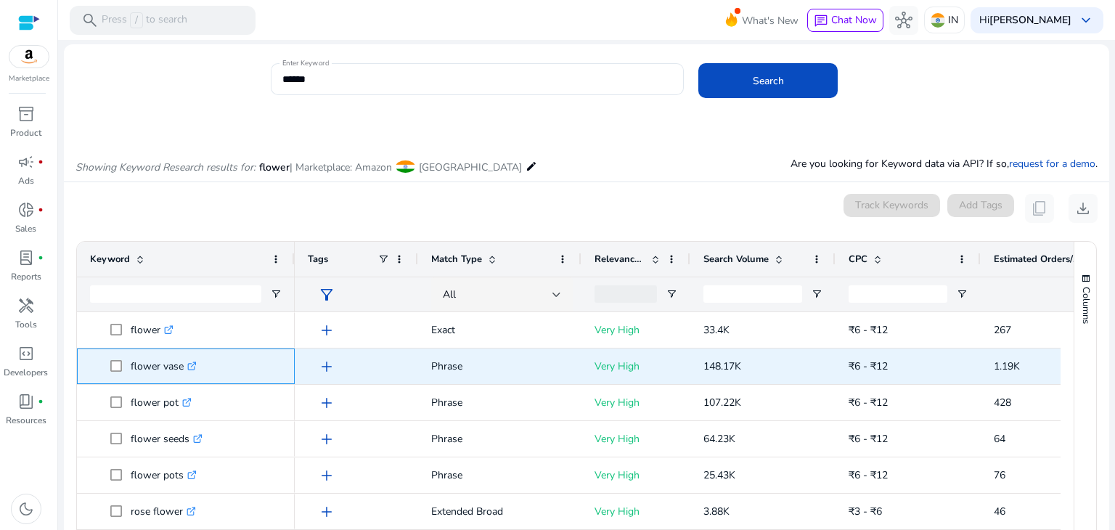
click at [150, 368] on p "flower vase .st0{fill:#2c8af8}" at bounding box center [164, 366] width 66 height 30
copy p "flower vase"
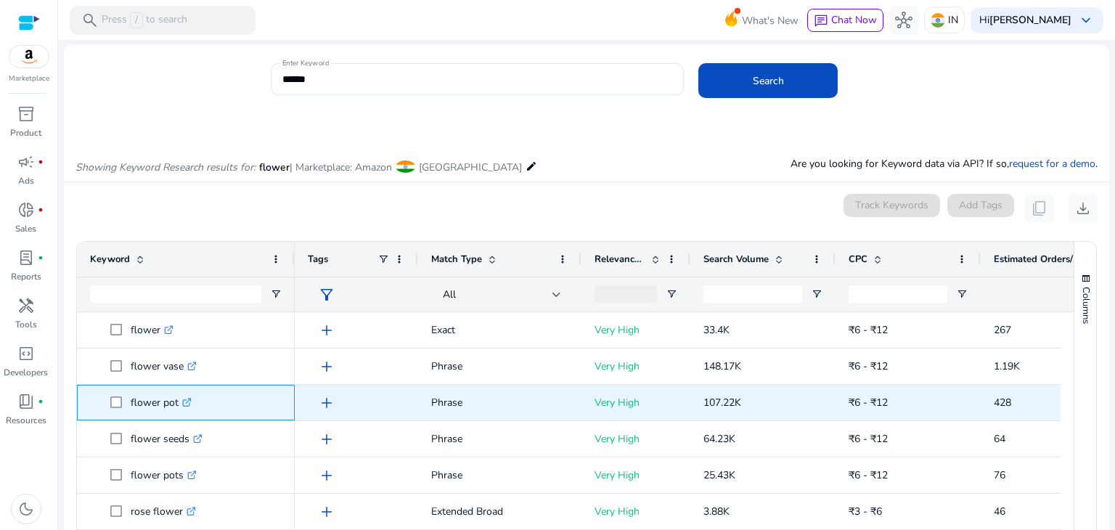
click at [151, 396] on p "flower pot .st0{fill:#2c8af8}" at bounding box center [161, 403] width 61 height 30
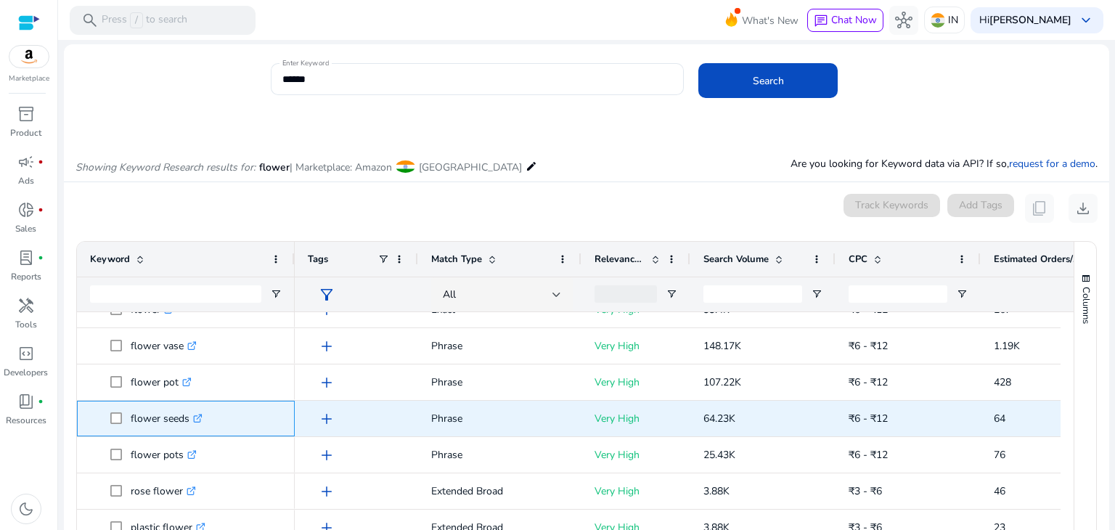
click at [145, 415] on p "flower seeds .st0{fill:#2c8af8}" at bounding box center [167, 419] width 72 height 30
copy p "flower seeds"
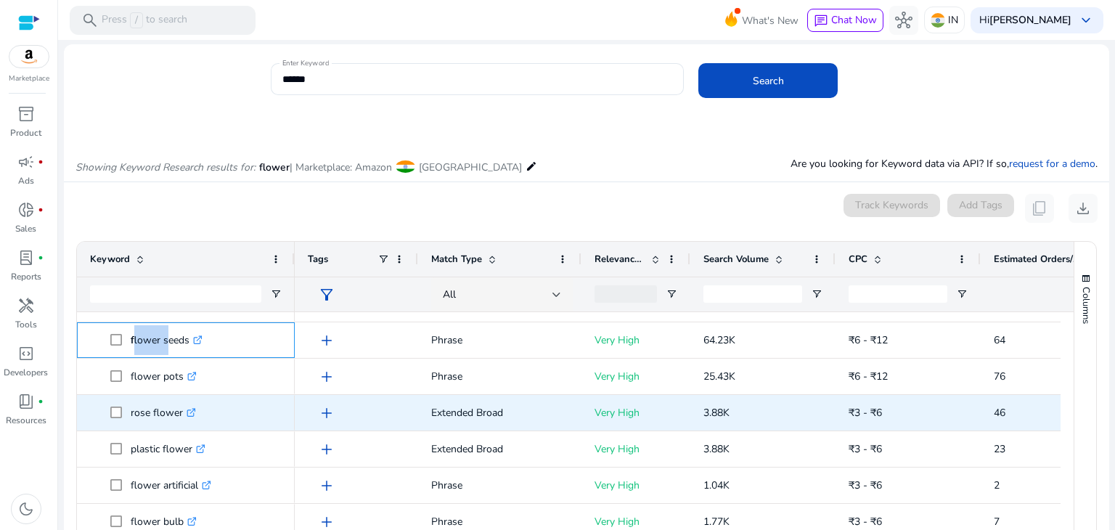
scroll to position [107, 0]
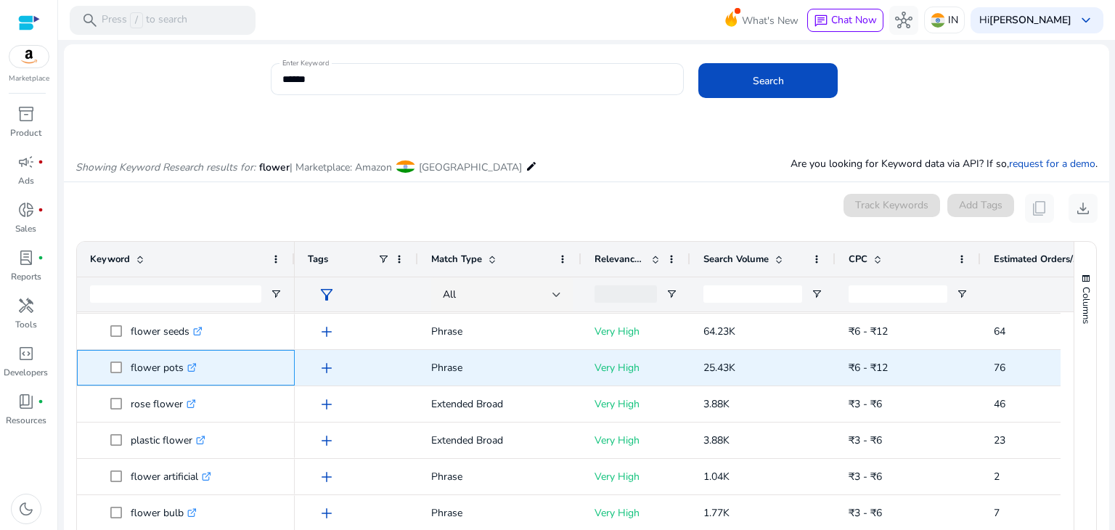
click at [135, 370] on p "flower pots .st0{fill:#2c8af8}" at bounding box center [164, 368] width 66 height 30
copy p "flower pots"
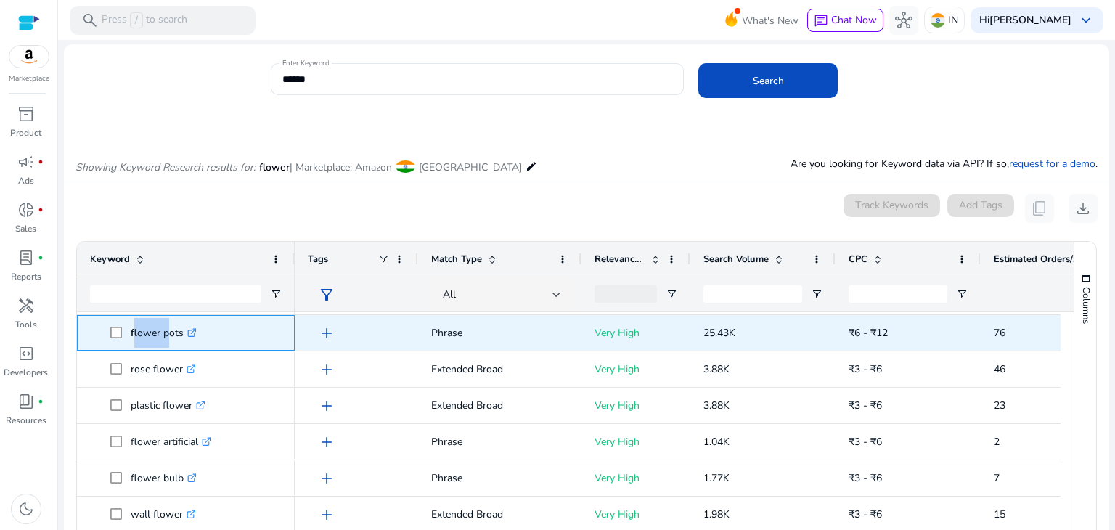
scroll to position [144, 0]
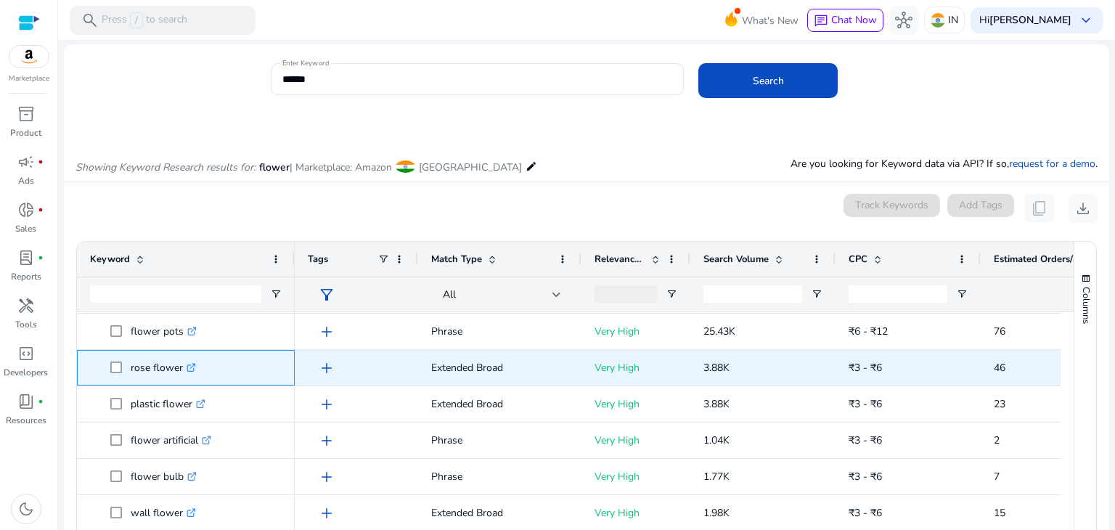
click at [162, 368] on p "rose flower .st0{fill:#2c8af8}" at bounding box center [163, 368] width 65 height 30
copy p "rose flower"
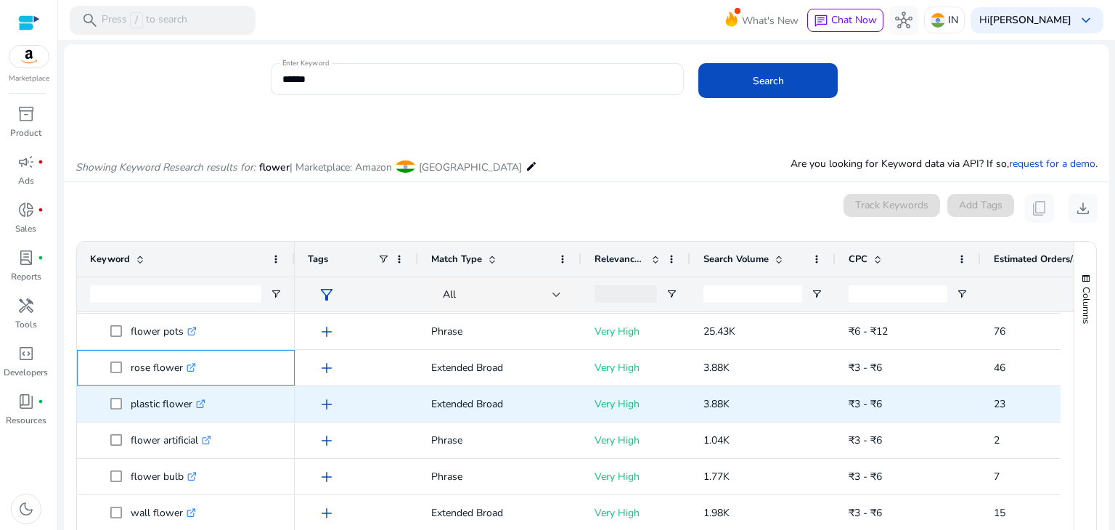
scroll to position [156, 0]
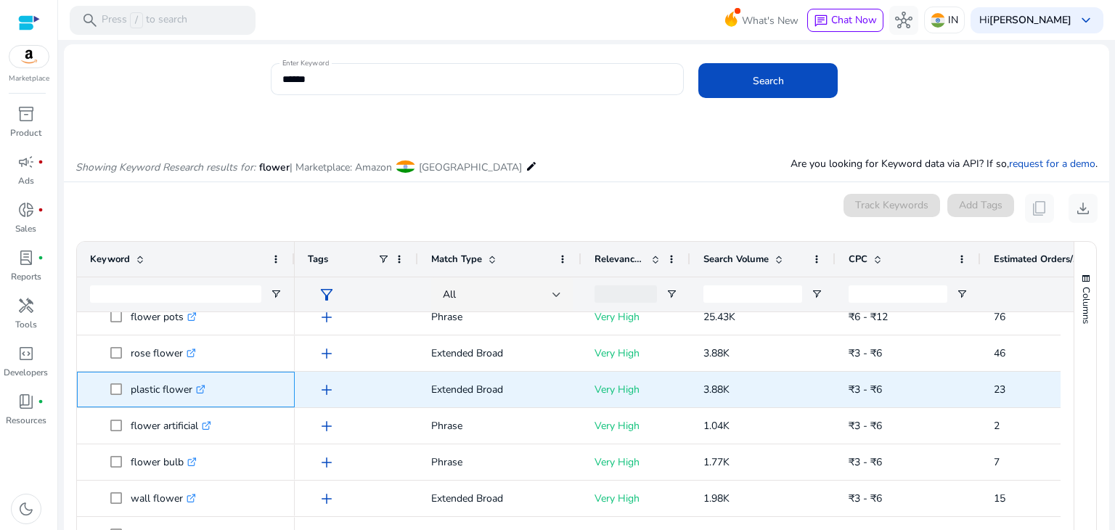
click at [152, 395] on p "plastic flower .st0{fill:#2c8af8}" at bounding box center [168, 390] width 75 height 30
copy span "plastic flower .st0{fill:#2c8af8}"
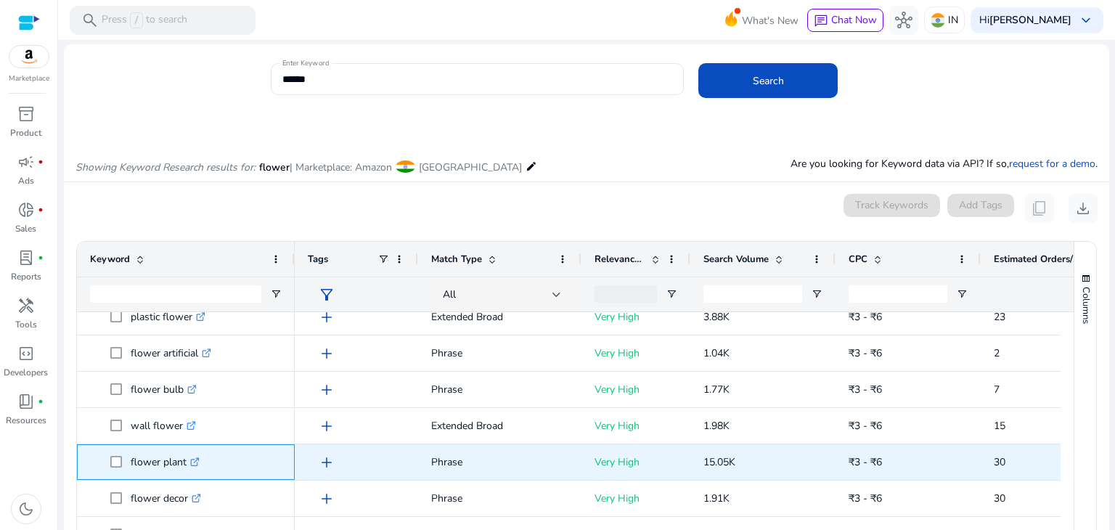
click at [139, 454] on p "flower plant .st0{fill:#2c8af8}" at bounding box center [165, 462] width 69 height 30
copy p "flower plant"
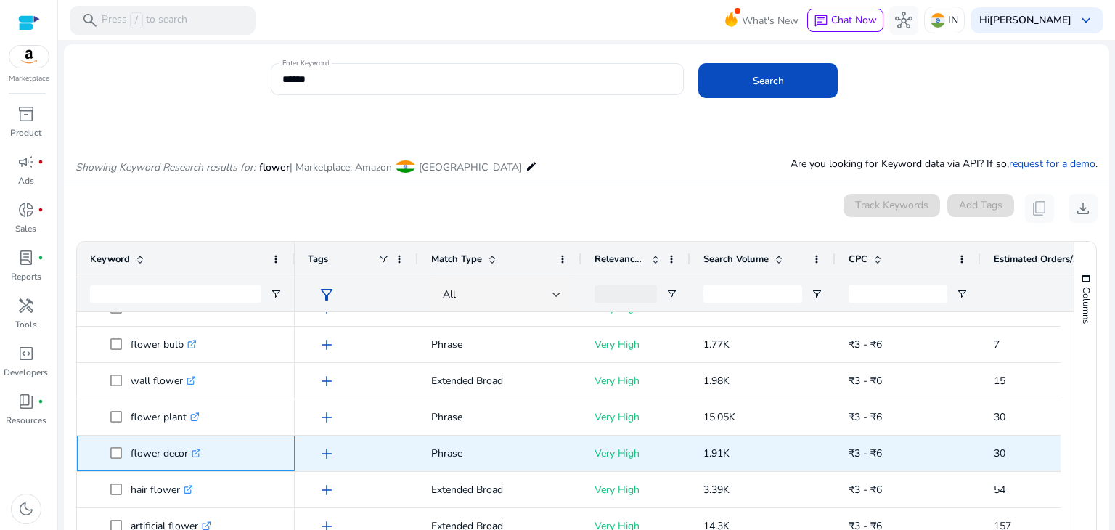
click at [156, 448] on p "flower decor .st0{fill:#2c8af8}" at bounding box center [166, 454] width 70 height 30
copy p "flower decor"
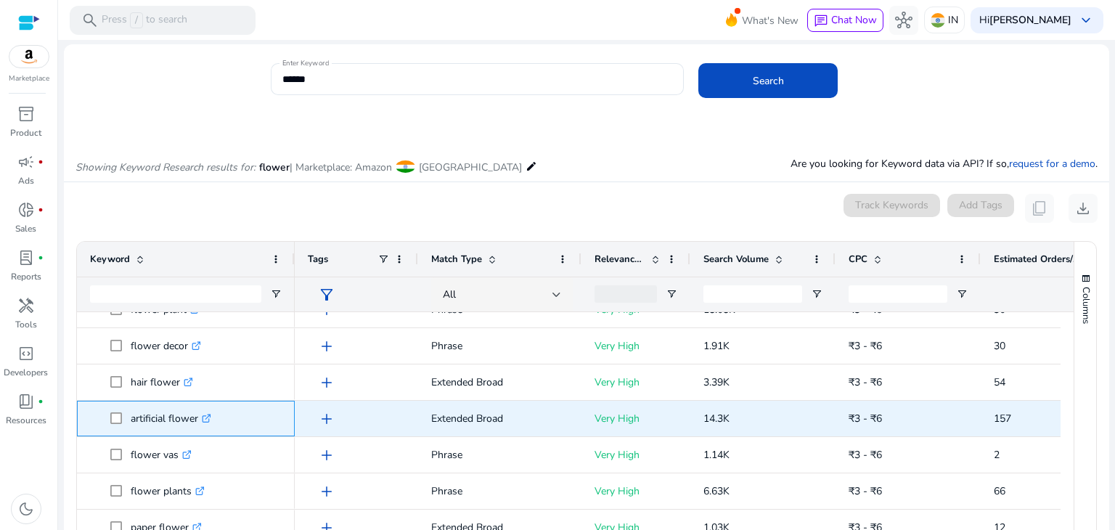
click at [165, 415] on p "artificial flower .st0{fill:#2c8af8}" at bounding box center [171, 419] width 81 height 30
copy p "artificial flower"
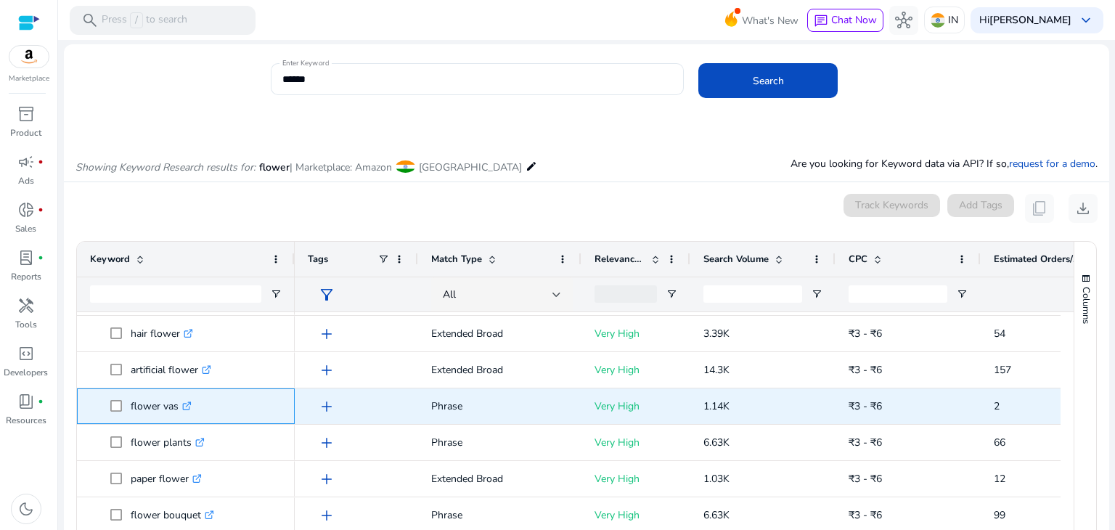
click at [142, 404] on p "flower vas .st0{fill:#2c8af8}" at bounding box center [161, 406] width 61 height 30
copy p "flower vas"
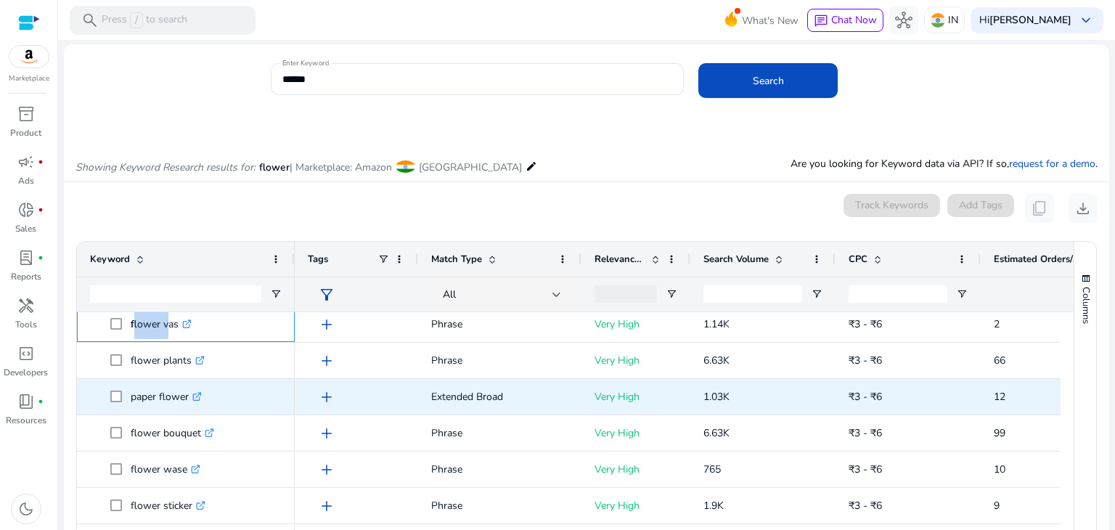
scroll to position [514, 0]
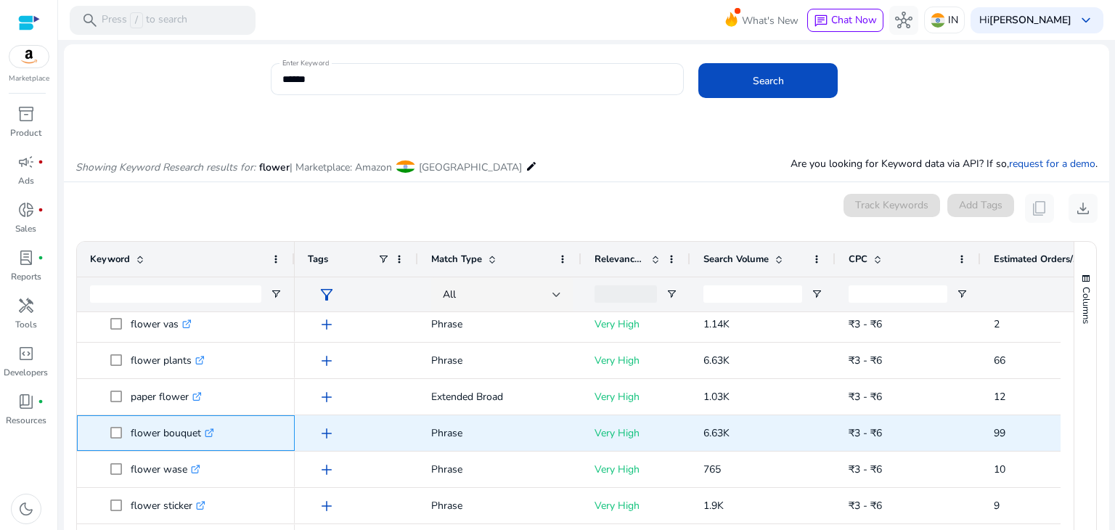
click at [138, 425] on p "flower bouquet .st0{fill:#2c8af8}" at bounding box center [172, 433] width 83 height 30
copy p "flower bouquet"
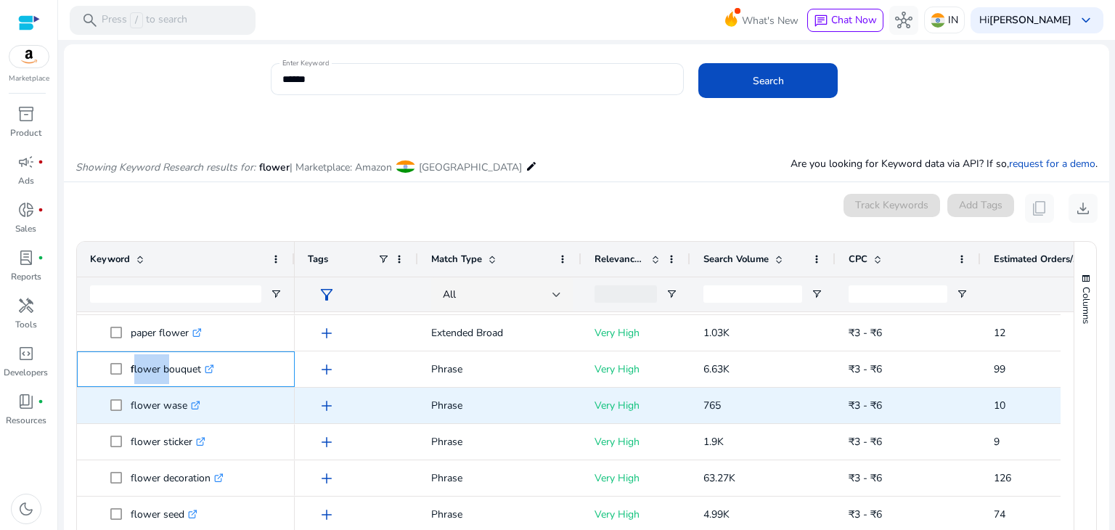
scroll to position [585, 0]
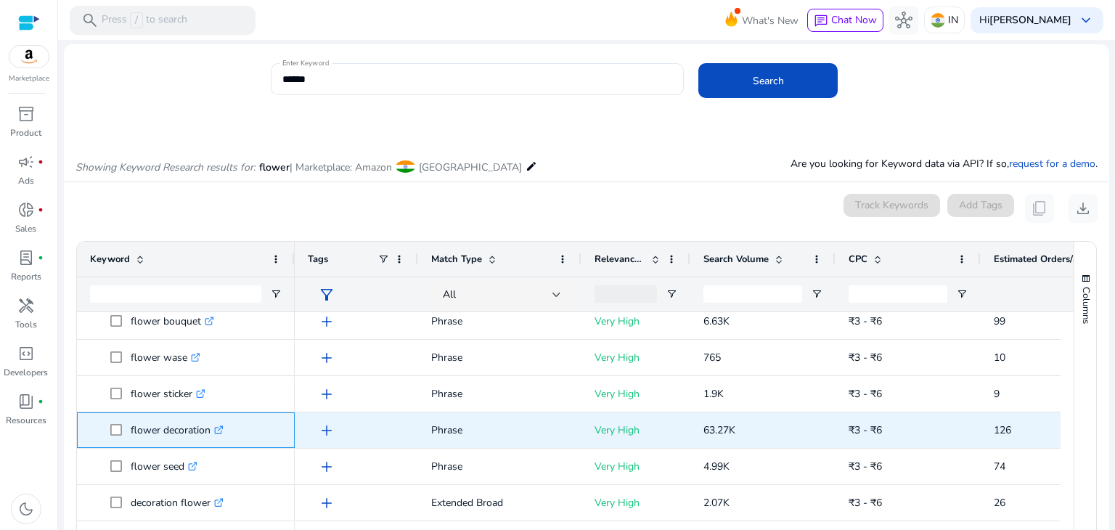
click at [141, 427] on p "flower decoration .st0{fill:#2c8af8}" at bounding box center [177, 430] width 93 height 30
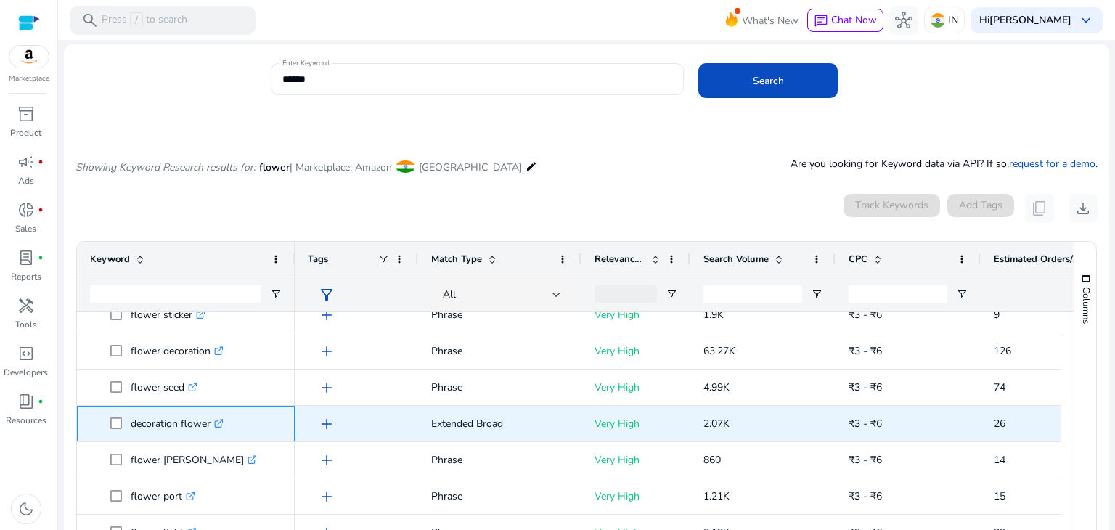
click at [163, 419] on p "decoration flower .st0{fill:#2c8af8}" at bounding box center [177, 424] width 93 height 30
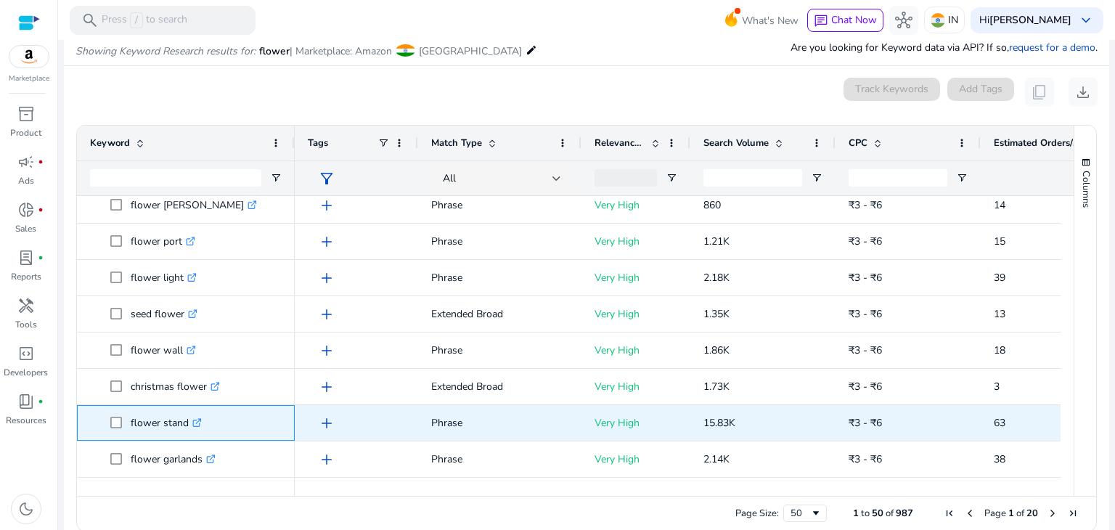
click at [143, 428] on p "flower stand .st0{fill:#2c8af8}" at bounding box center [166, 423] width 71 height 30
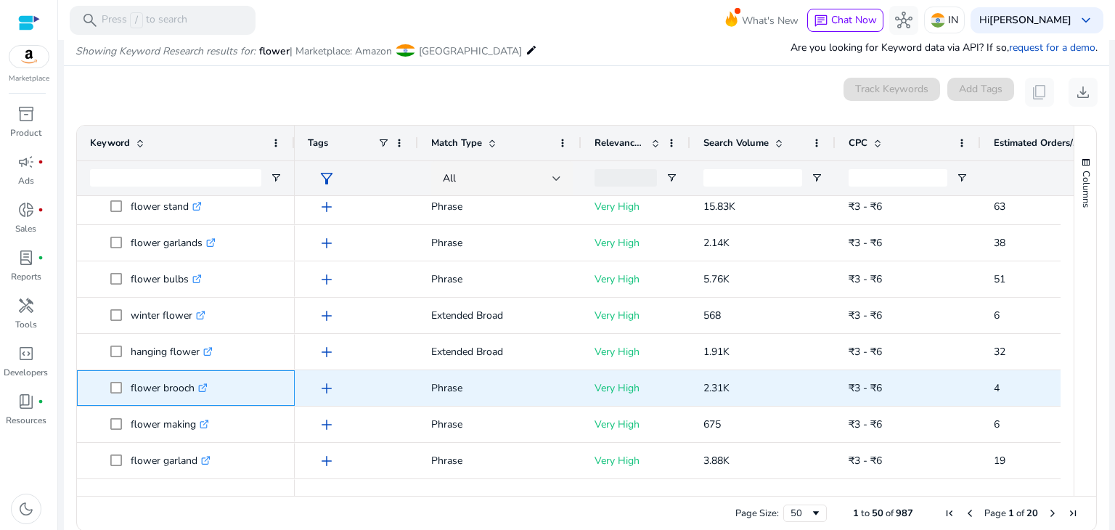
click at [162, 380] on p "flower brooch .st0{fill:#2c8af8}" at bounding box center [169, 388] width 77 height 30
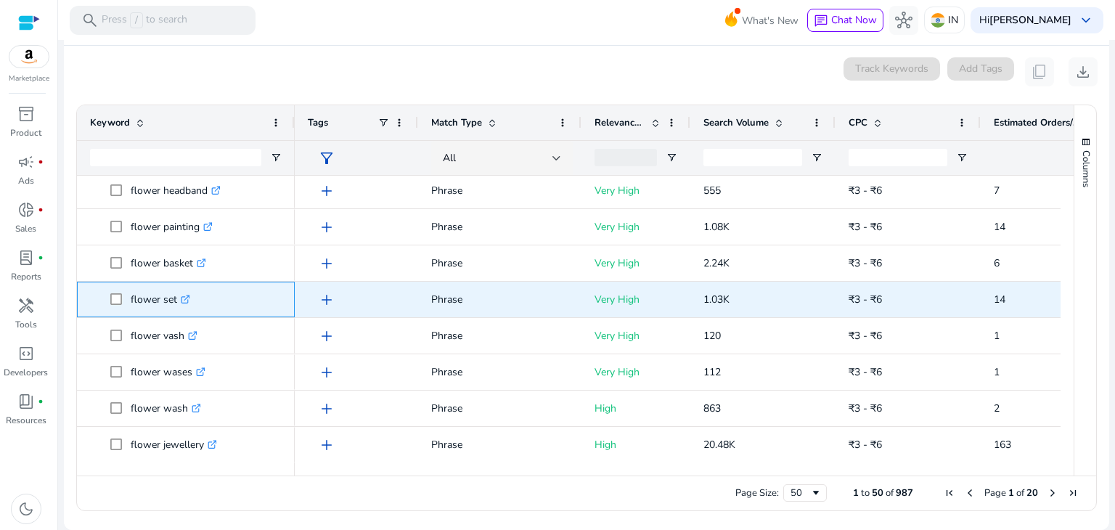
click at [149, 298] on p "flower set .st0{fill:#2c8af8}" at bounding box center [161, 300] width 60 height 30
